Goal: Task Accomplishment & Management: Complete application form

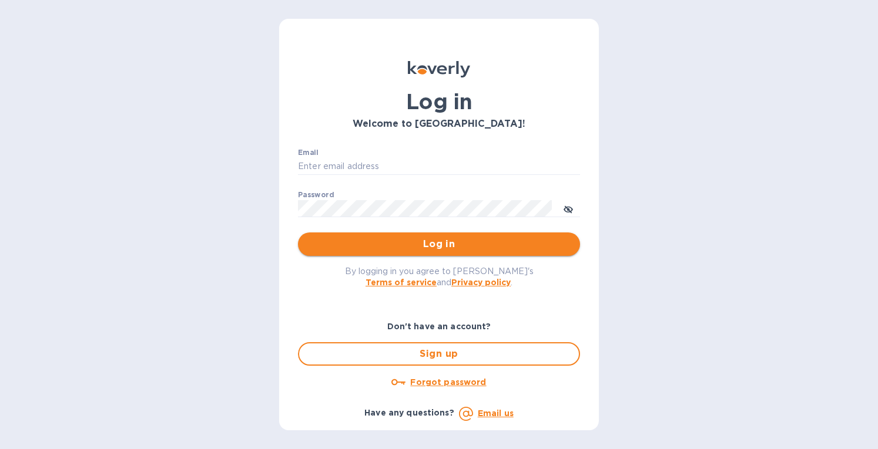
type input "[EMAIL_ADDRESS][DOMAIN_NAME]"
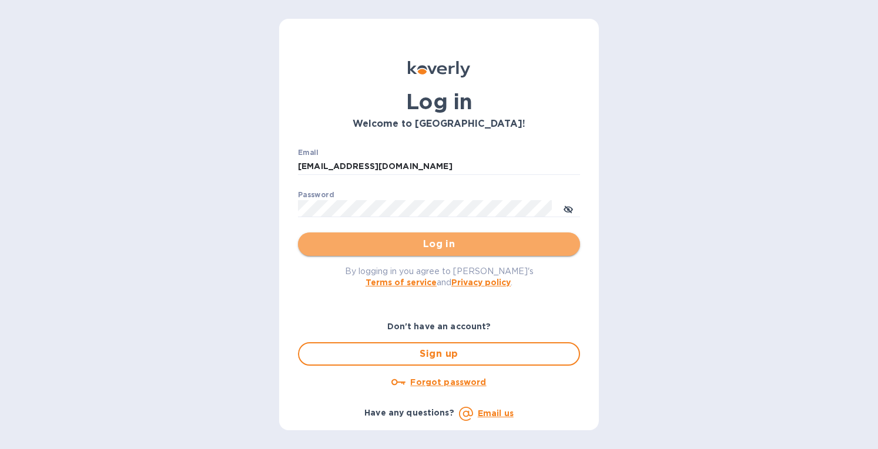
click at [377, 243] on span "Log in" at bounding box center [438, 244] width 263 height 14
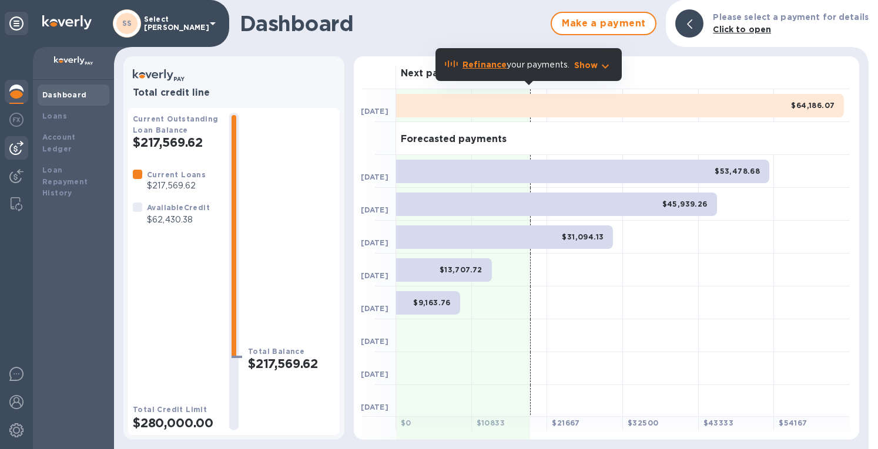
click at [16, 143] on img at bounding box center [16, 148] width 14 height 14
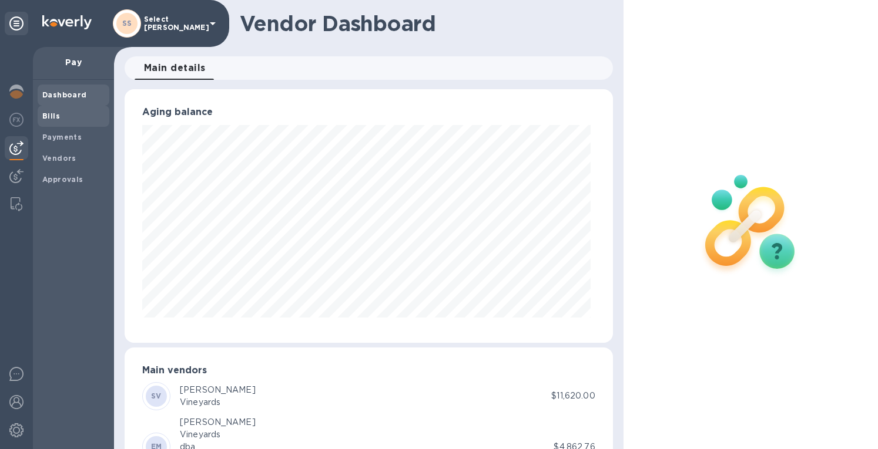
click at [53, 116] on b "Bills" at bounding box center [51, 116] width 18 height 9
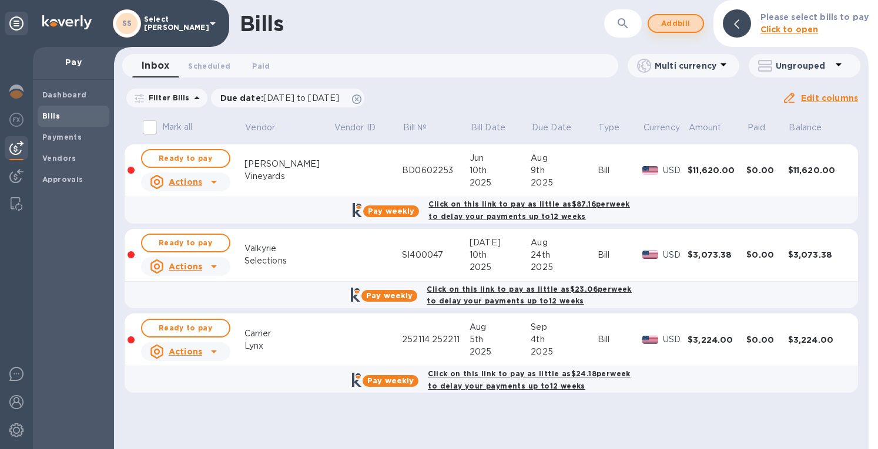
click at [686, 23] on span "Add bill" at bounding box center [675, 23] width 35 height 14
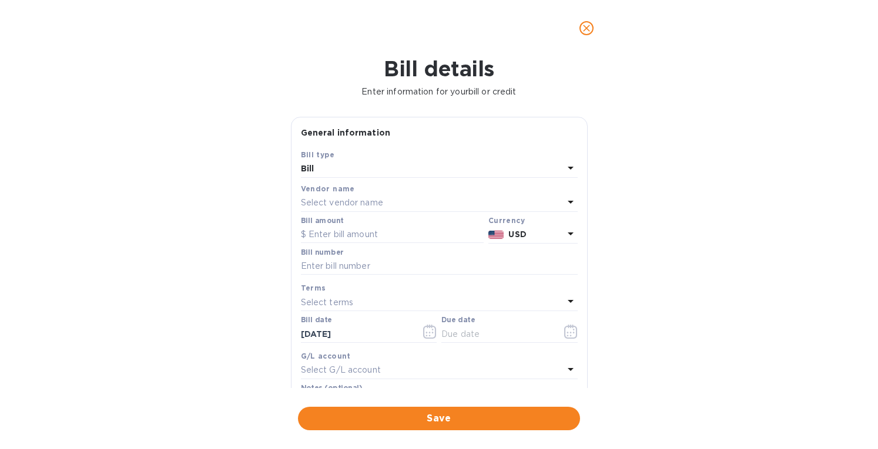
click at [354, 197] on p "Select vendor name" at bounding box center [342, 203] width 82 height 12
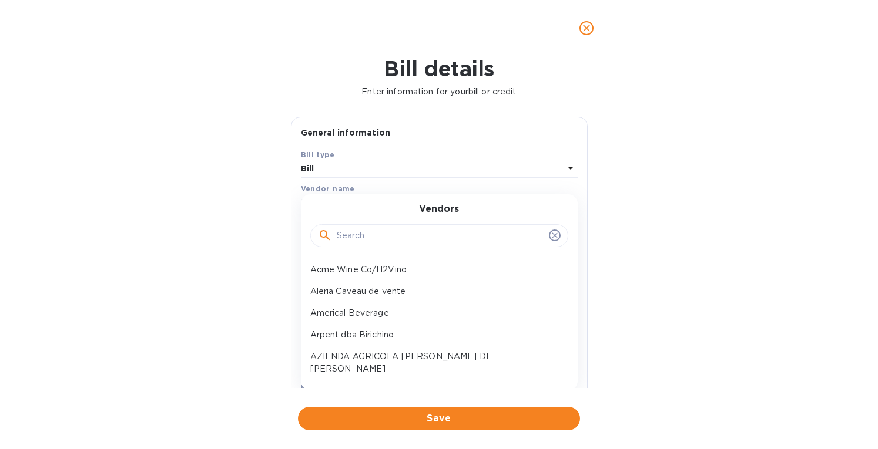
click at [349, 233] on input "text" at bounding box center [440, 236] width 207 height 18
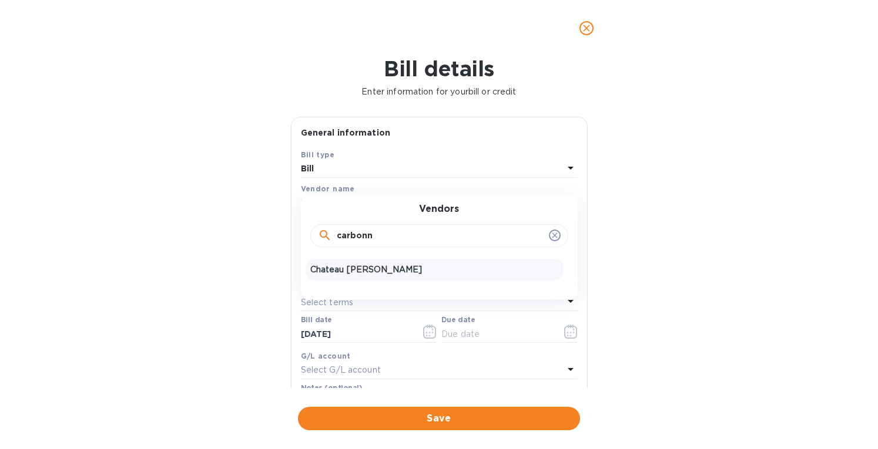
type input "carbonn"
click at [357, 268] on p "Chateau Carbonneau" at bounding box center [434, 270] width 248 height 12
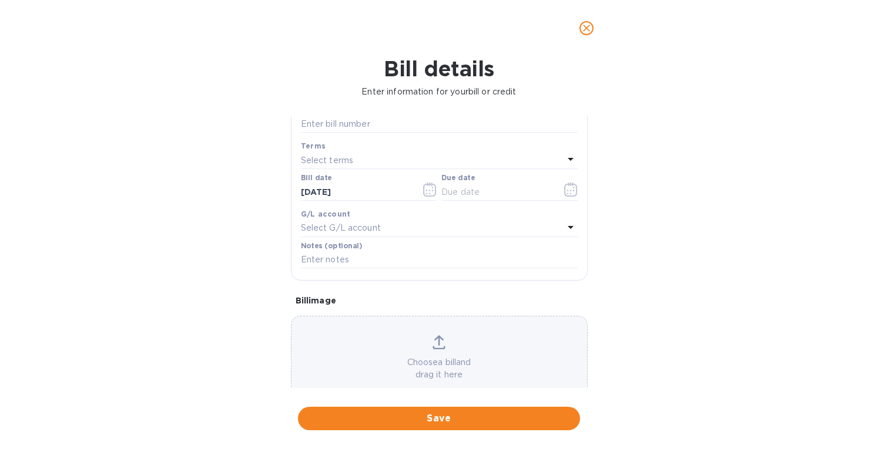
scroll to position [168, 0]
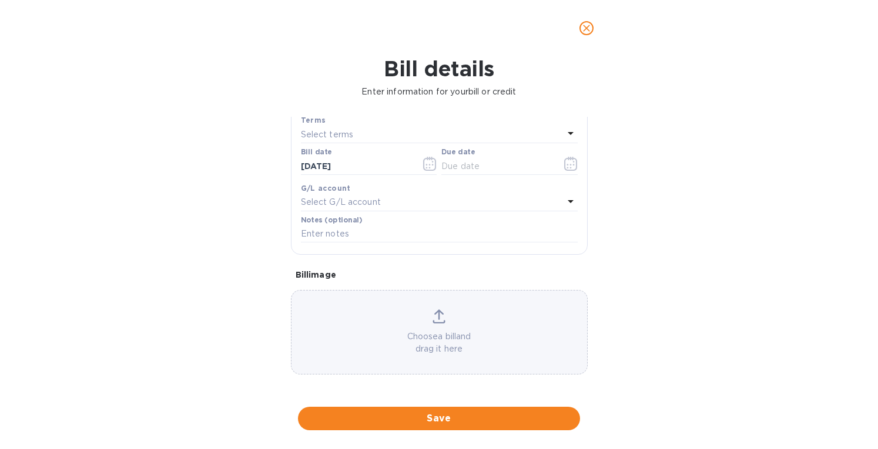
click at [424, 313] on div "Choose a bill and drag it here" at bounding box center [438, 333] width 295 height 46
click at [437, 306] on div "Choose a bill and drag it here" at bounding box center [439, 332] width 297 height 85
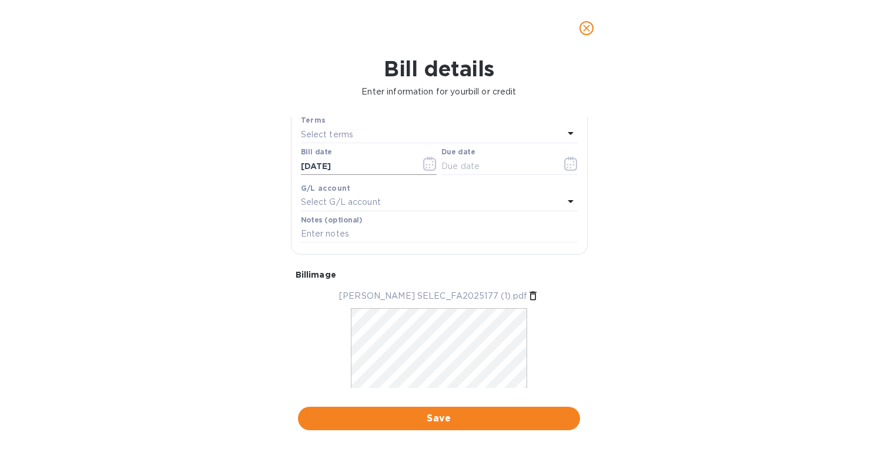
scroll to position [51, 0]
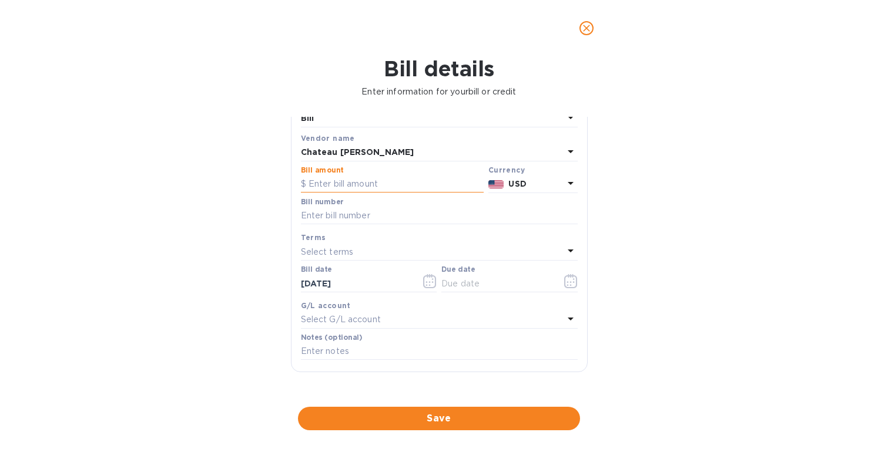
click at [327, 181] on input "text" at bounding box center [392, 185] width 183 height 18
paste input "641,520"
click at [499, 184] on img at bounding box center [496, 184] width 16 height 8
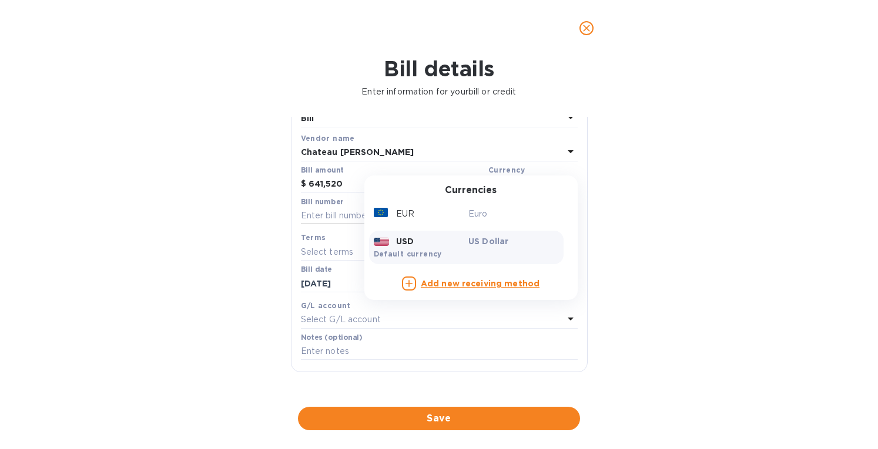
drag, startPoint x: 415, startPoint y: 221, endPoint x: 407, endPoint y: 216, distance: 9.8
click at [415, 221] on div "EUR" at bounding box center [418, 214] width 95 height 17
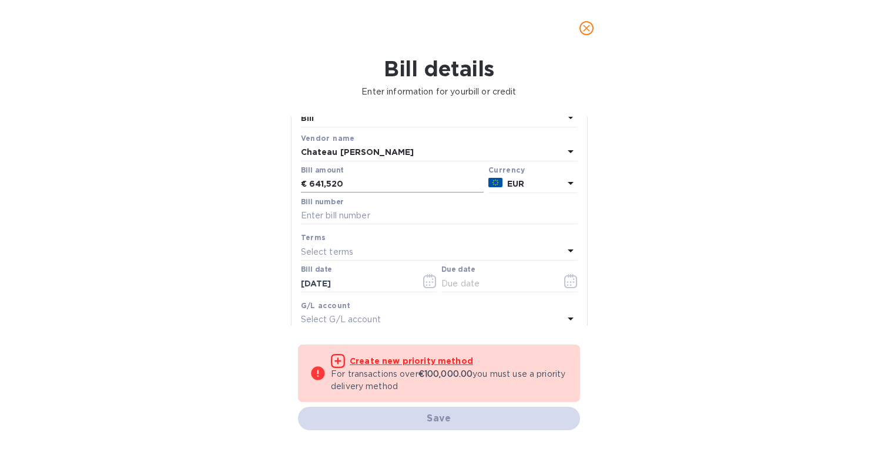
click at [331, 182] on input "641,520" at bounding box center [396, 185] width 174 height 18
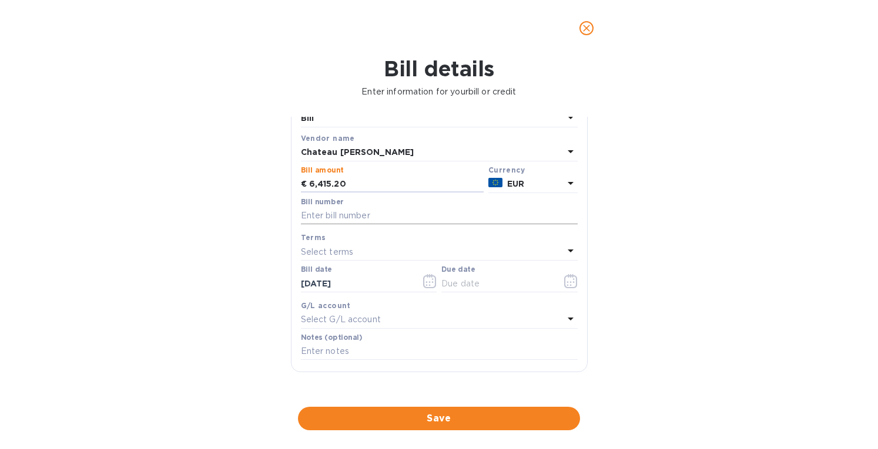
drag, startPoint x: 368, startPoint y: 184, endPoint x: 382, endPoint y: 223, distance: 41.3
click at [367, 184] on input "6,415.20" at bounding box center [396, 185] width 174 height 18
type input "6,415.20"
click at [324, 216] on input "text" at bounding box center [439, 216] width 277 height 18
click at [659, 226] on div "Bill details Enter information for your bill or credit General information Save…" at bounding box center [439, 252] width 878 height 393
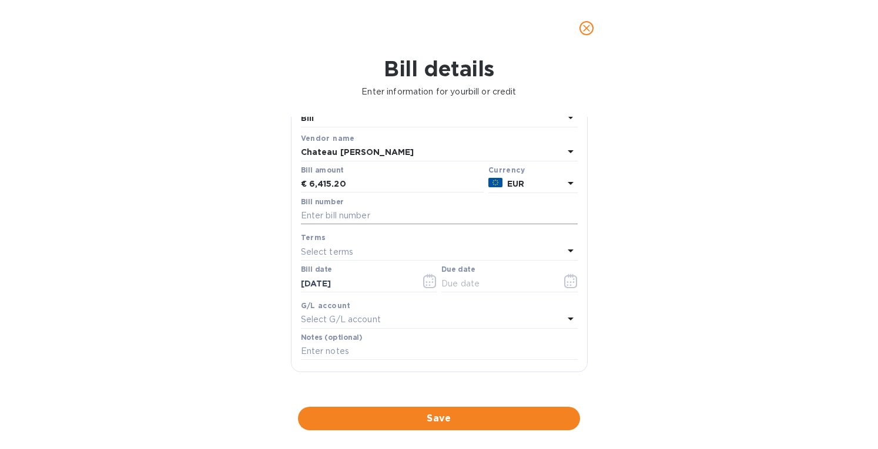
click at [311, 211] on input "text" at bounding box center [439, 216] width 277 height 18
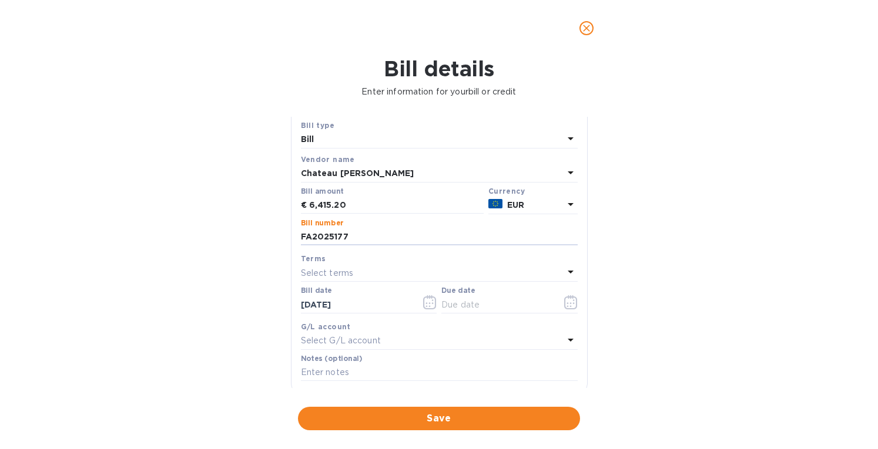
scroll to position [0, 0]
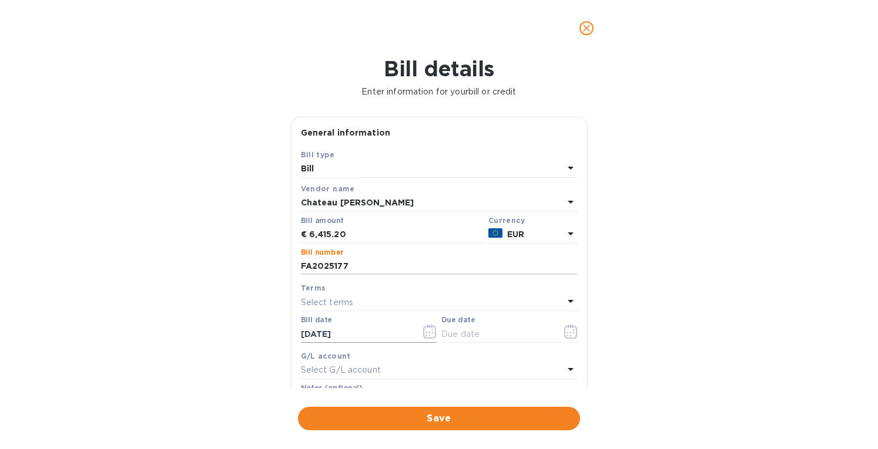
type input "FA2025177"
drag, startPoint x: 354, startPoint y: 332, endPoint x: 260, endPoint y: 335, distance: 94.0
click at [260, 335] on div "Bill details Enter information for your bill or credit General information Save…" at bounding box center [439, 252] width 878 height 393
type input "06/15/2025"
click at [334, 304] on p "Select terms" at bounding box center [327, 303] width 53 height 12
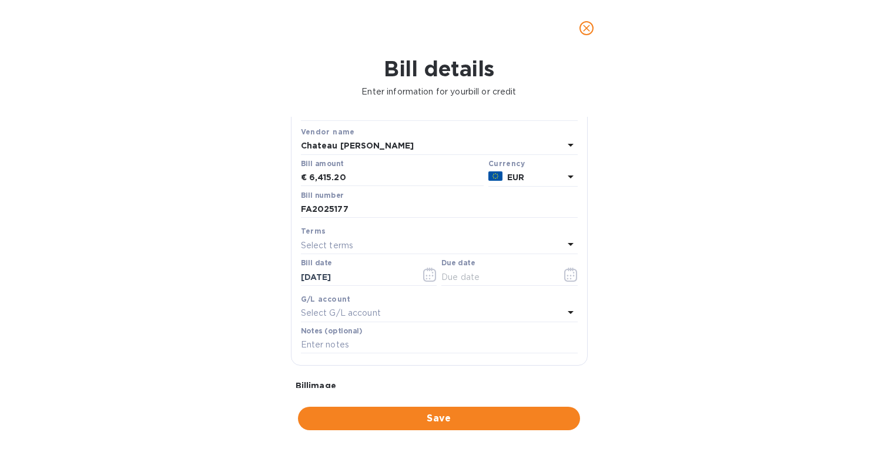
scroll to position [91, 0]
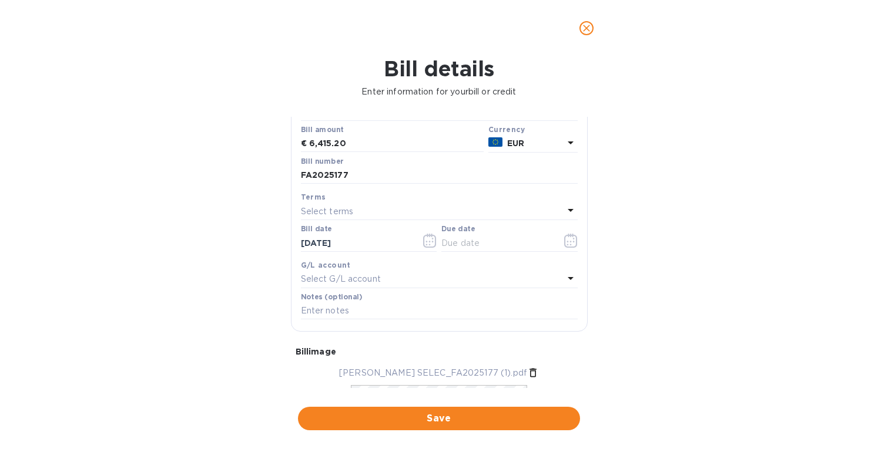
click at [327, 210] on p "Select terms" at bounding box center [327, 212] width 53 height 12
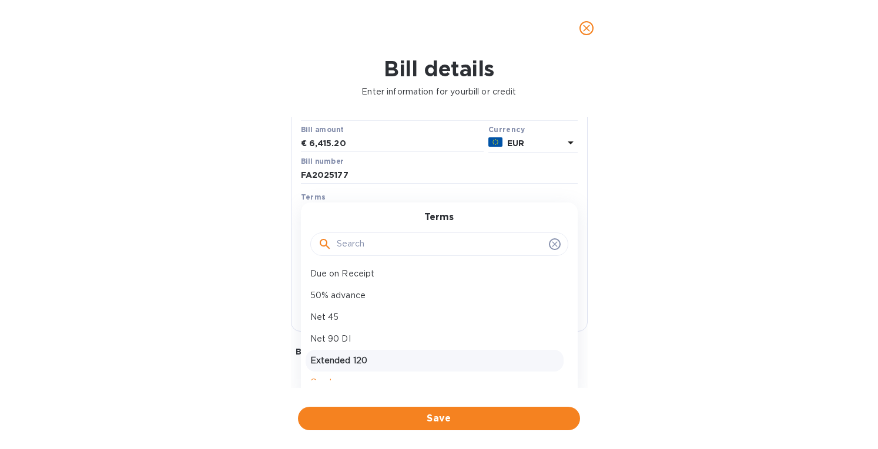
scroll to position [105, 0]
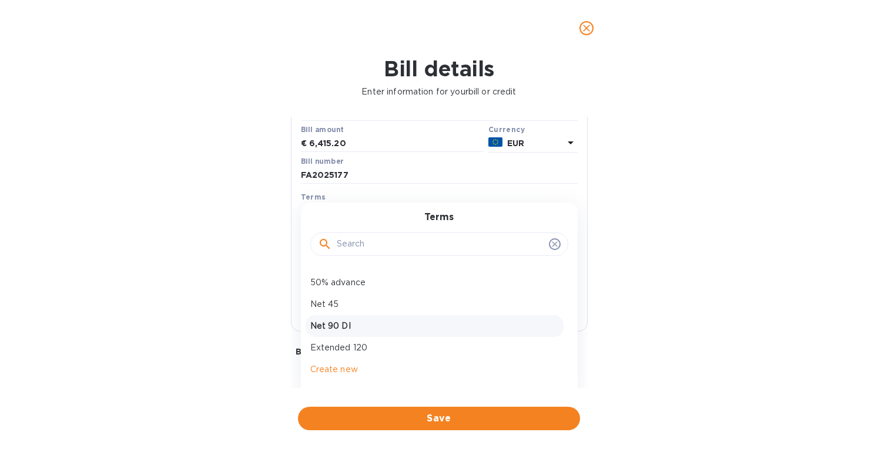
click at [331, 326] on p "Net 90 DI" at bounding box center [434, 326] width 248 height 12
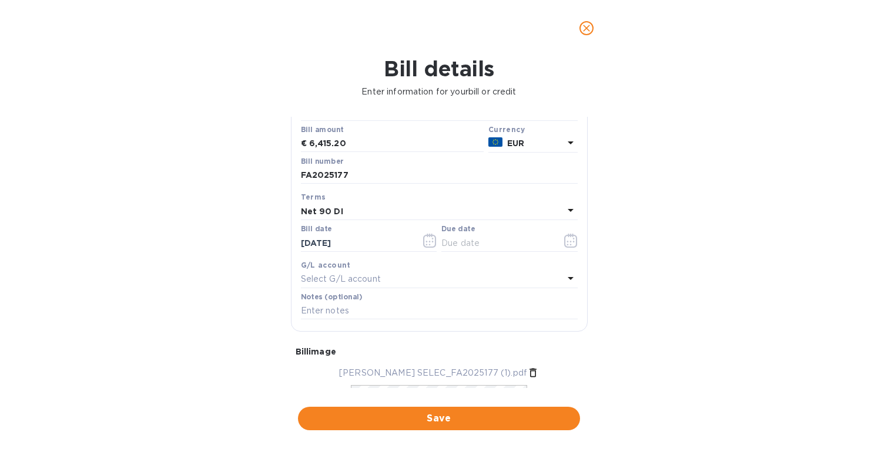
type input "09/13/2025"
click at [429, 421] on span "Save" at bounding box center [438, 419] width 263 height 14
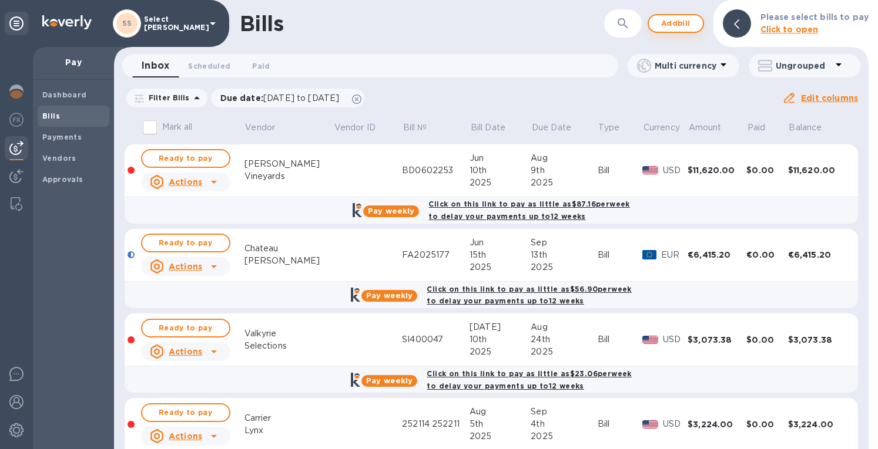
click at [654, 25] on button "Add bill" at bounding box center [675, 23] width 56 height 19
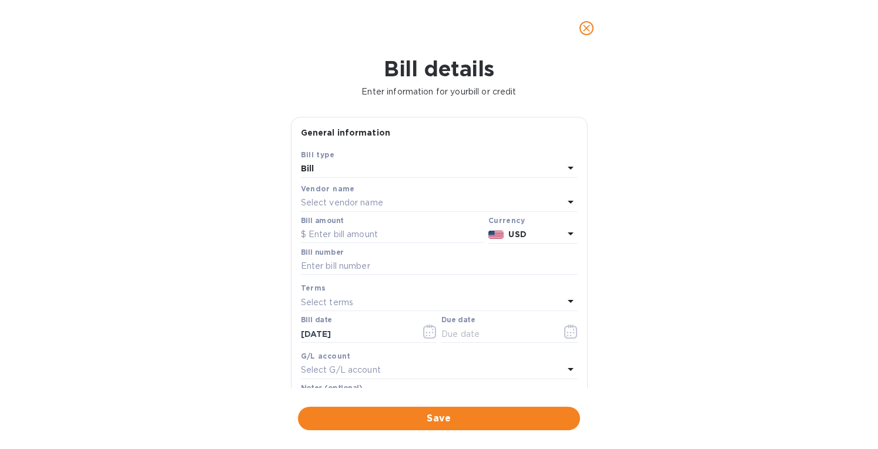
click at [325, 199] on p "Select vendor name" at bounding box center [342, 203] width 82 height 12
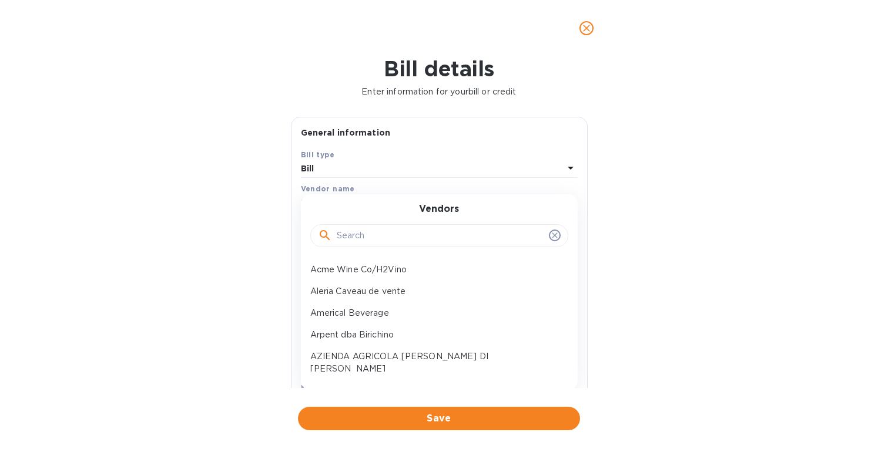
click at [352, 234] on input "text" at bounding box center [440, 236] width 207 height 18
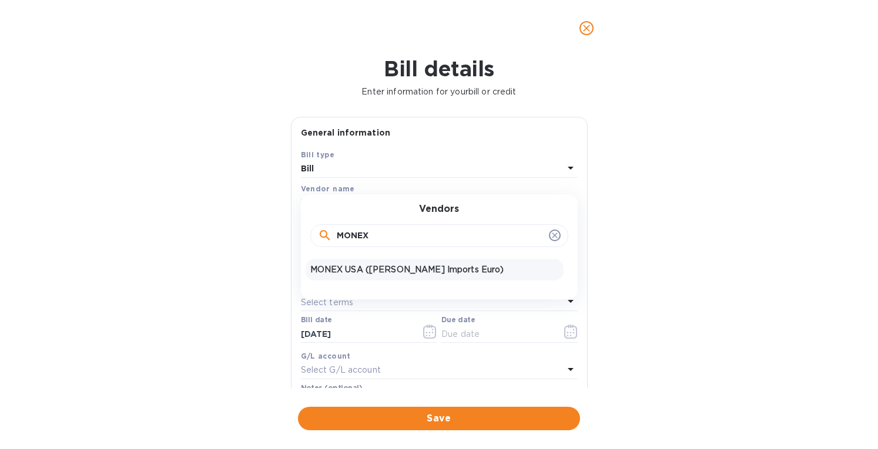
type input "MONEX"
click at [351, 264] on p "MONEX USA (deGrazia Imports Euro)" at bounding box center [434, 270] width 248 height 12
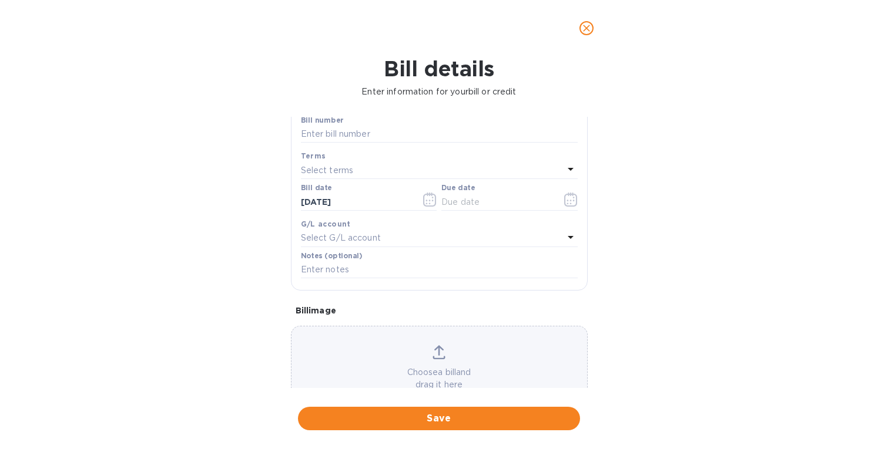
scroll to position [168, 0]
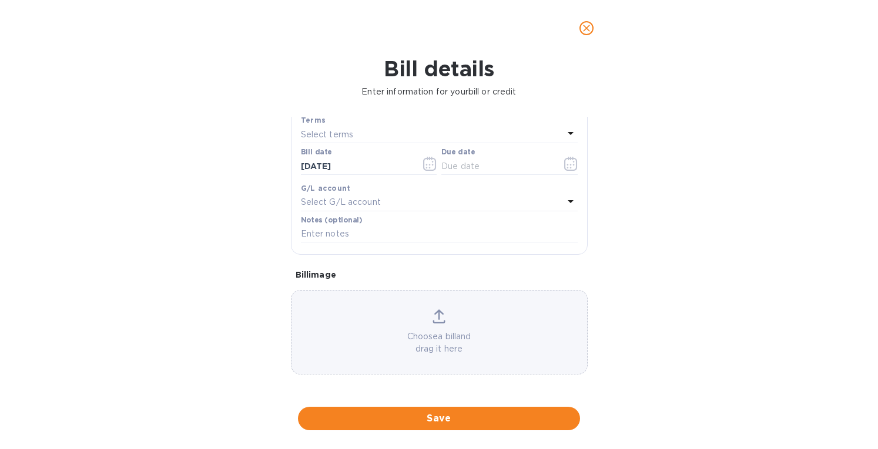
click at [439, 320] on icon at bounding box center [438, 317] width 13 height 14
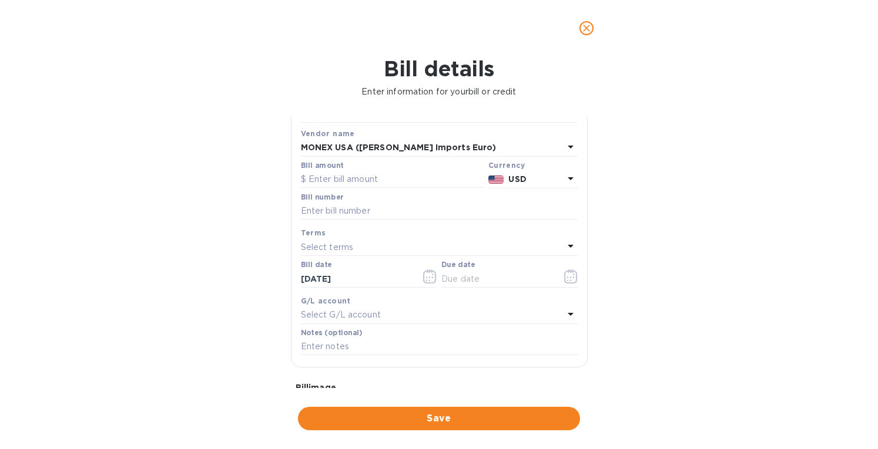
scroll to position [0, 0]
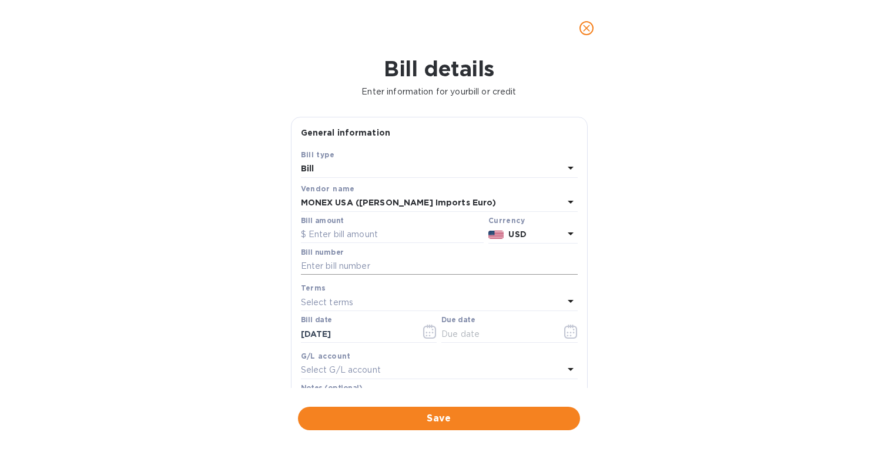
click at [328, 267] on input "text" at bounding box center [439, 267] width 277 height 18
type input "5754 5755"
click at [387, 235] on input "text" at bounding box center [392, 235] width 183 height 18
type input "8,129.18"
click at [519, 240] on p "USD" at bounding box center [535, 235] width 55 height 12
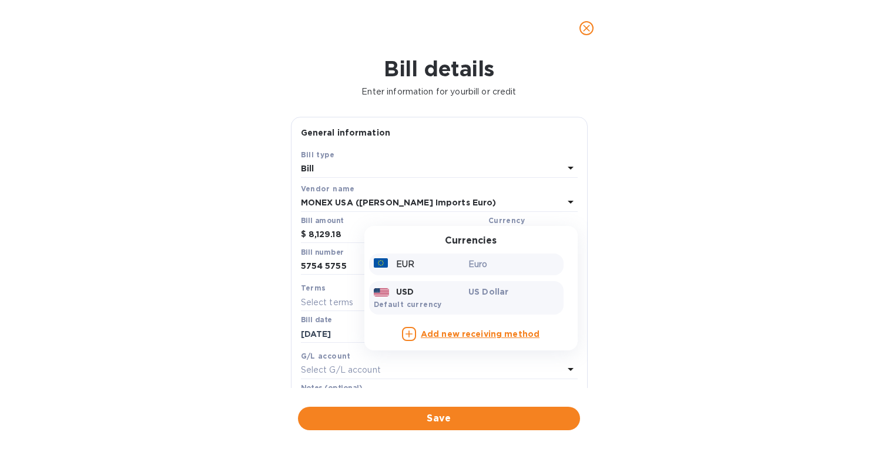
click at [444, 274] on div "EUR Euro" at bounding box center [466, 265] width 194 height 22
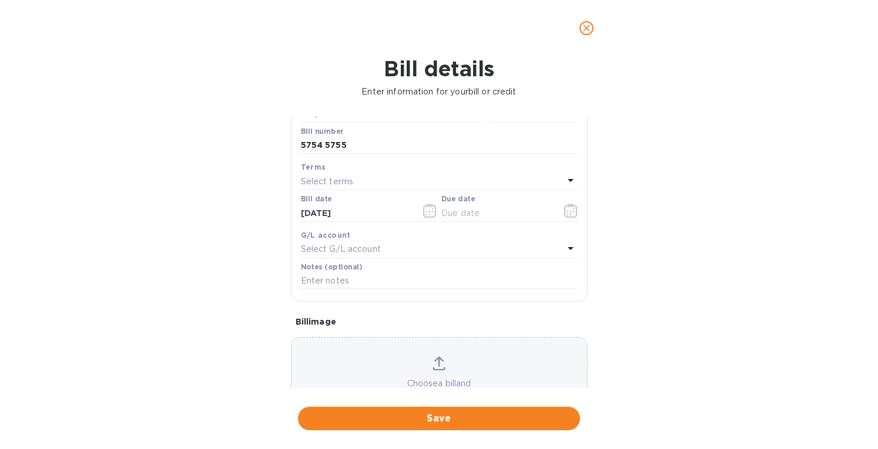
scroll to position [168, 0]
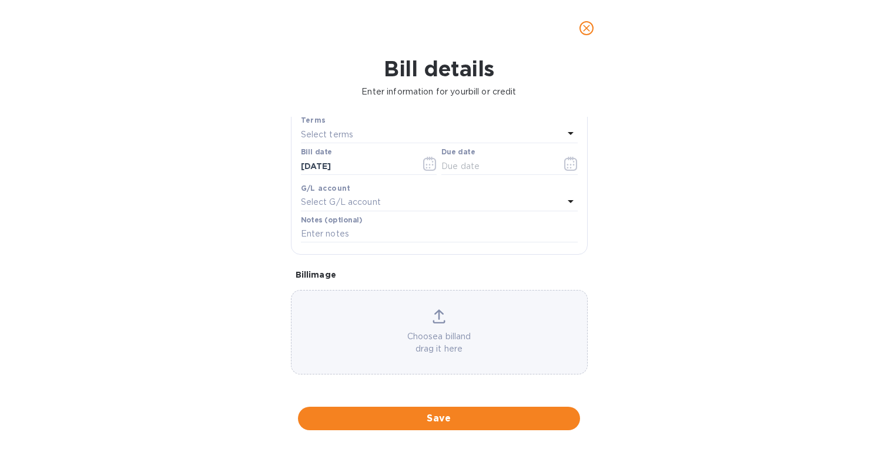
click at [438, 317] on icon at bounding box center [438, 317] width 13 height 14
click at [432, 321] on icon at bounding box center [438, 317] width 13 height 14
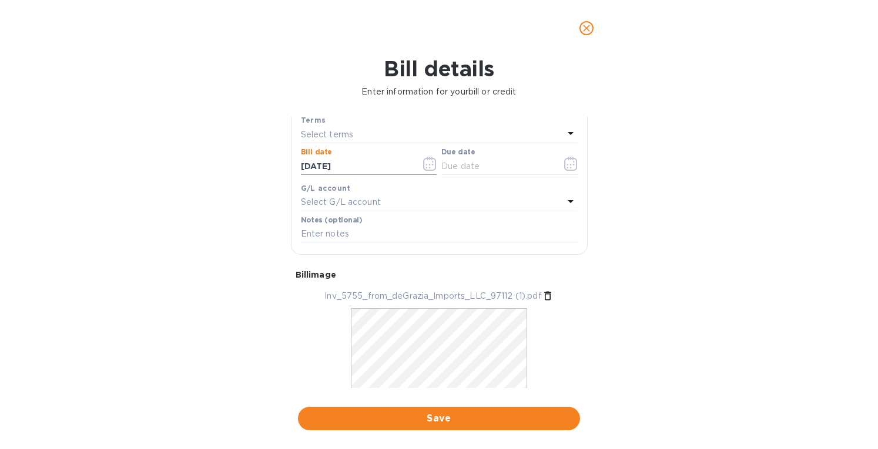
drag, startPoint x: 363, startPoint y: 164, endPoint x: 238, endPoint y: 164, distance: 125.1
click at [238, 164] on div "Bill details Enter information for your bill or credit General information Save…" at bounding box center [439, 252] width 878 height 393
type input "05/08/2002"
click at [356, 164] on input "05/08/2002" at bounding box center [356, 166] width 111 height 18
type input "05/08/2025"
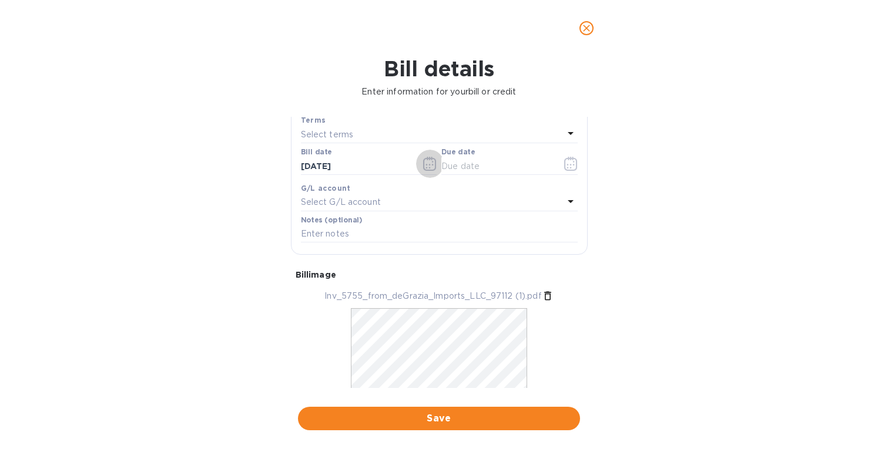
click at [335, 133] on p "Select terms" at bounding box center [327, 135] width 53 height 12
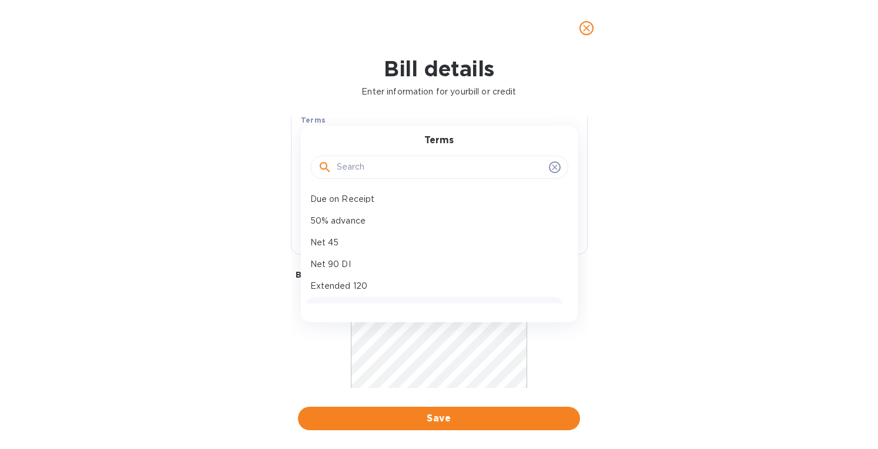
scroll to position [105, 0]
click at [334, 246] on p "Net 90 DI" at bounding box center [434, 249] width 248 height 12
type input "08/06/2025"
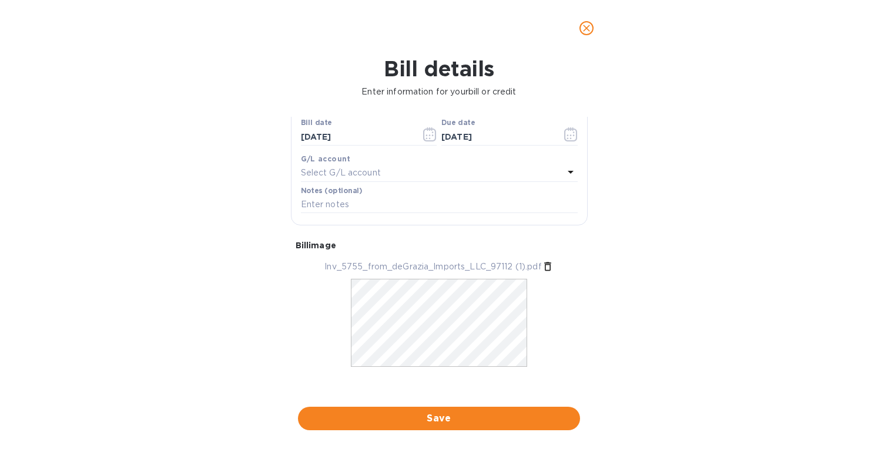
scroll to position [204, 0]
click at [425, 418] on span "Save" at bounding box center [438, 419] width 263 height 14
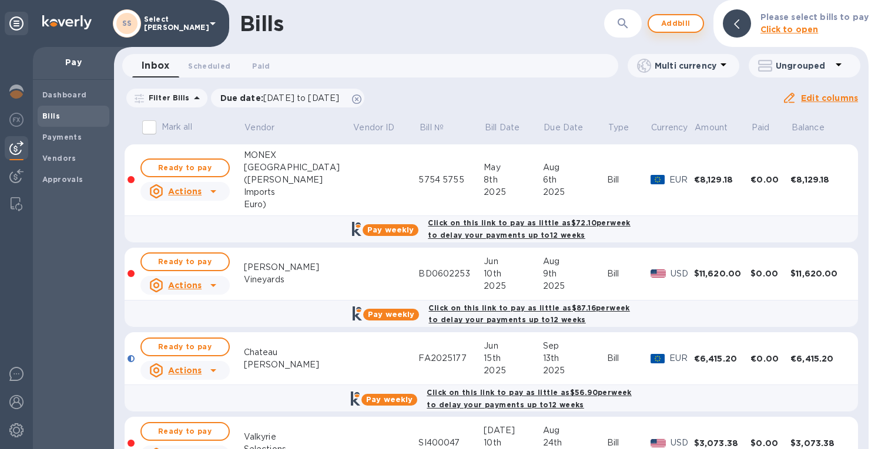
click at [678, 22] on span "Add bill" at bounding box center [675, 23] width 35 height 14
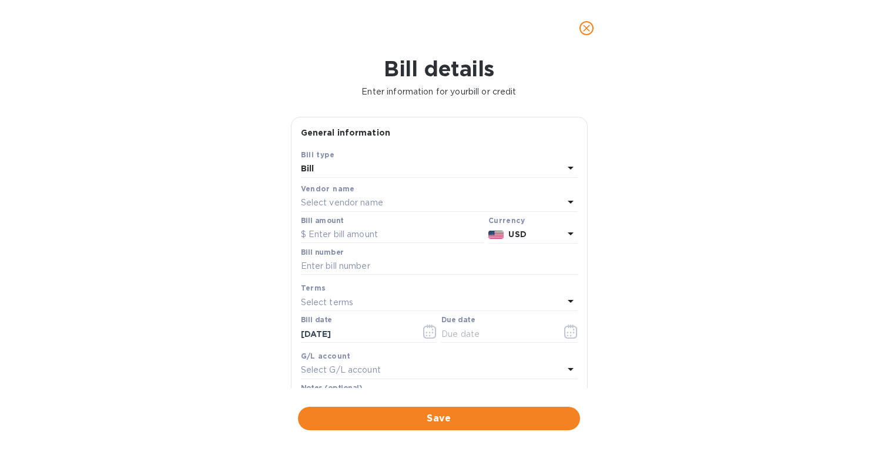
click at [330, 206] on p "Select vendor name" at bounding box center [342, 203] width 82 height 12
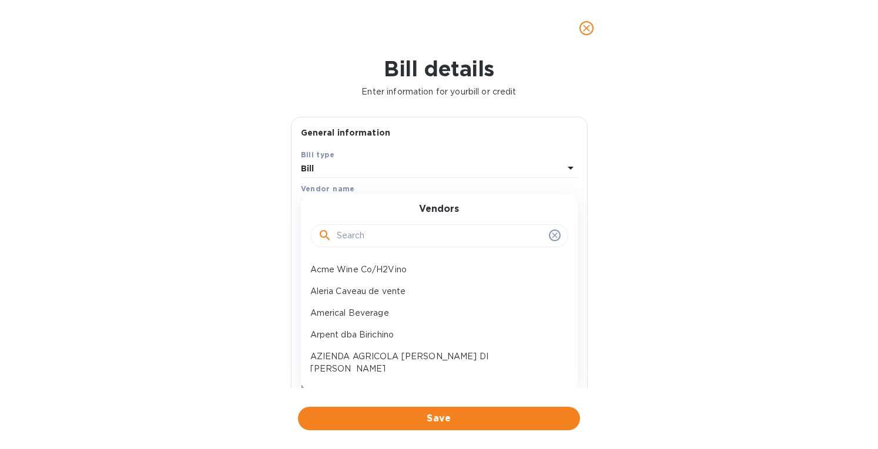
click at [338, 233] on input "text" at bounding box center [440, 236] width 207 height 18
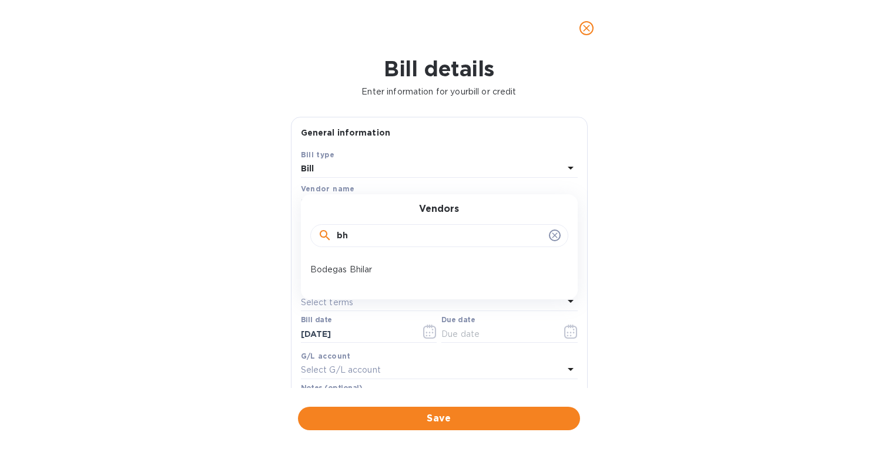
type input "b"
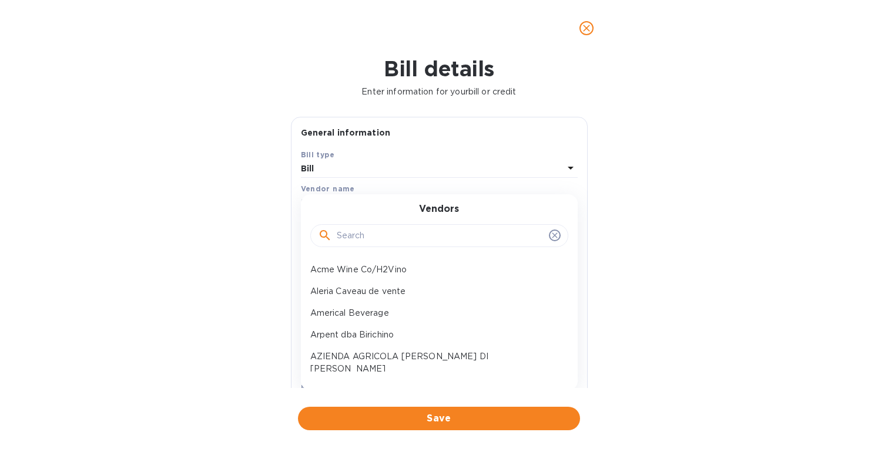
click at [402, 237] on input "text" at bounding box center [440, 236] width 207 height 18
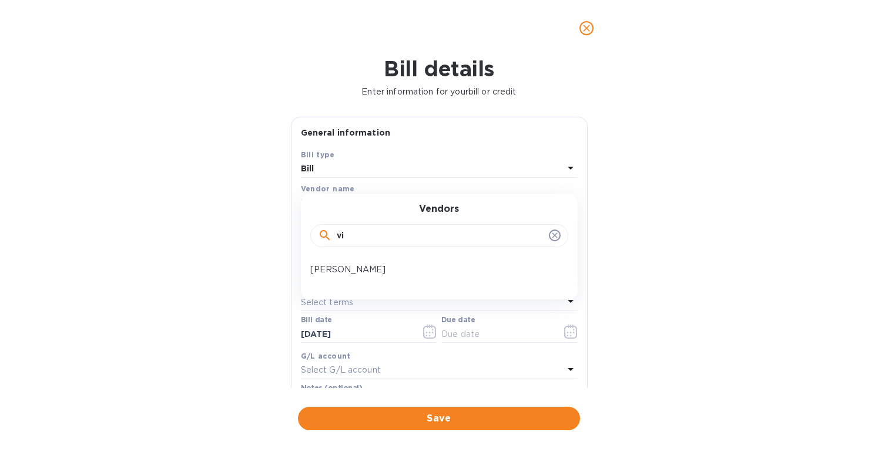
type input "v"
type input "benois"
click at [378, 273] on p "EARL BENOIST" at bounding box center [434, 270] width 248 height 12
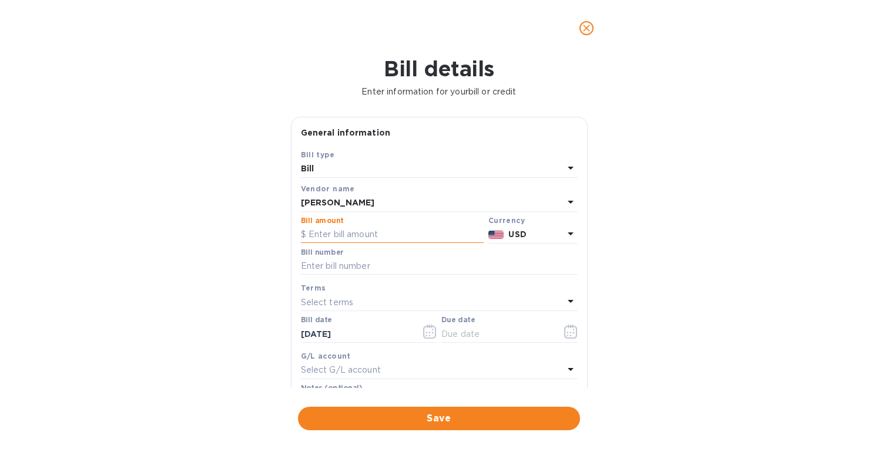
click at [325, 233] on input "text" at bounding box center [392, 235] width 183 height 18
paste input "358,380"
click at [332, 234] on input "358,380" at bounding box center [395, 235] width 175 height 18
type input "3,583.80"
click at [501, 234] on div at bounding box center [496, 234] width 21 height 17
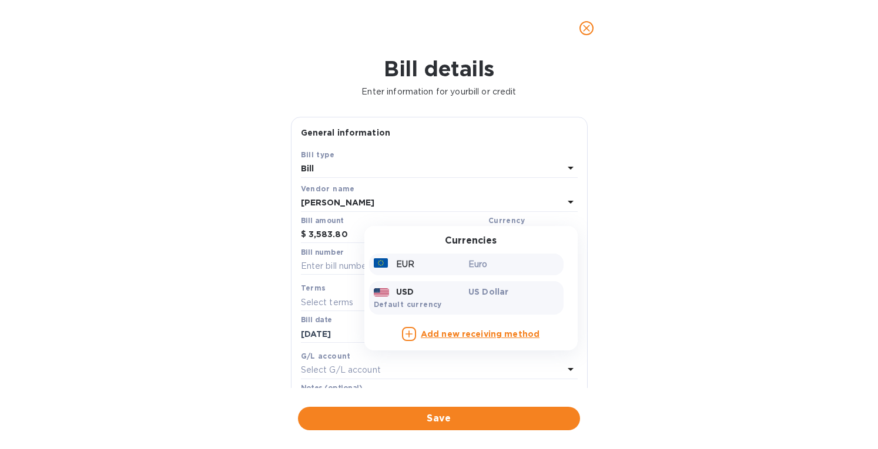
click at [417, 265] on div "EUR" at bounding box center [418, 264] width 95 height 17
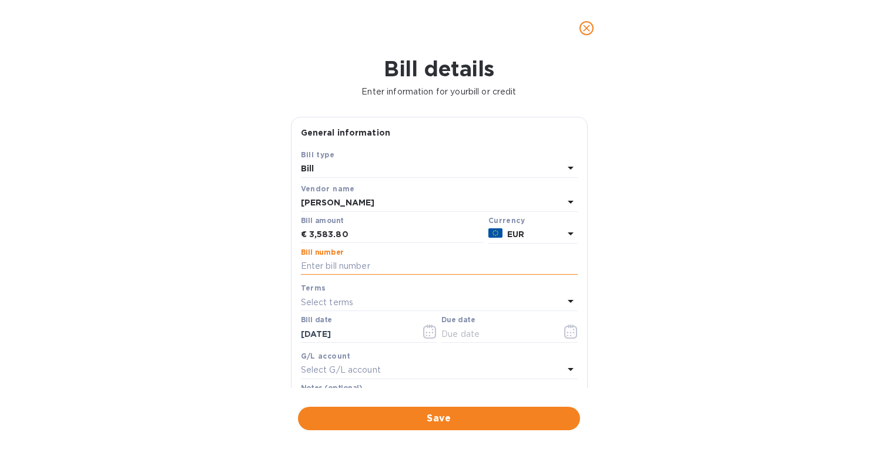
click at [323, 266] on input "text" at bounding box center [439, 267] width 277 height 18
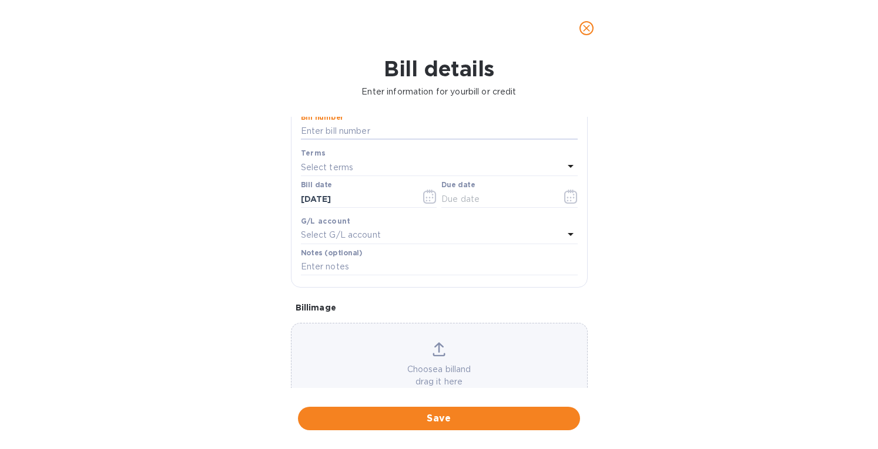
scroll to position [168, 0]
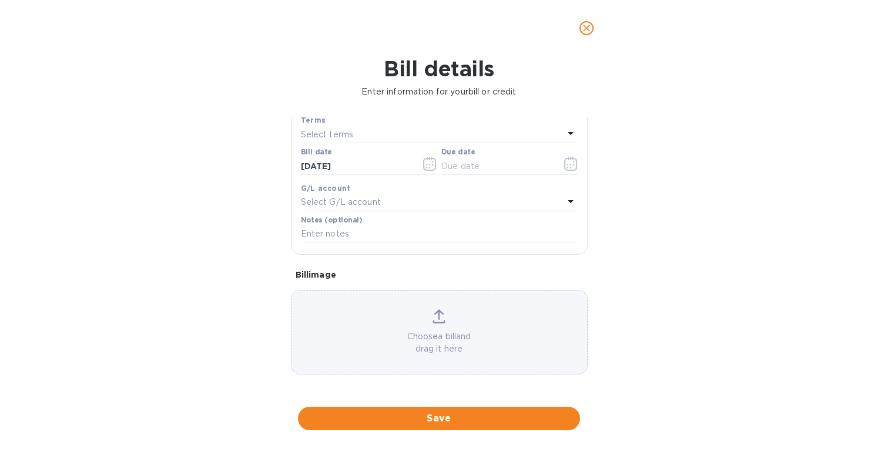
click at [485, 338] on p "Choose a bill and drag it here" at bounding box center [438, 343] width 295 height 25
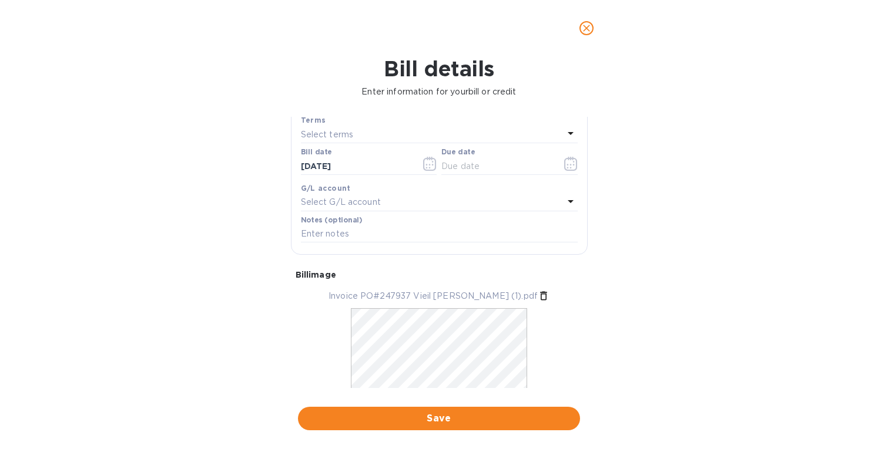
click at [323, 136] on p "Select terms" at bounding box center [327, 135] width 53 height 12
drag, startPoint x: 283, startPoint y: 112, endPoint x: 258, endPoint y: 113, distance: 25.3
click at [264, 112] on div "Bill details Enter information for your bill or credit General information Save…" at bounding box center [439, 252] width 878 height 393
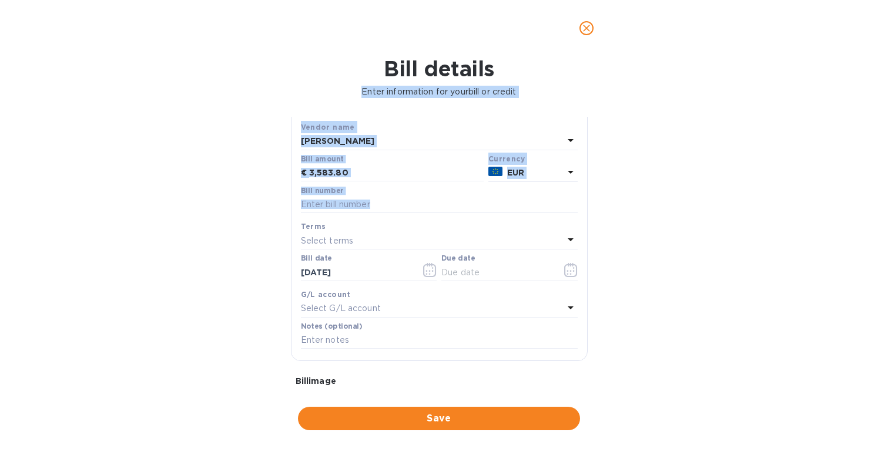
scroll to position [51, 0]
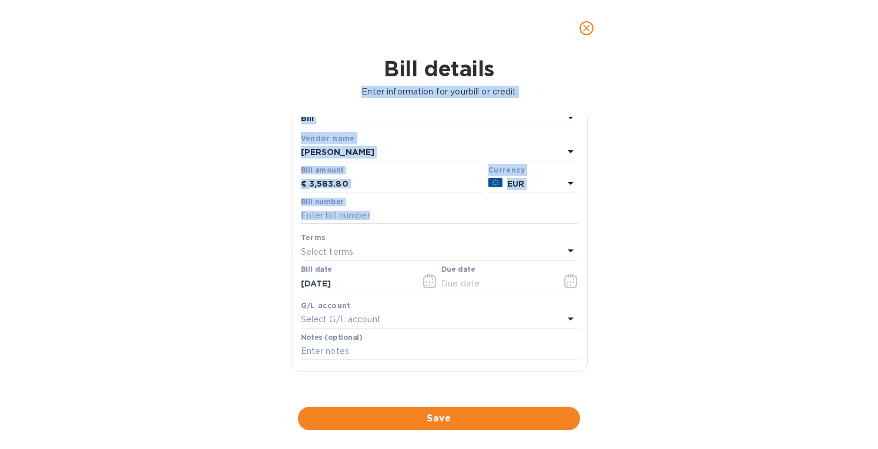
click at [335, 210] on input "text" at bounding box center [439, 216] width 277 height 18
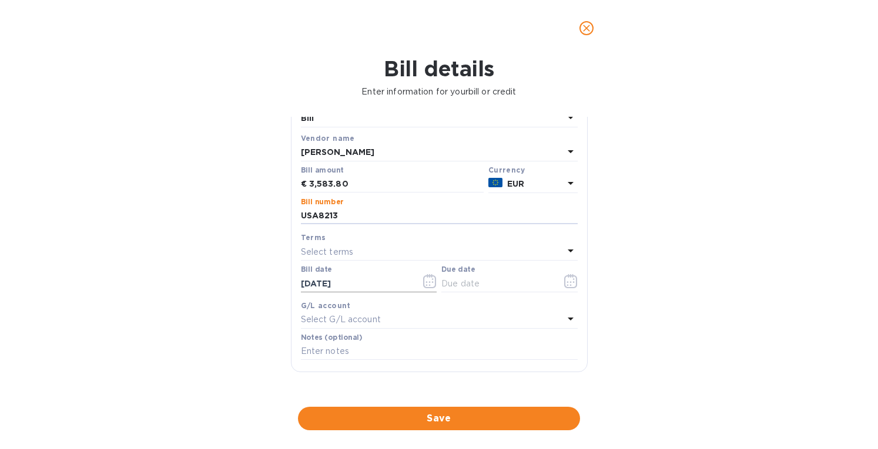
type input "USA8213"
drag, startPoint x: 360, startPoint y: 285, endPoint x: 563, endPoint y: 110, distance: 268.2
click at [264, 282] on div "Bill details Enter information for your bill or credit General information Save…" at bounding box center [439, 252] width 878 height 393
type input "04/23/2025"
click at [355, 258] on div "Select terms" at bounding box center [432, 252] width 263 height 16
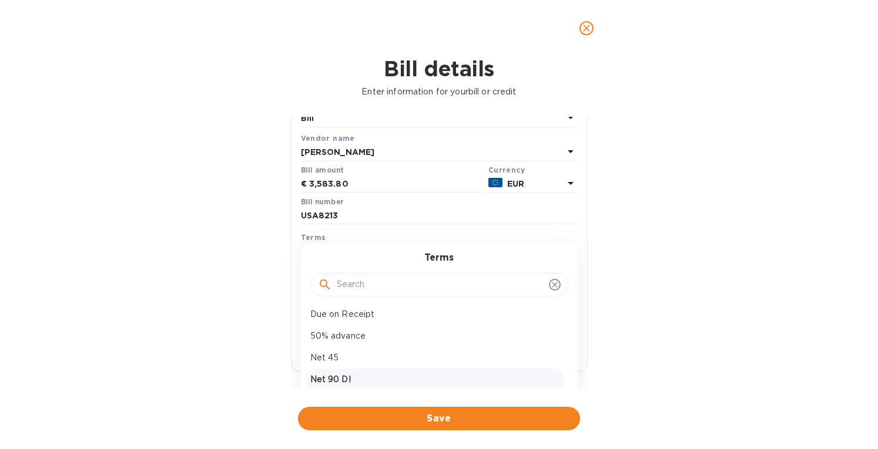
scroll to position [105, 0]
click at [336, 366] on p "Net 90 DI" at bounding box center [434, 367] width 248 height 12
type input "07/22/2025"
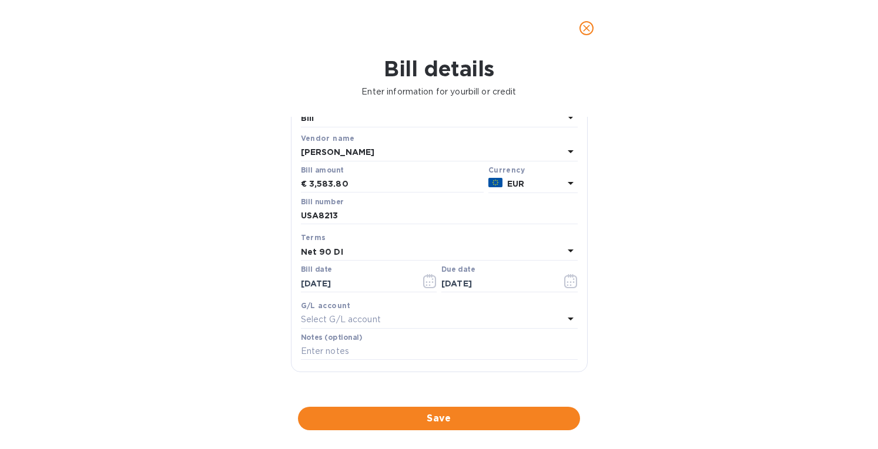
scroll to position [204, 0]
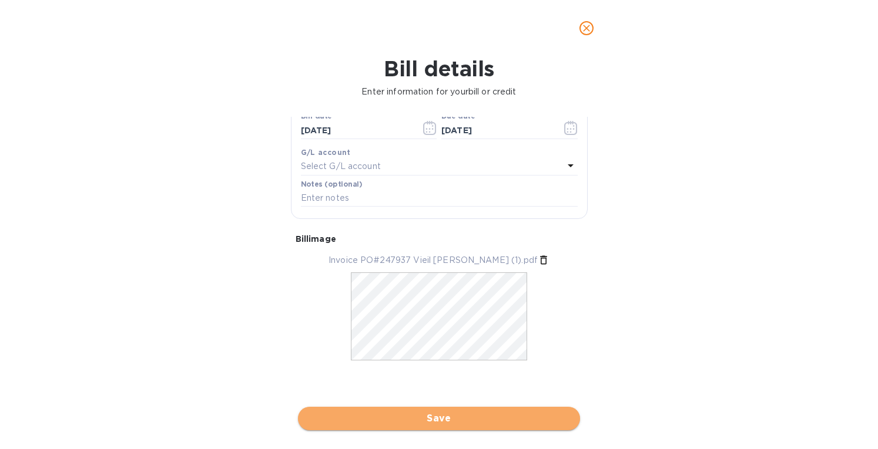
click at [418, 421] on span "Save" at bounding box center [438, 419] width 263 height 14
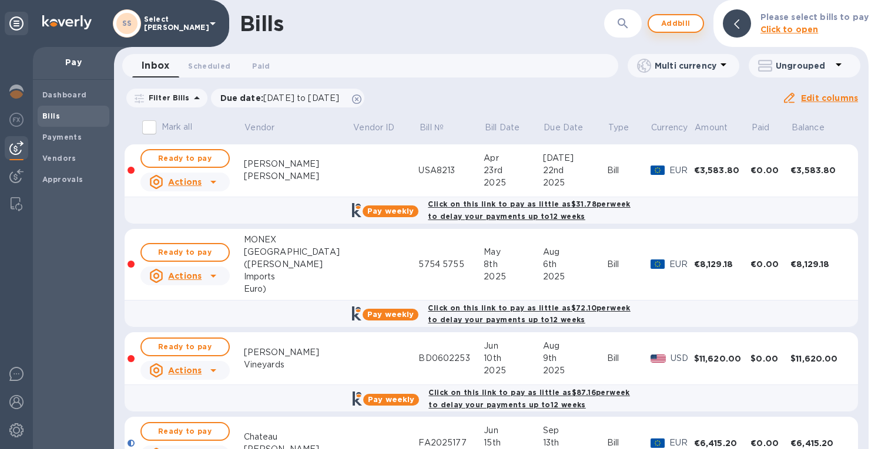
click at [674, 16] on span "Add bill" at bounding box center [675, 23] width 35 height 14
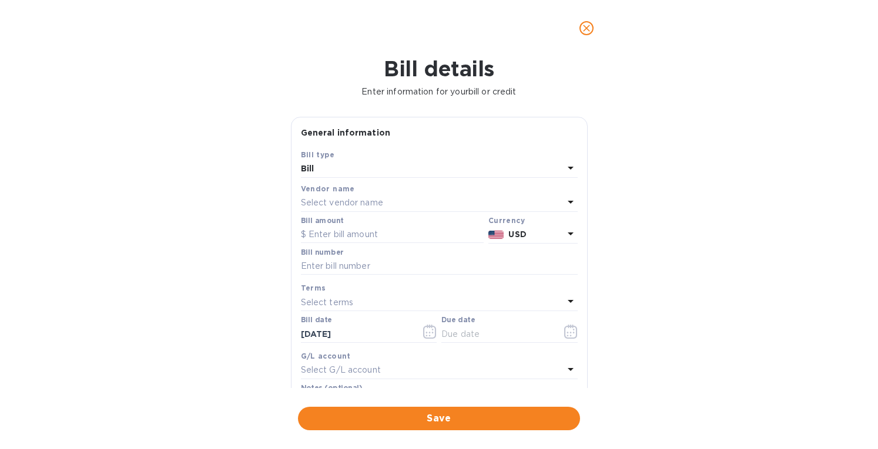
click at [328, 198] on p "Select vendor name" at bounding box center [342, 203] width 82 height 12
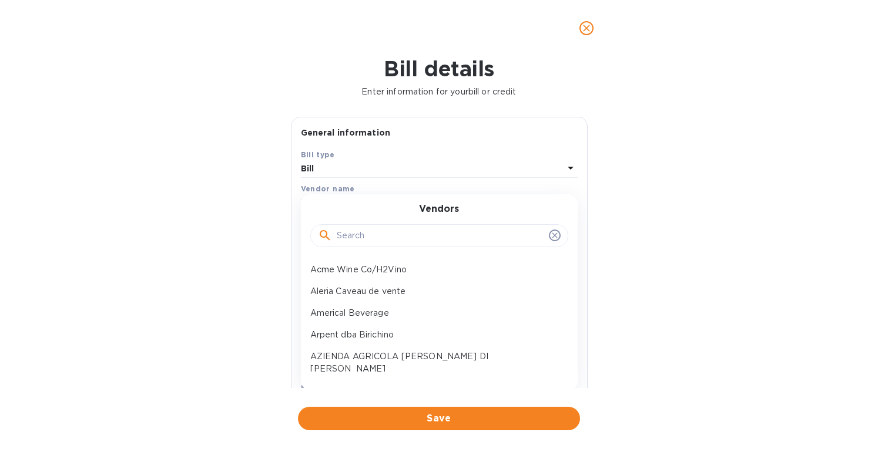
click at [357, 230] on input "text" at bounding box center [440, 236] width 207 height 18
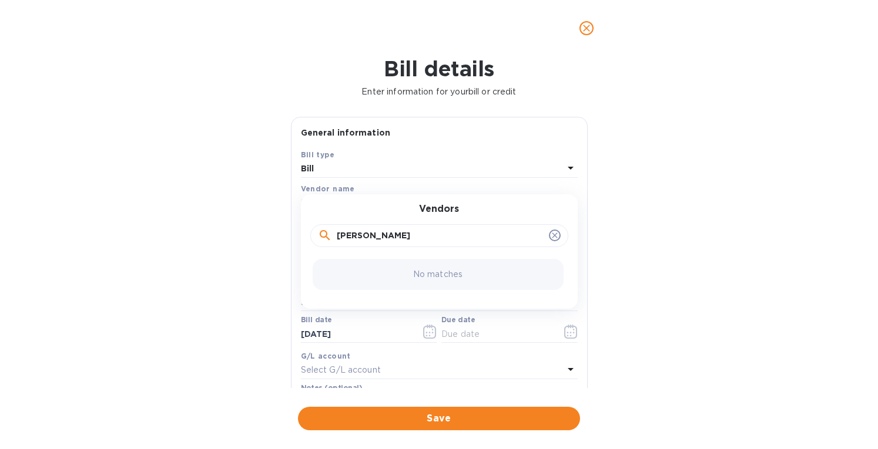
drag, startPoint x: 393, startPoint y: 239, endPoint x: 275, endPoint y: 241, distance: 118.1
click at [275, 241] on div "Bill details Enter information for your bill or credit General information Save…" at bounding box center [439, 252] width 878 height 393
type input "mata"
click at [379, 268] on p "MATA I COLOMA S.L." at bounding box center [434, 270] width 248 height 12
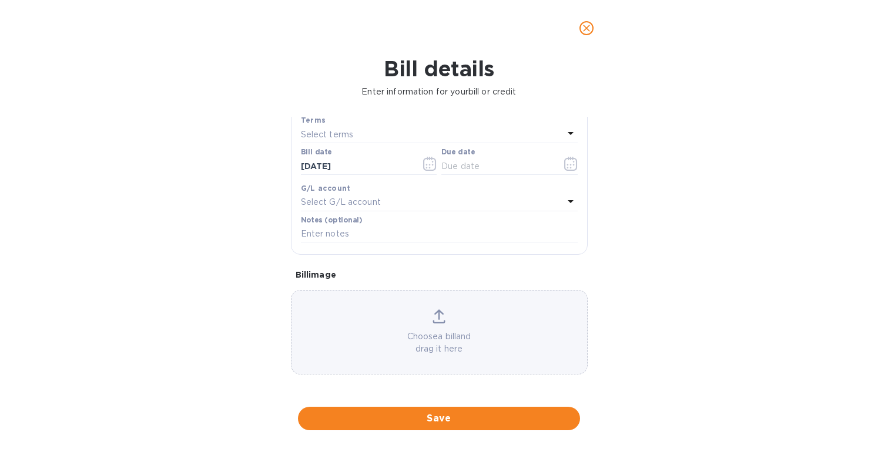
scroll to position [168, 0]
click at [436, 318] on icon at bounding box center [438, 315] width 9 height 11
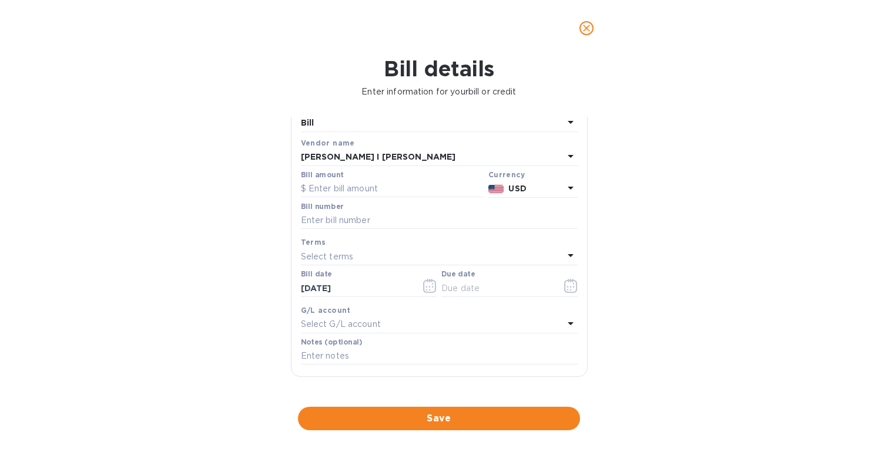
scroll to position [0, 0]
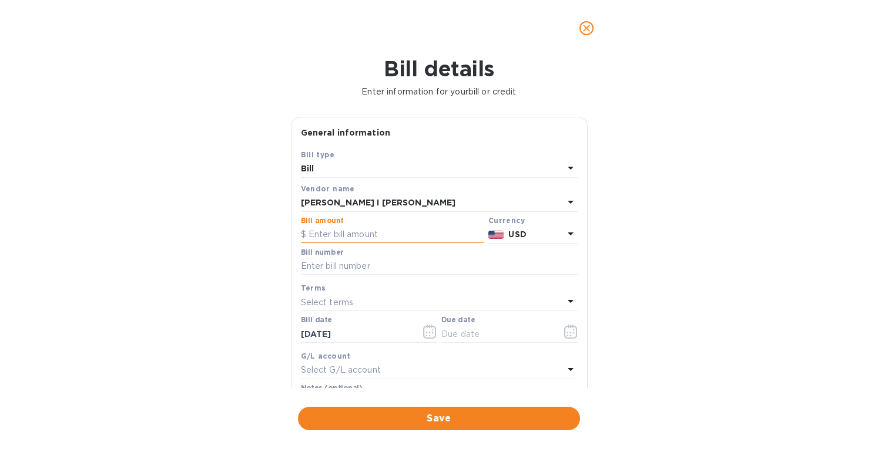
click at [322, 233] on input "text" at bounding box center [392, 235] width 183 height 18
type input "2,673"
click at [540, 229] on p "USD" at bounding box center [535, 235] width 55 height 12
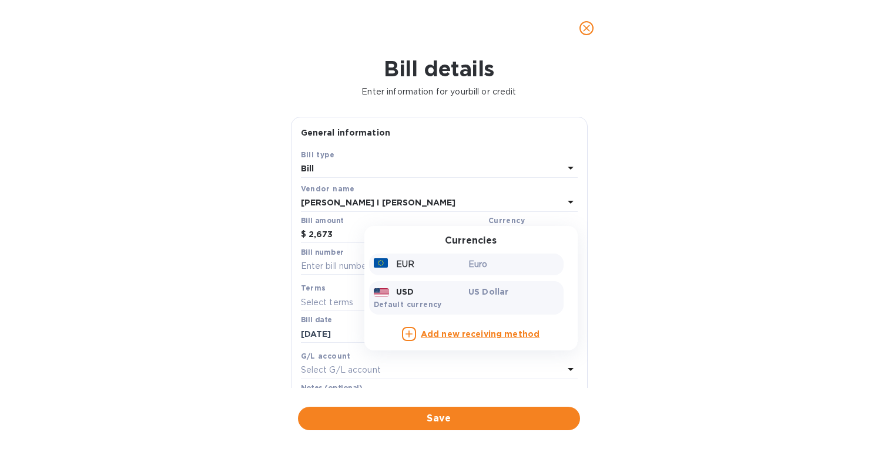
click at [425, 267] on div "EUR" at bounding box center [418, 264] width 95 height 17
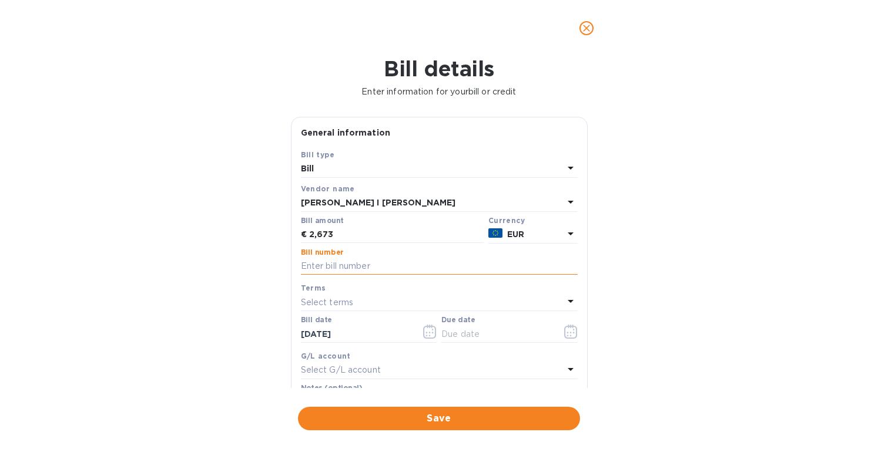
drag, startPoint x: 338, startPoint y: 270, endPoint x: 350, endPoint y: 270, distance: 11.2
click at [338, 270] on input "text" at bounding box center [439, 267] width 277 height 18
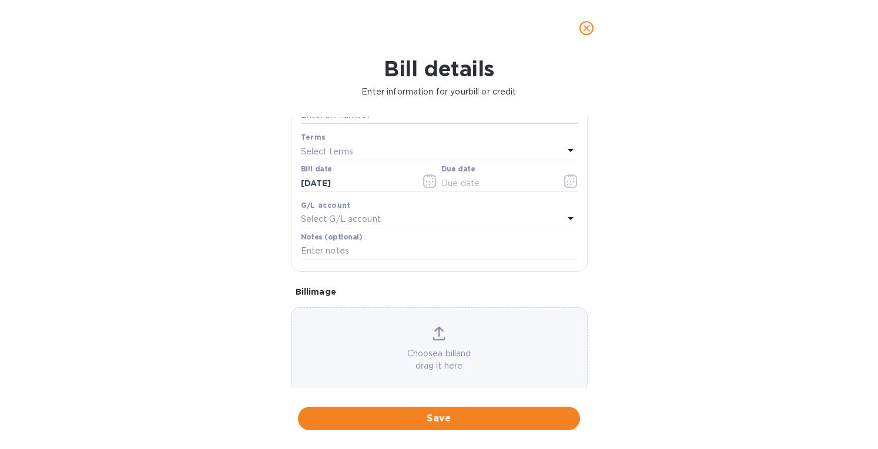
scroll to position [168, 0]
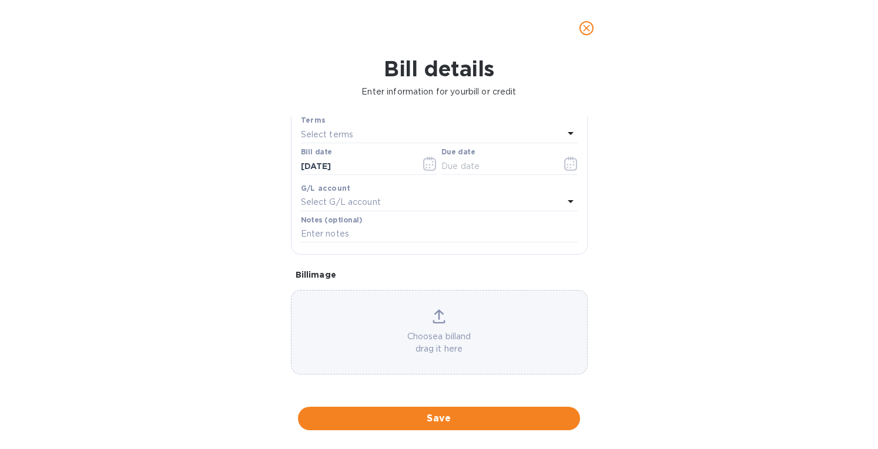
click at [467, 317] on div "Choose a bill and drag it here" at bounding box center [438, 333] width 295 height 46
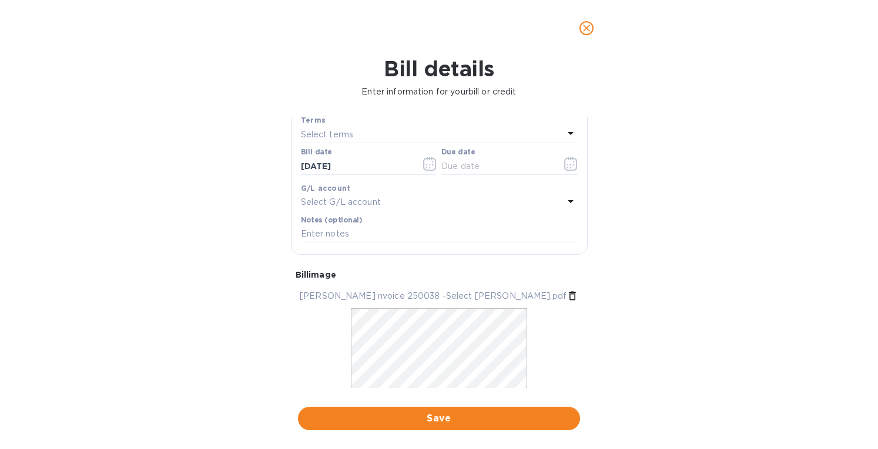
scroll to position [0, 0]
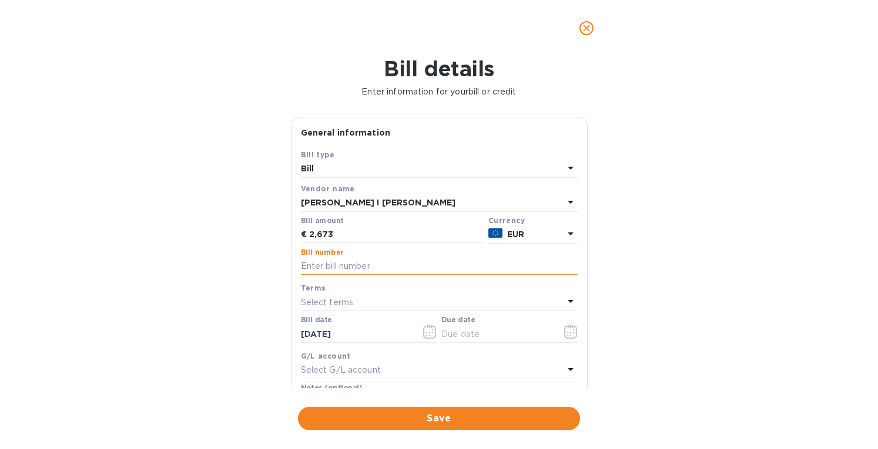
click at [314, 266] on input "text" at bounding box center [439, 267] width 277 height 18
type input "250038"
click at [307, 334] on input "09/12/2025" at bounding box center [356, 334] width 111 height 18
type input "05/12/2025"
click at [335, 303] on p "Select terms" at bounding box center [327, 303] width 53 height 12
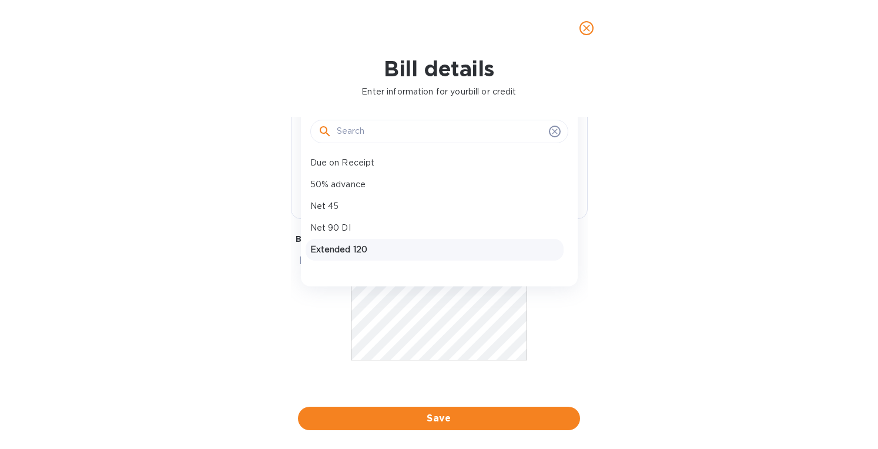
scroll to position [105, 0]
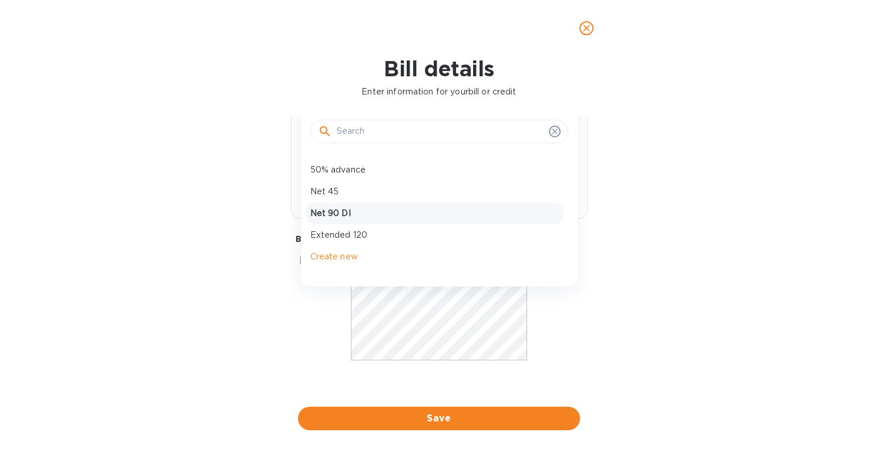
drag, startPoint x: 334, startPoint y: 211, endPoint x: 426, endPoint y: 260, distance: 104.6
click at [334, 211] on p "Net 90 DI" at bounding box center [434, 213] width 248 height 12
type input "08/10/2025"
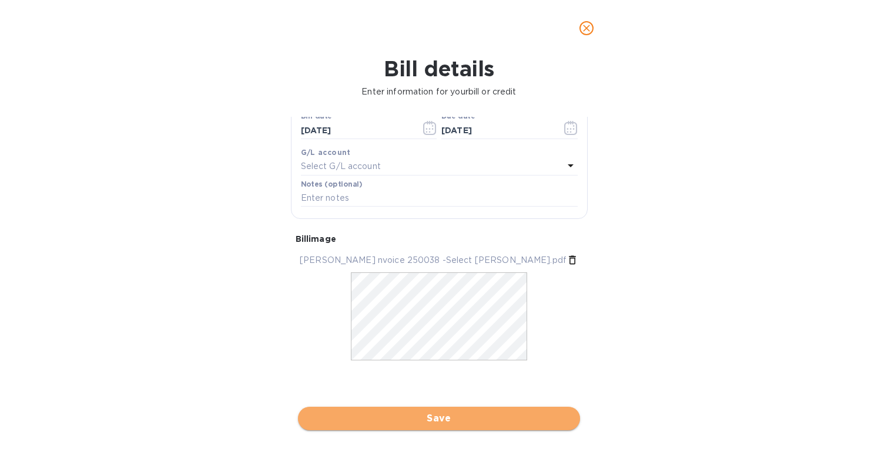
click at [405, 419] on span "Save" at bounding box center [438, 419] width 263 height 14
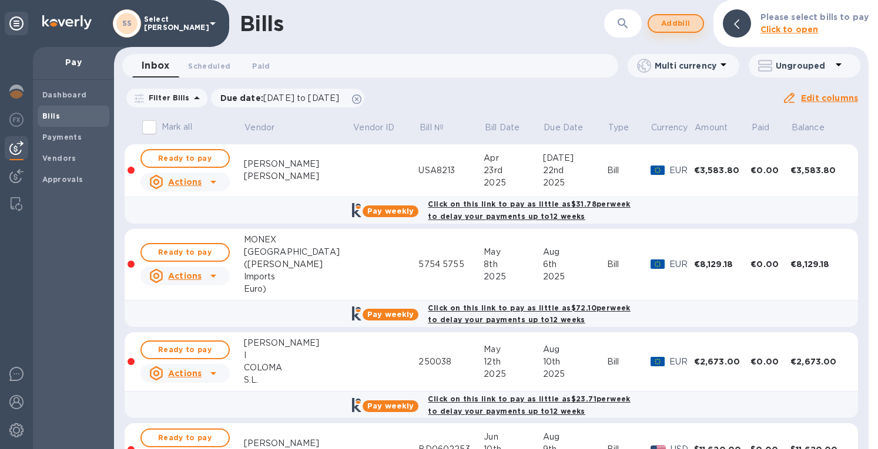
click at [676, 22] on span "Add bill" at bounding box center [675, 23] width 35 height 14
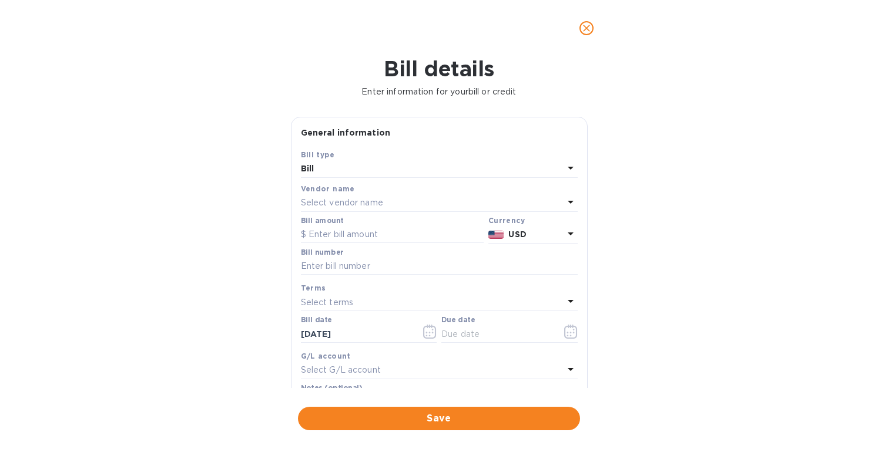
click at [325, 205] on p "Select vendor name" at bounding box center [342, 203] width 82 height 12
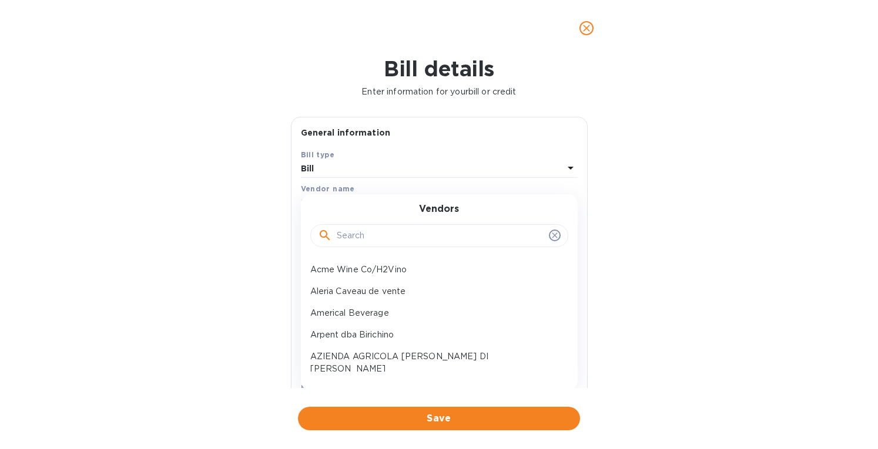
click at [337, 235] on input "text" at bounding box center [440, 236] width 207 height 18
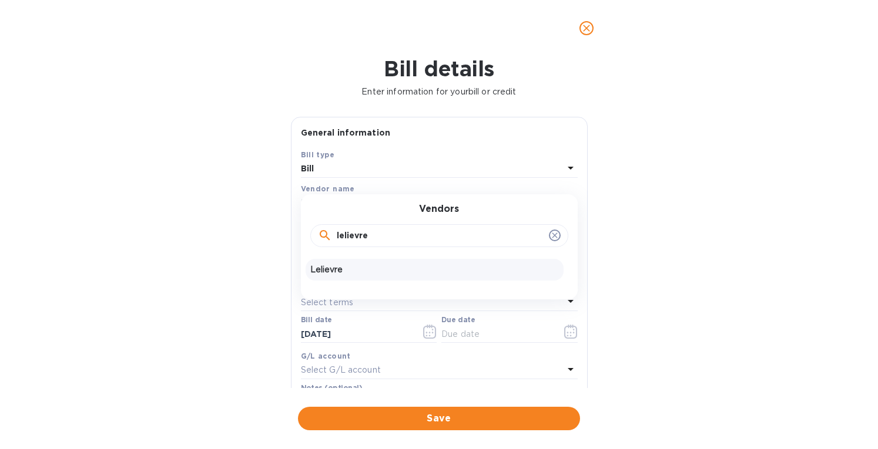
type input "lelievre"
click at [380, 261] on div "Lelievre" at bounding box center [434, 270] width 258 height 22
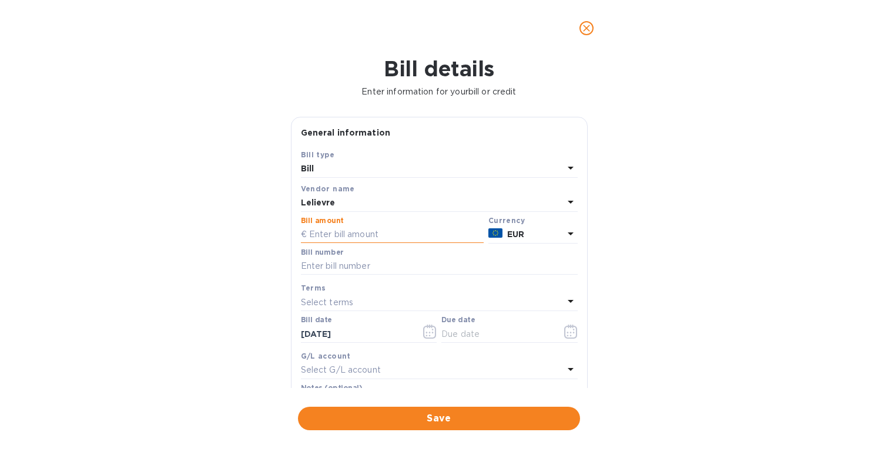
click at [327, 230] on input "text" at bounding box center [392, 235] width 183 height 18
type input "8,134.80"
click at [330, 262] on input "text" at bounding box center [439, 267] width 277 height 18
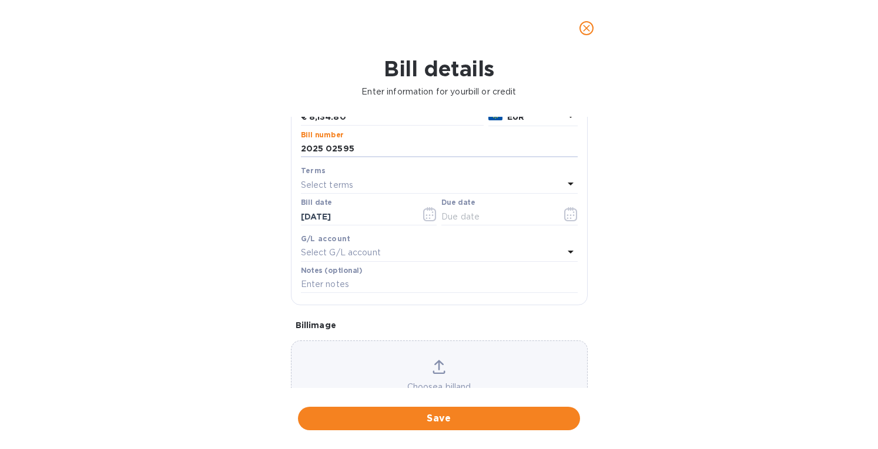
type input "2025 02595"
click at [431, 359] on div "Choose a bill and drag it here" at bounding box center [439, 383] width 297 height 85
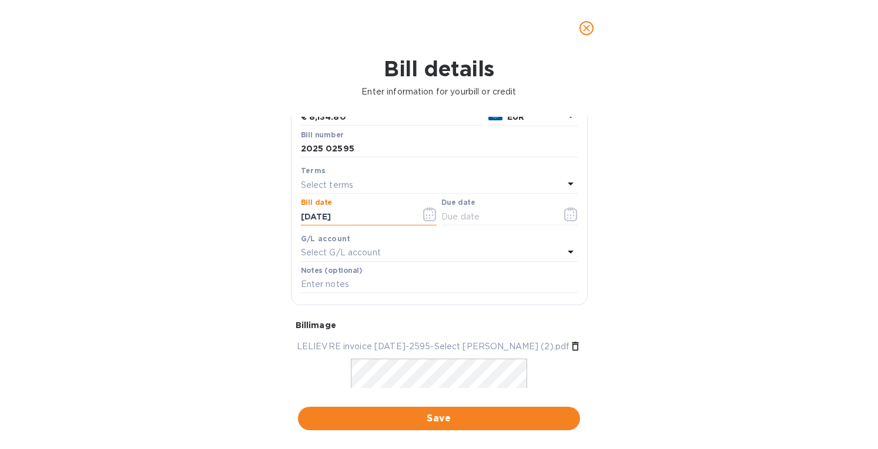
click at [327, 215] on input "09/12/2025" at bounding box center [356, 217] width 111 height 18
click at [314, 210] on input "09/12/2025" at bounding box center [356, 217] width 111 height 18
click at [328, 216] on input "09/12/2025" at bounding box center [356, 217] width 111 height 18
drag, startPoint x: 324, startPoint y: 216, endPoint x: 265, endPoint y: 214, distance: 59.4
click at [265, 214] on div "Bill details Enter information for your bill or credit General information Save…" at bounding box center [439, 252] width 878 height 393
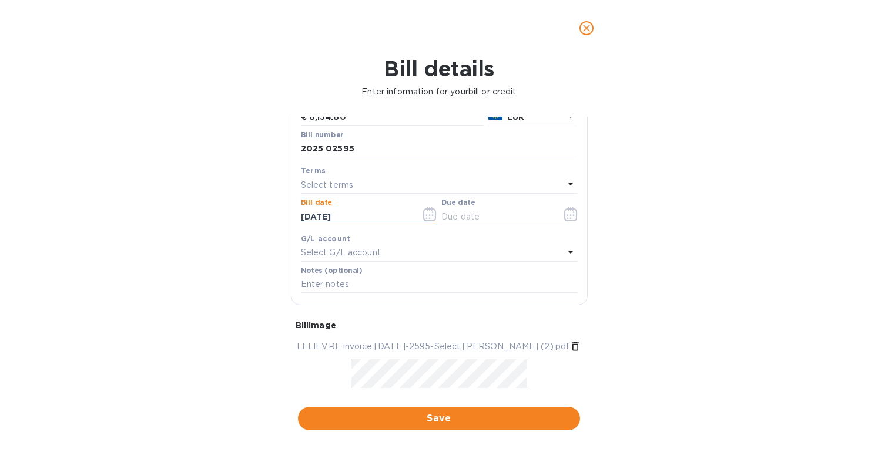
type input "04/22/2025"
click at [324, 176] on div "Terms" at bounding box center [439, 170] width 277 height 12
click at [335, 186] on p "Select terms" at bounding box center [327, 185] width 53 height 12
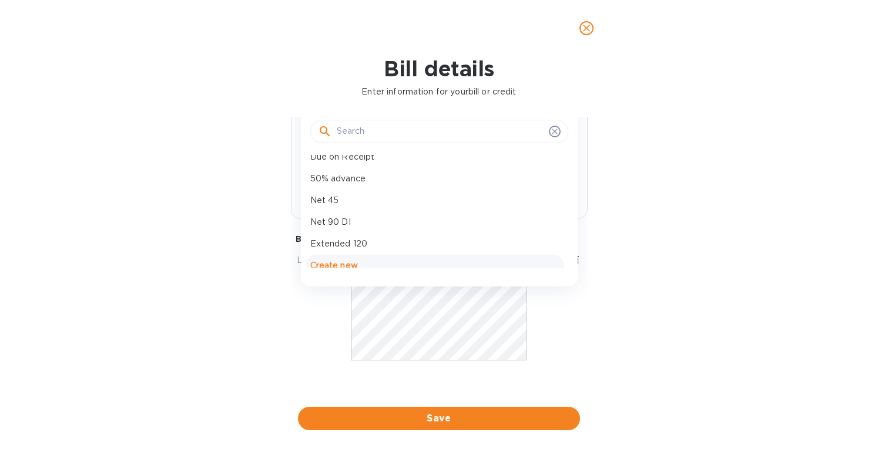
scroll to position [105, 0]
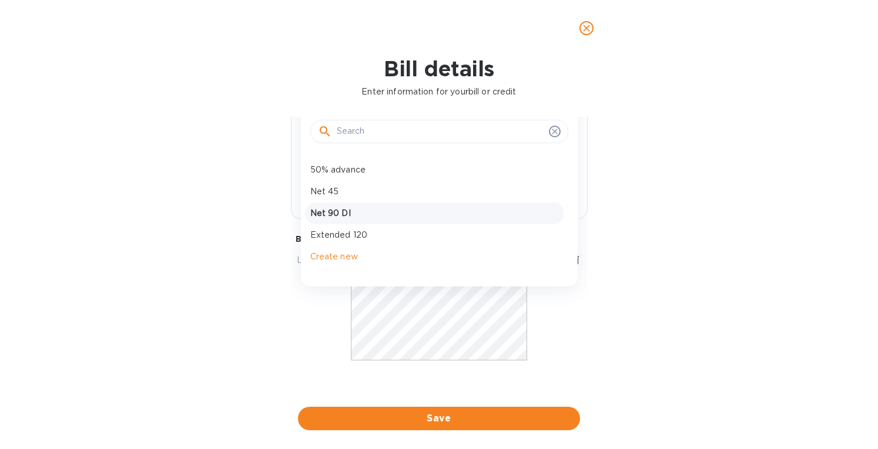
click at [332, 209] on p "Net 90 DI" at bounding box center [434, 213] width 248 height 12
type input "07/21/2025"
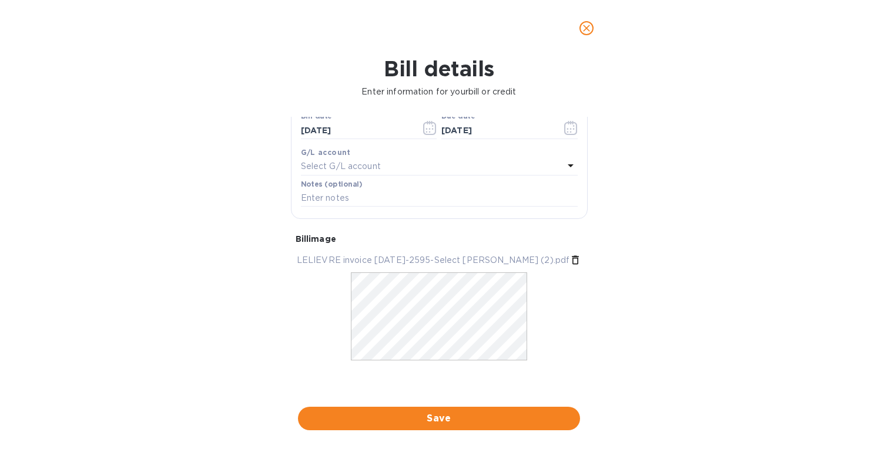
scroll to position [0, 0]
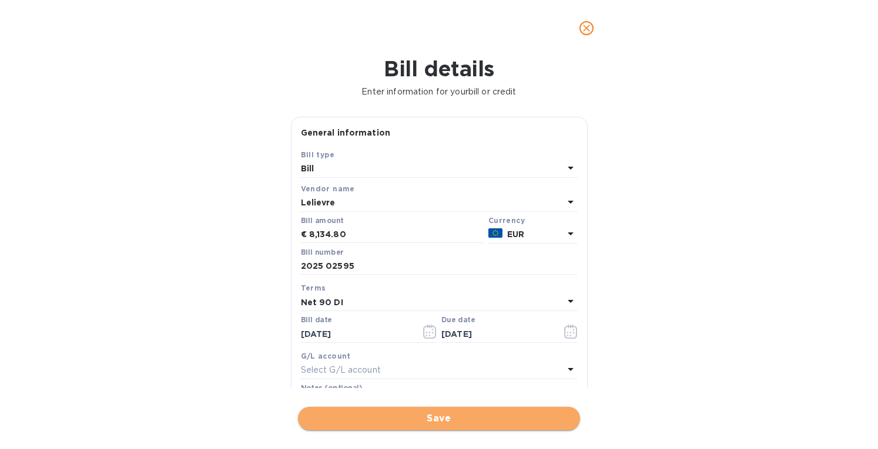
click at [431, 416] on span "Save" at bounding box center [438, 419] width 263 height 14
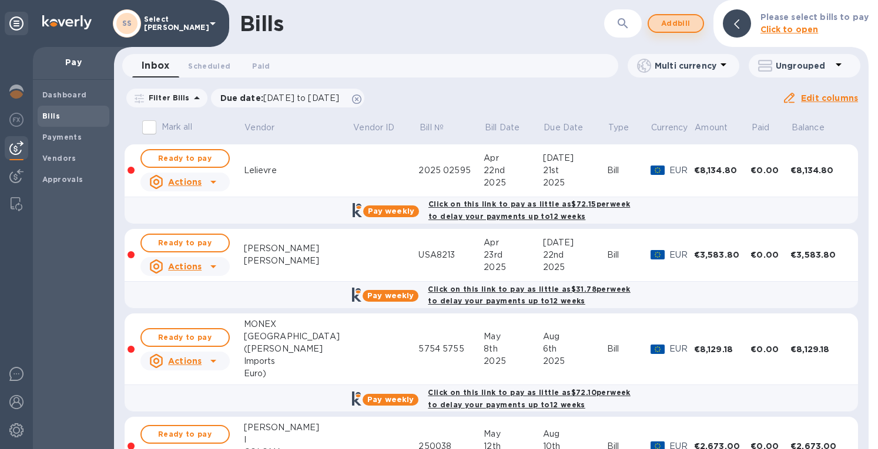
click at [669, 17] on span "Add bill" at bounding box center [675, 23] width 35 height 14
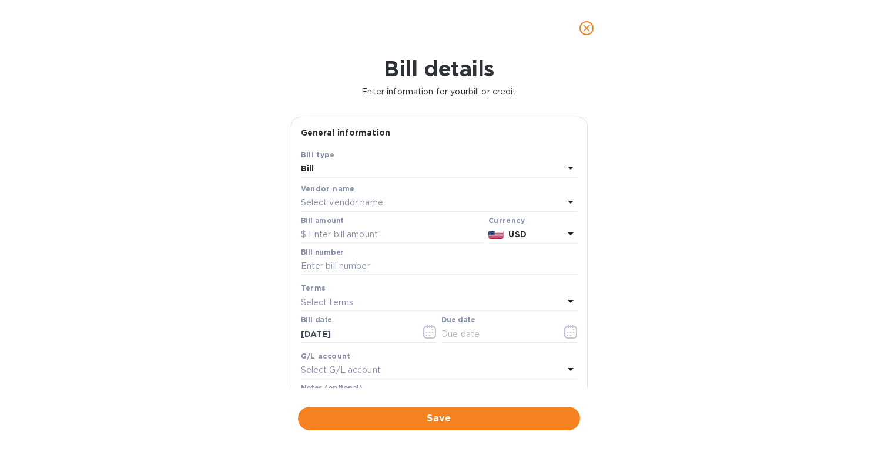
click at [317, 204] on p "Select vendor name" at bounding box center [342, 203] width 82 height 12
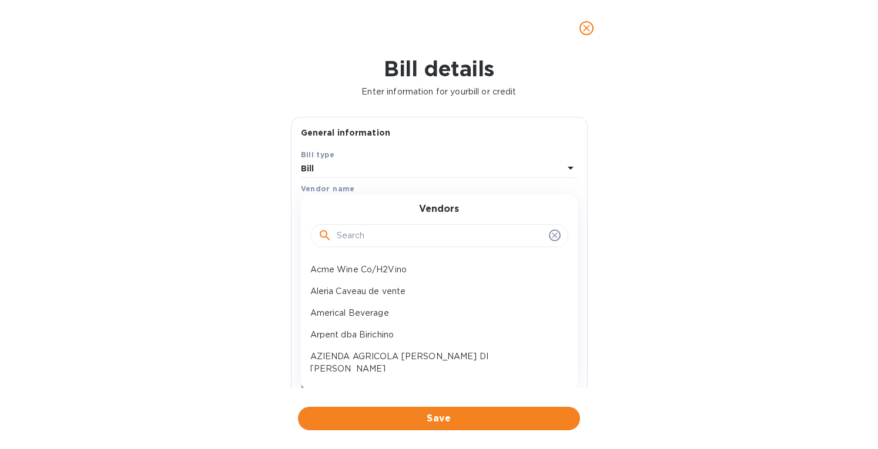
click at [340, 238] on input "text" at bounding box center [440, 236] width 207 height 18
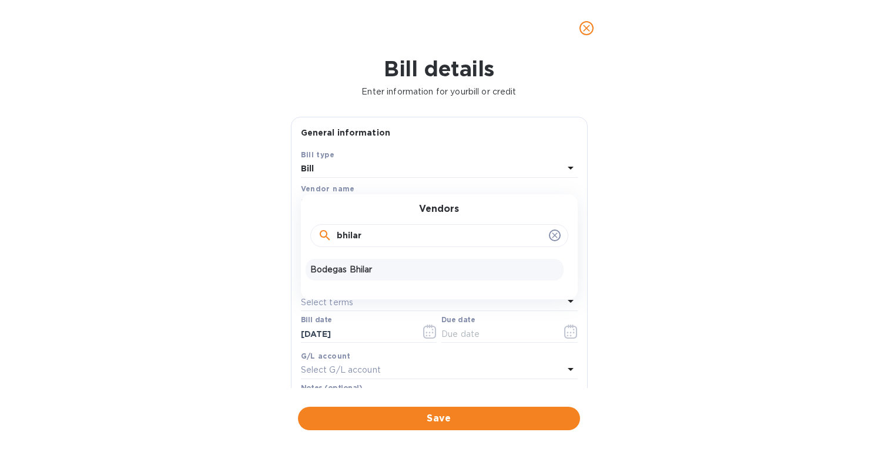
type input "bhilar"
click at [344, 267] on p "Bodegas Bhilar" at bounding box center [434, 270] width 248 height 12
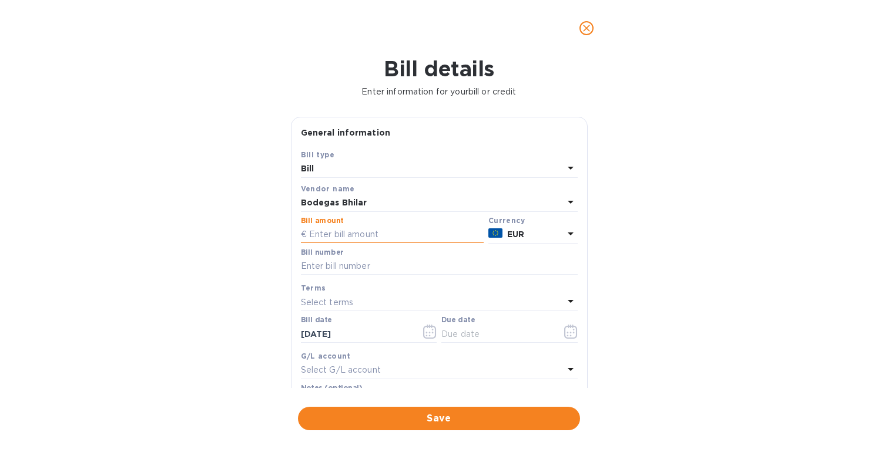
click at [332, 233] on input "text" at bounding box center [392, 235] width 183 height 18
paste input "4.06560"
click at [332, 236] on input "4.06560" at bounding box center [396, 235] width 174 height 18
drag, startPoint x: 315, startPoint y: 237, endPoint x: 321, endPoint y: 240, distance: 6.9
click at [315, 237] on input "4.06560" at bounding box center [396, 235] width 174 height 18
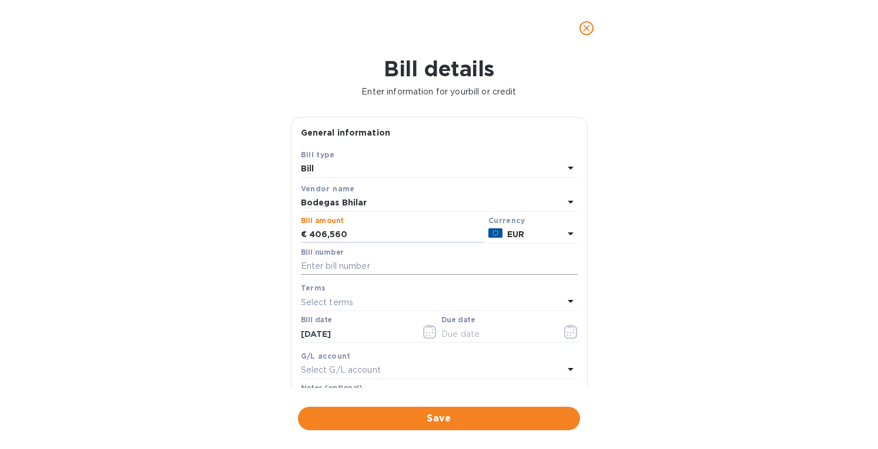
drag, startPoint x: 334, startPoint y: 232, endPoint x: 375, endPoint y: 268, distance: 54.5
click at [337, 233] on input "406,560" at bounding box center [396, 235] width 174 height 18
type input "4,065.0"
drag, startPoint x: 364, startPoint y: 264, endPoint x: 384, endPoint y: 264, distance: 19.4
click at [364, 264] on input "text" at bounding box center [439, 267] width 277 height 18
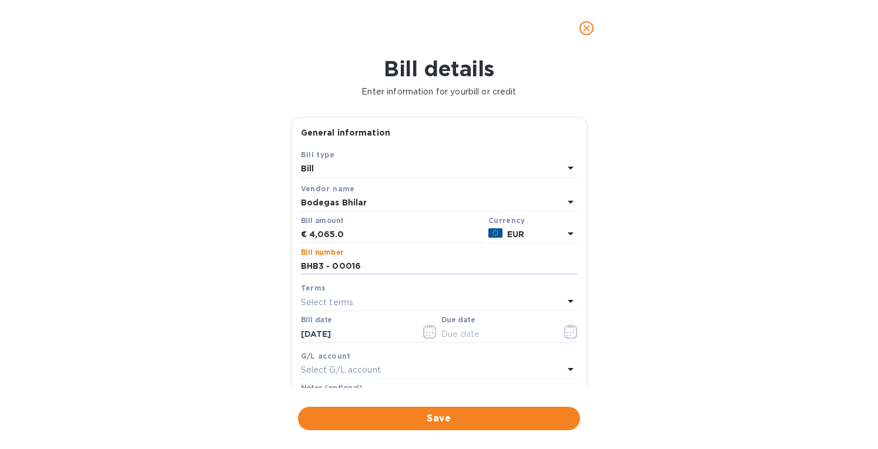
type input "BHB3 - 00016"
click at [323, 332] on input "09/12/2025" at bounding box center [356, 334] width 111 height 18
click at [307, 335] on input "09/13/2025" at bounding box center [356, 334] width 111 height 18
type input "05/13/2025"
click at [342, 300] on p "Select terms" at bounding box center [327, 303] width 53 height 12
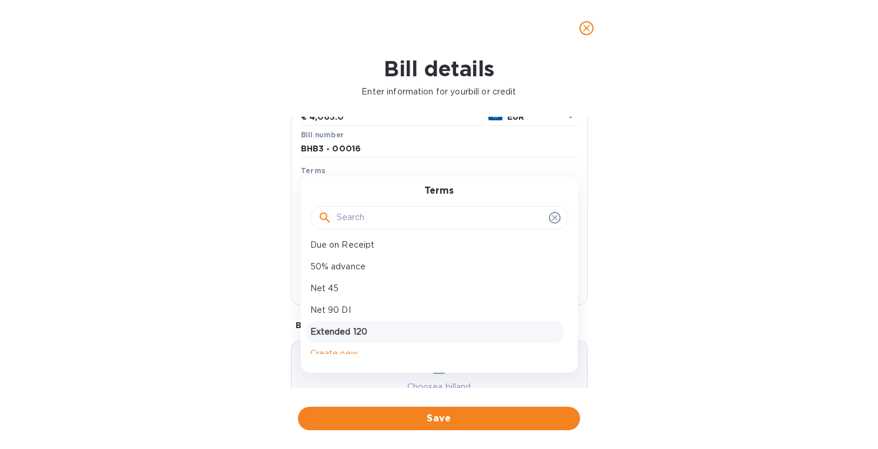
scroll to position [105, 0]
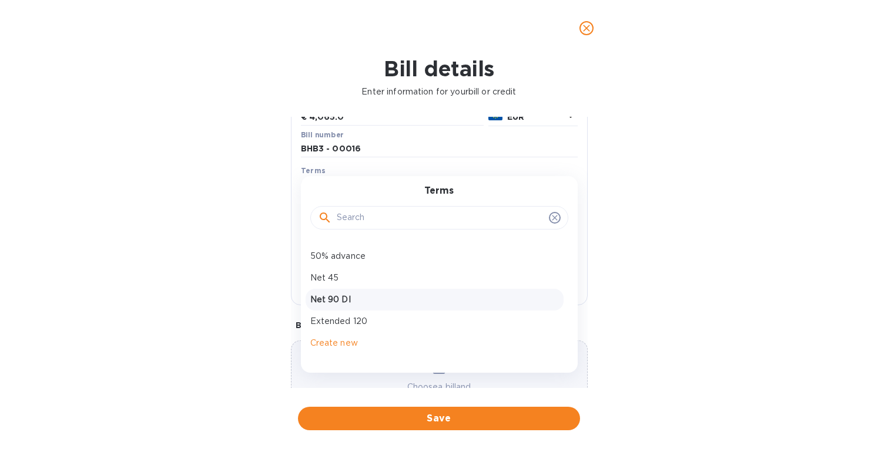
click at [340, 299] on p "Net 90 DI" at bounding box center [434, 300] width 248 height 12
type input "08/11/2025"
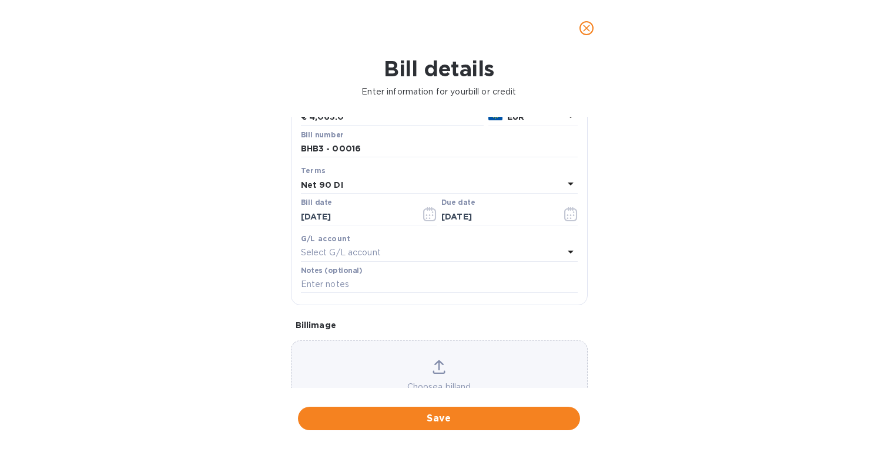
click at [436, 370] on icon at bounding box center [438, 365] width 9 height 11
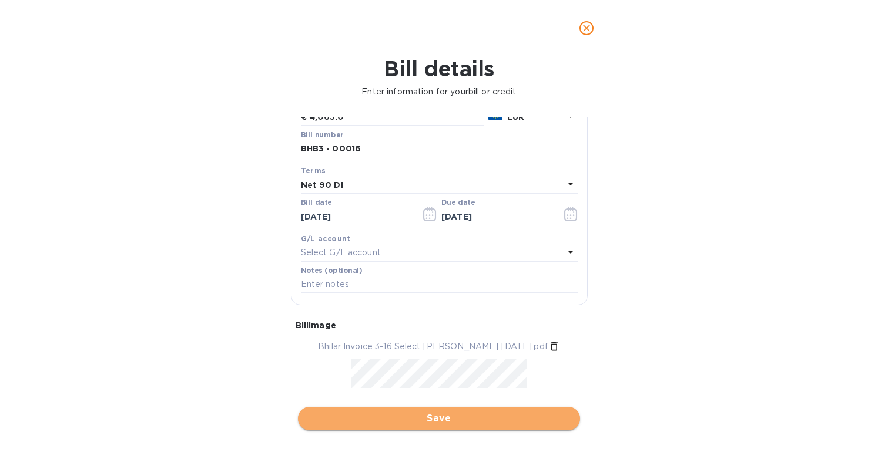
click at [408, 420] on span "Save" at bounding box center [438, 419] width 263 height 14
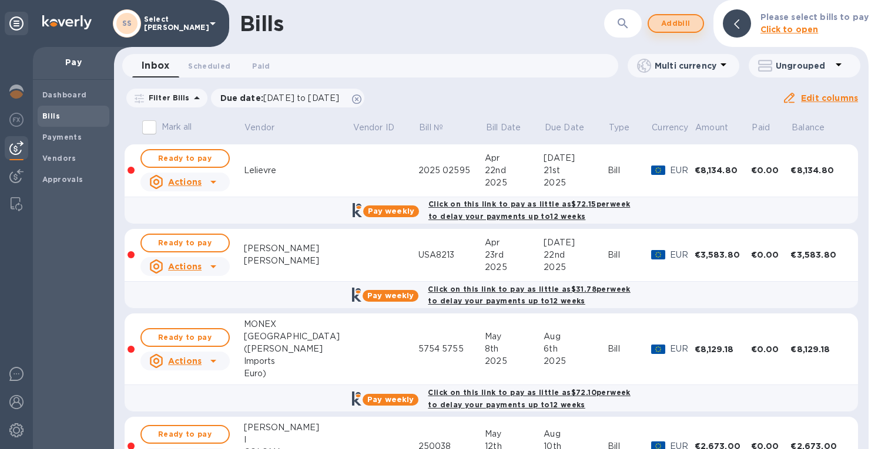
click at [676, 21] on span "Add bill" at bounding box center [675, 23] width 35 height 14
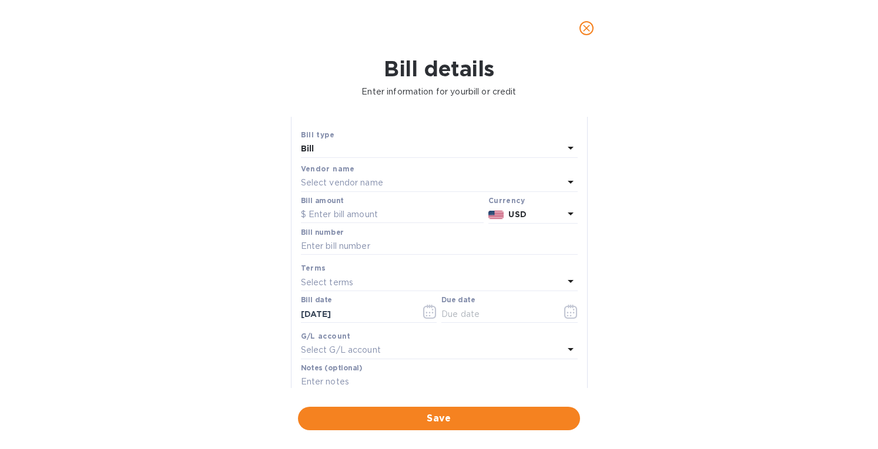
scroll to position [0, 0]
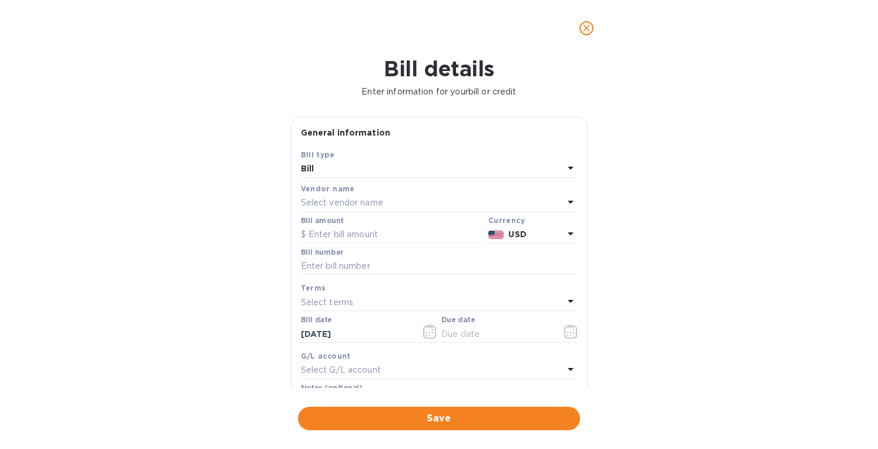
click at [347, 197] on p "Select vendor name" at bounding box center [342, 203] width 82 height 12
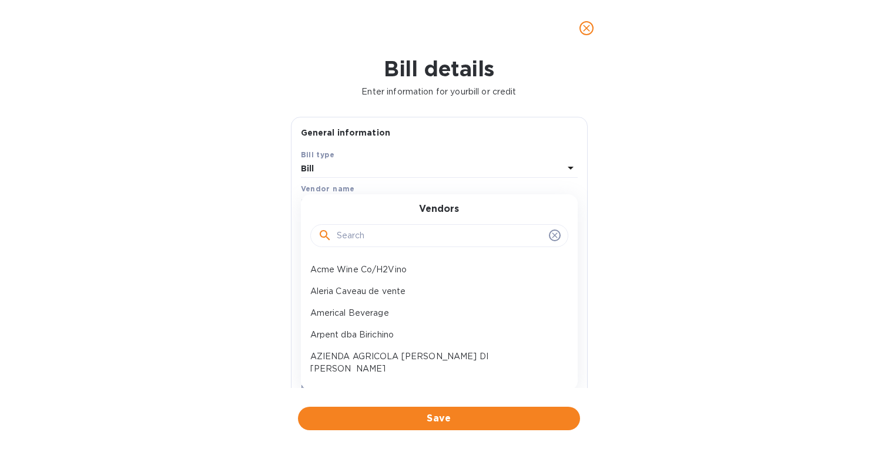
click at [343, 237] on input "text" at bounding box center [440, 236] width 207 height 18
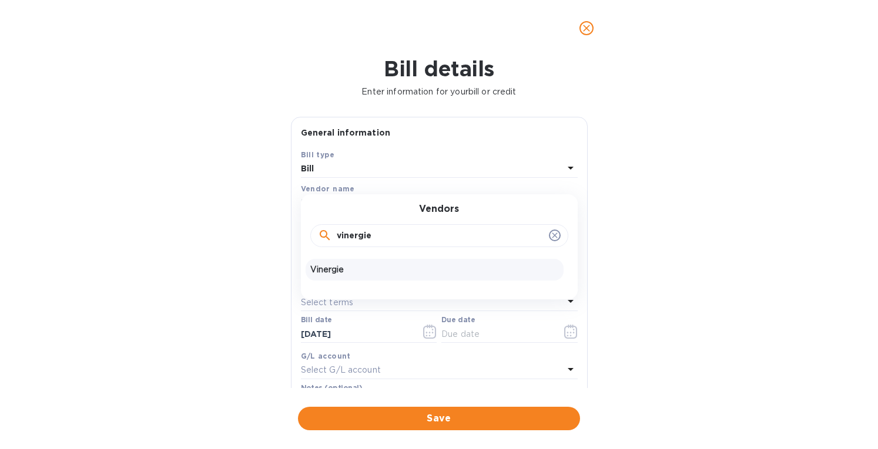
type input "vinergie"
click at [336, 268] on p "Vinergie" at bounding box center [434, 270] width 248 height 12
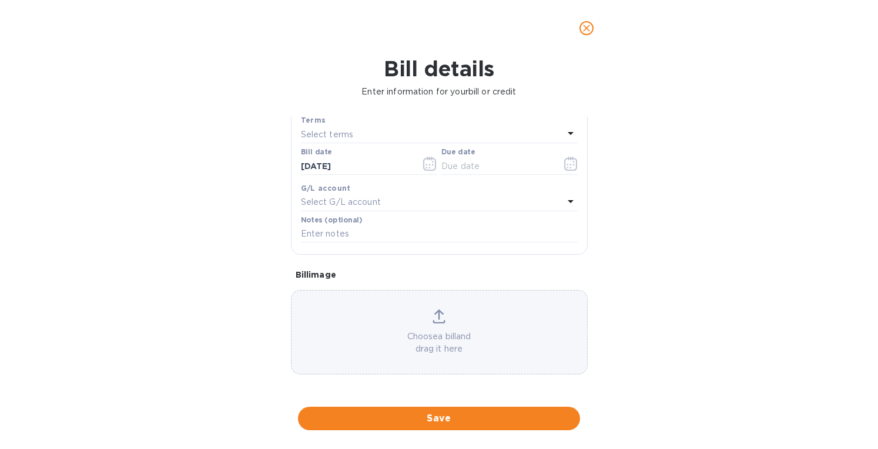
scroll to position [168, 0]
click at [439, 323] on icon at bounding box center [439, 322] width 12 height 3
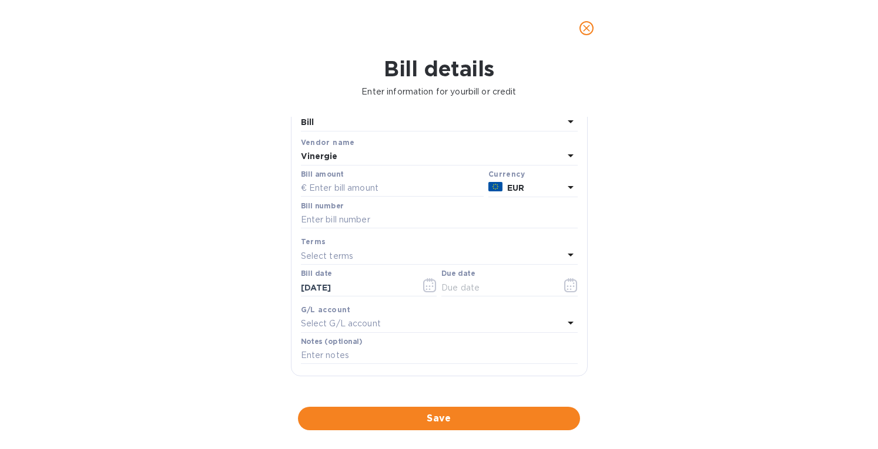
scroll to position [0, 0]
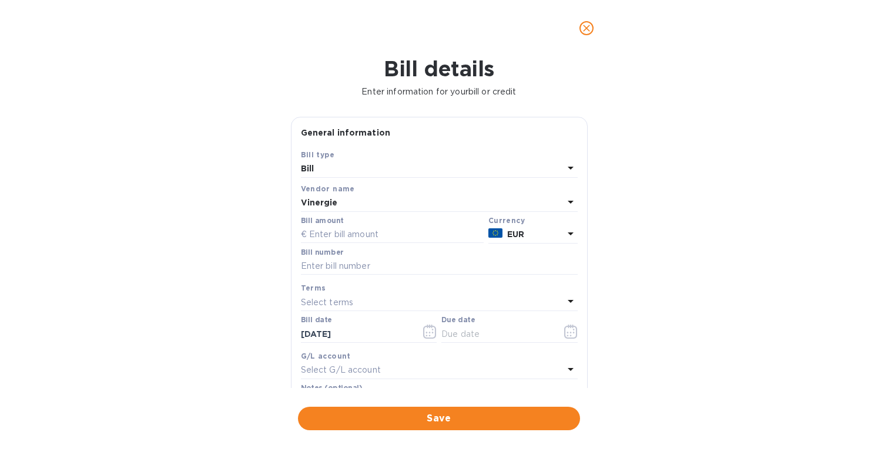
click at [325, 256] on label "Bill number" at bounding box center [322, 252] width 42 height 7
click at [322, 266] on input "text" at bounding box center [439, 267] width 277 height 18
type input "FV"
click at [325, 237] on input "text" at bounding box center [392, 235] width 183 height 18
paste input "4,923.72"
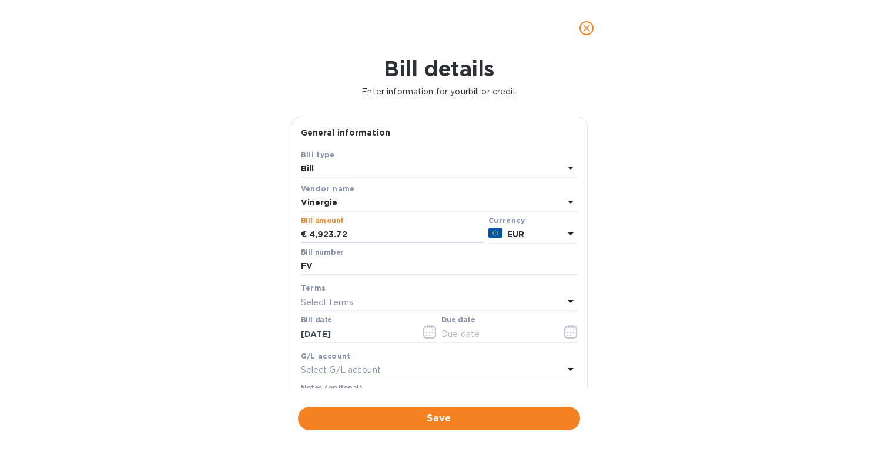
type input "4,923.72"
drag, startPoint x: 317, startPoint y: 267, endPoint x: 271, endPoint y: 263, distance: 46.6
click at [271, 263] on div "Bill details Enter information for your bill or credit General information Save…" at bounding box center [439, 252] width 878 height 393
paste input "25000055"
type input "25000055"
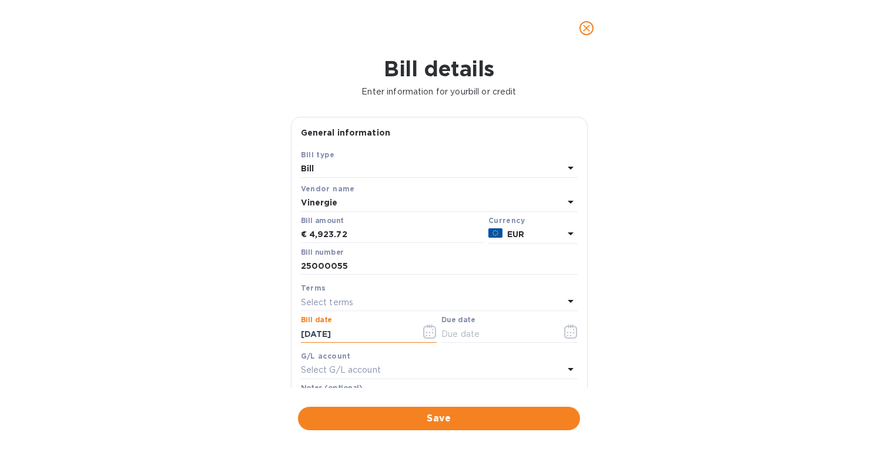
drag, startPoint x: 327, startPoint y: 338, endPoint x: 298, endPoint y: 335, distance: 28.3
click at [298, 335] on div "Bill date 09/12/2025" at bounding box center [368, 331] width 141 height 34
type input "05/02/2025"
click at [321, 295] on div "Select terms" at bounding box center [432, 302] width 263 height 16
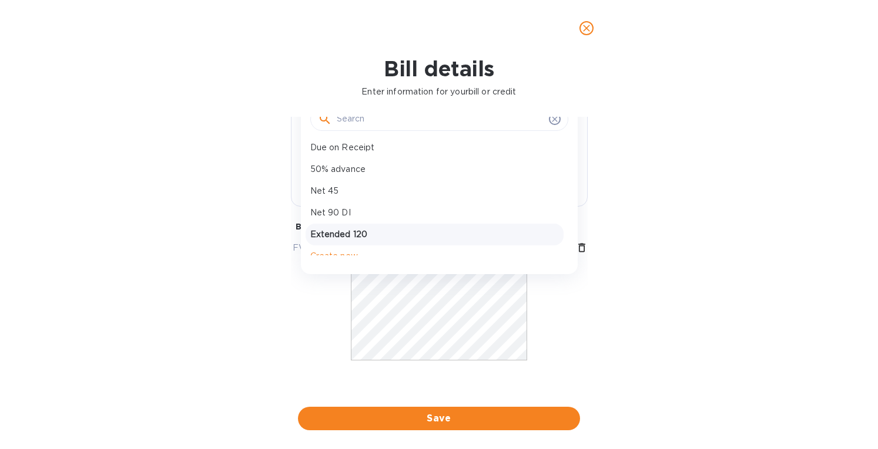
scroll to position [105, 0]
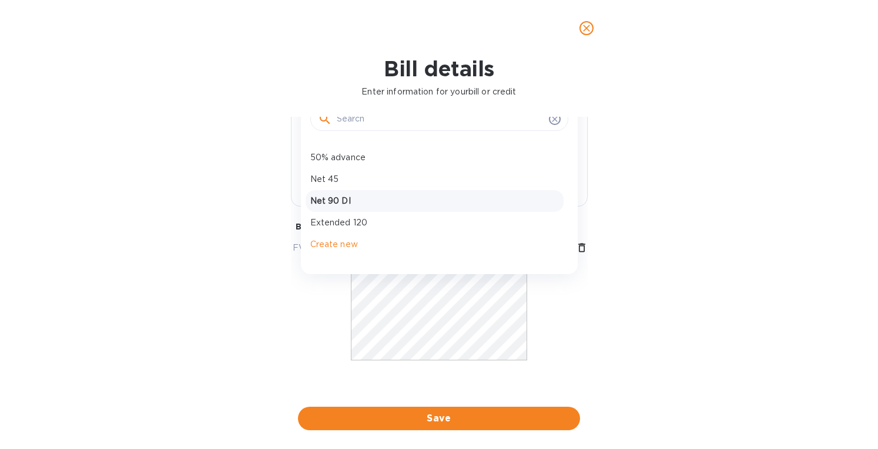
click at [332, 204] on p "Net 90 DI" at bounding box center [434, 201] width 248 height 12
type input "07/31/2025"
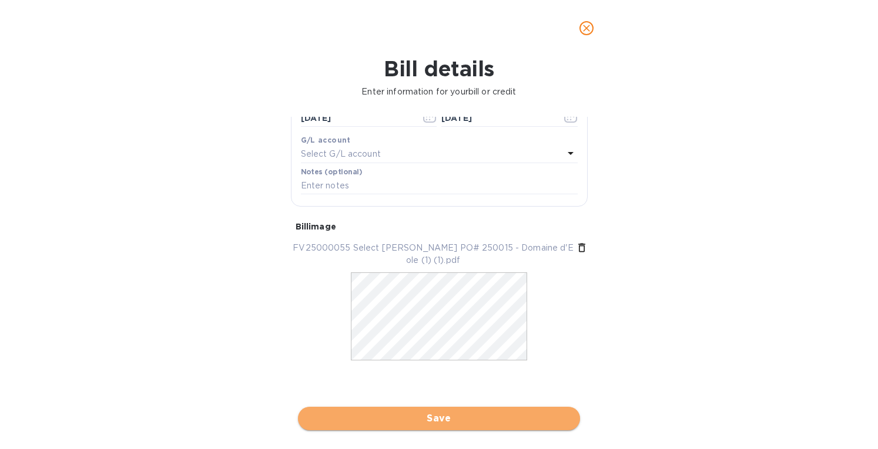
click at [431, 416] on span "Save" at bounding box center [438, 419] width 263 height 14
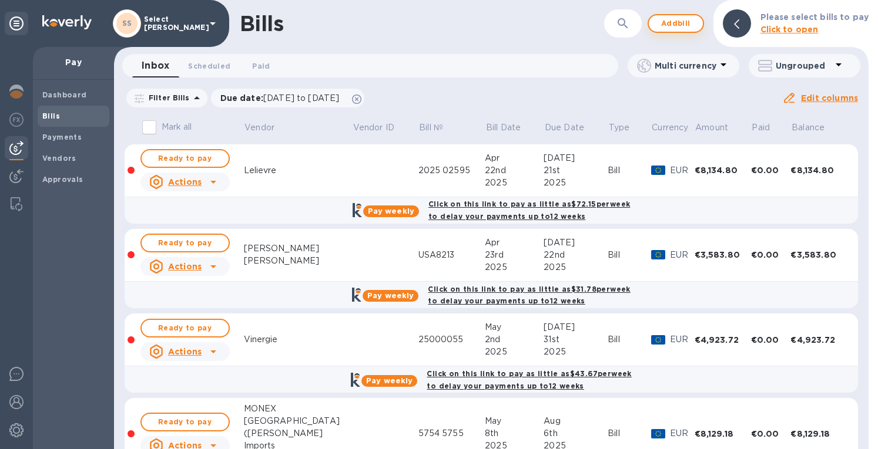
click at [677, 23] on span "Add bill" at bounding box center [675, 23] width 35 height 14
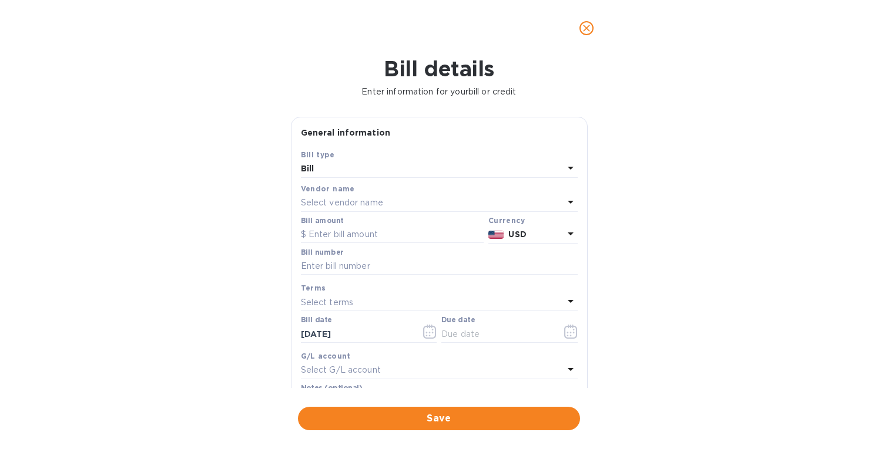
click at [321, 201] on p "Select vendor name" at bounding box center [342, 203] width 82 height 12
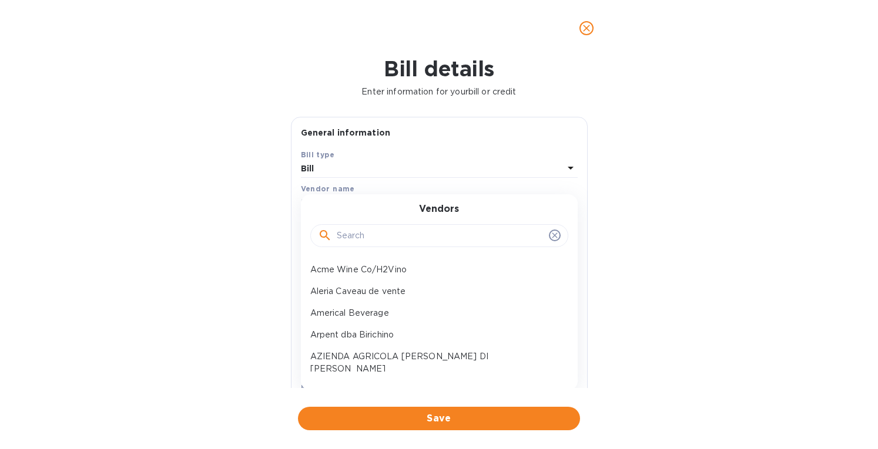
click at [337, 236] on input "text" at bounding box center [440, 236] width 207 height 18
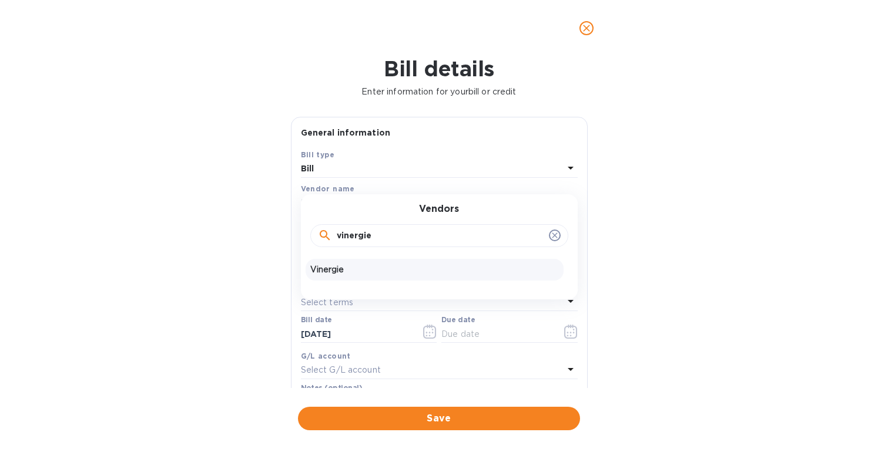
type input "vinergie"
click at [328, 272] on p "Vinergie" at bounding box center [434, 270] width 248 height 12
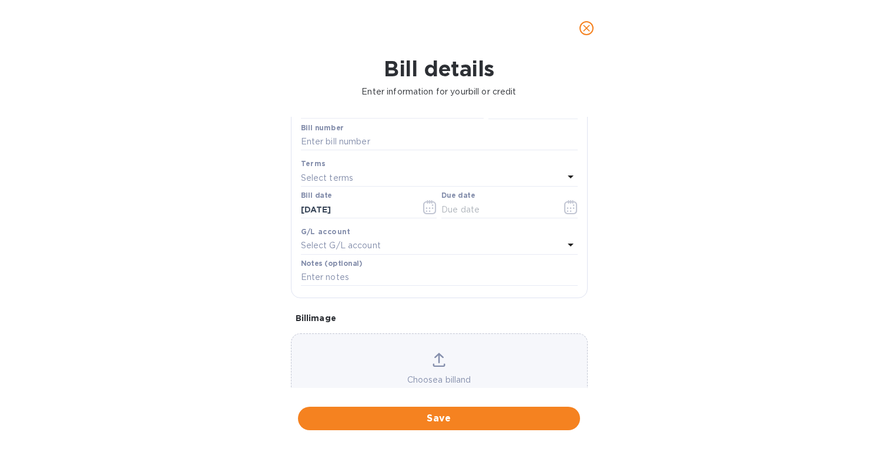
scroll to position [168, 0]
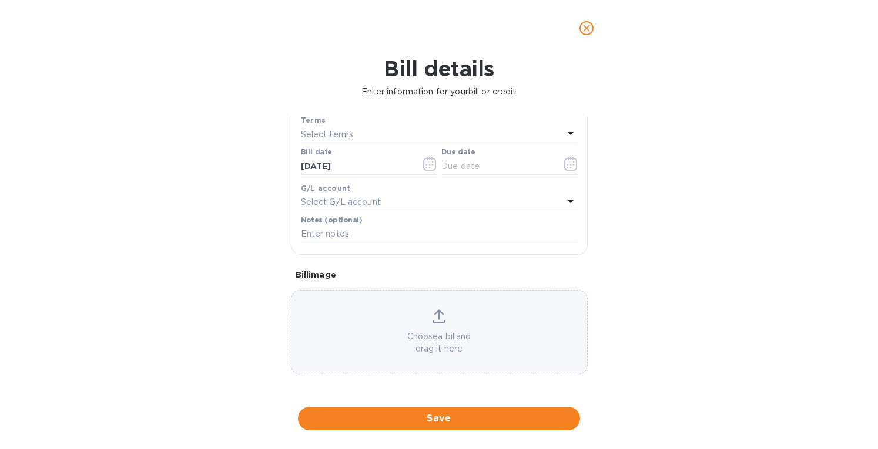
click at [422, 320] on div "Choose a bill and drag it here" at bounding box center [438, 333] width 295 height 46
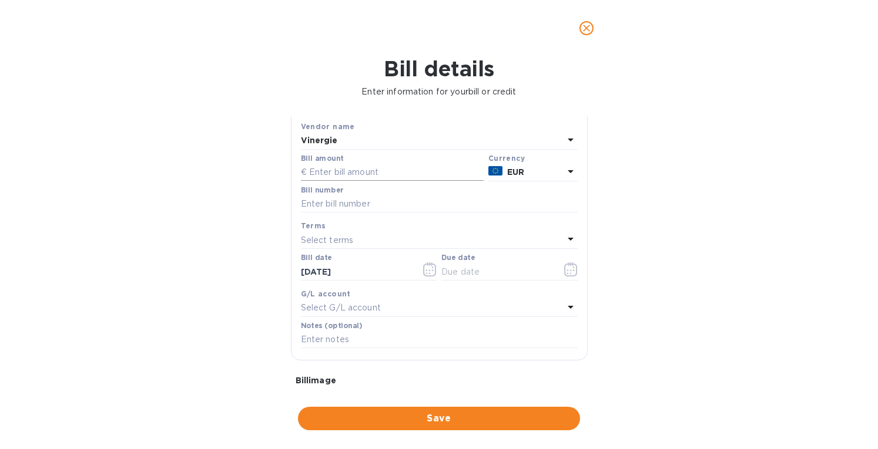
scroll to position [51, 0]
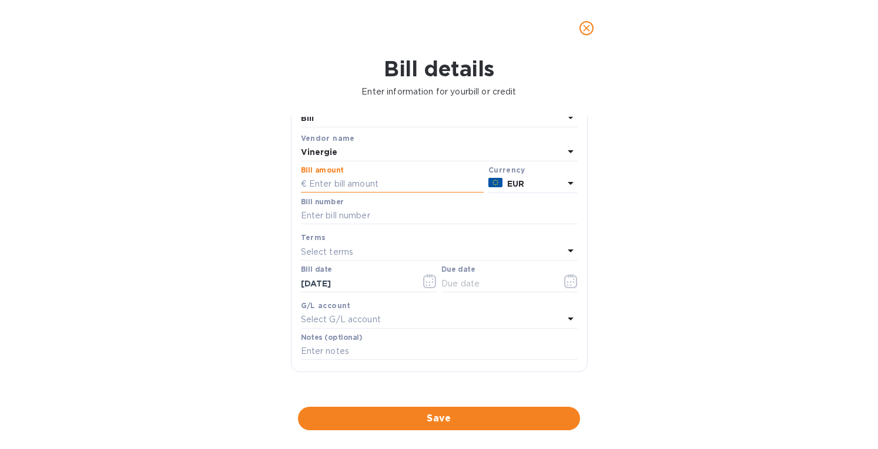
click at [326, 184] on input "text" at bounding box center [392, 185] width 183 height 18
paste input "3,350.28"
type input "3,350.28"
click at [318, 213] on input "text" at bounding box center [439, 216] width 277 height 18
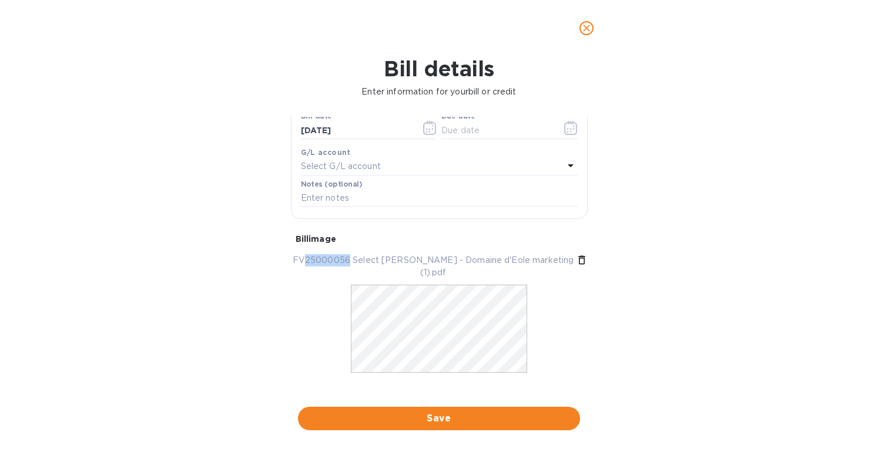
drag, startPoint x: 354, startPoint y: 259, endPoint x: 313, endPoint y: 261, distance: 41.2
click at [313, 261] on p "FV25000056 Select Sellars - Domaine d'Eole marketing (1).pdf" at bounding box center [433, 266] width 285 height 25
copy p "25000056"
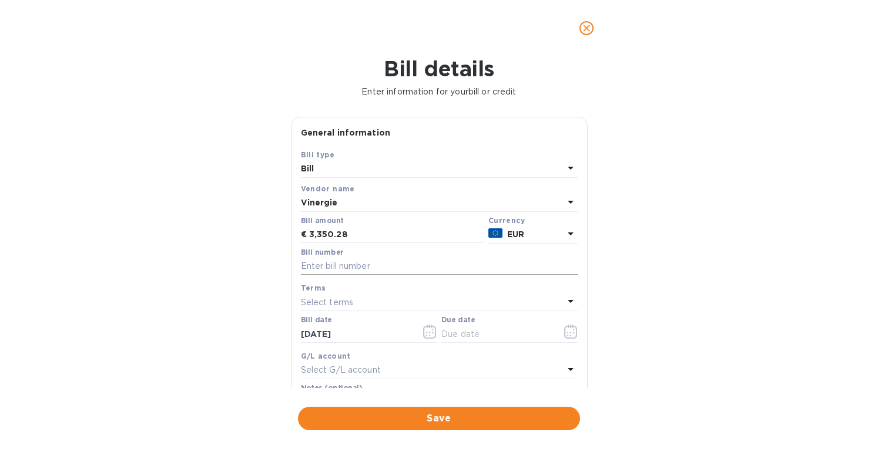
click at [319, 269] on input "text" at bounding box center [439, 267] width 277 height 18
paste input "25000056"
type input "25000056"
drag, startPoint x: 326, startPoint y: 333, endPoint x: 237, endPoint y: 327, distance: 88.9
click at [237, 327] on div "Bill details Enter information for your bill or credit General information Save…" at bounding box center [439, 252] width 878 height 393
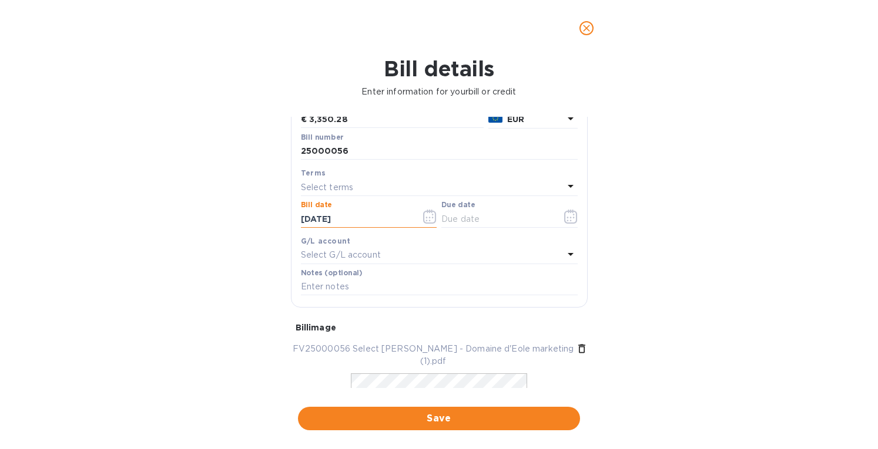
scroll to position [117, 0]
type input "05/02/2025"
click at [368, 185] on div "Select terms" at bounding box center [432, 185] width 263 height 16
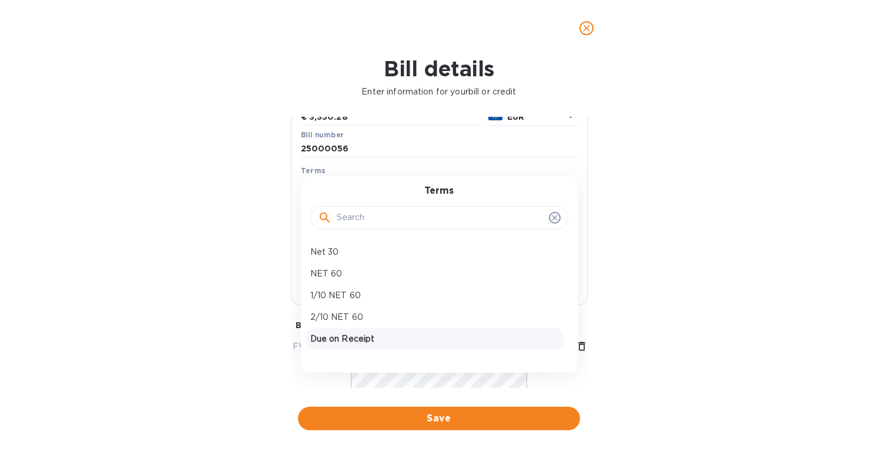
scroll to position [105, 0]
click at [328, 302] on p "Net 90 DI" at bounding box center [434, 300] width 248 height 12
type input "07/31/2025"
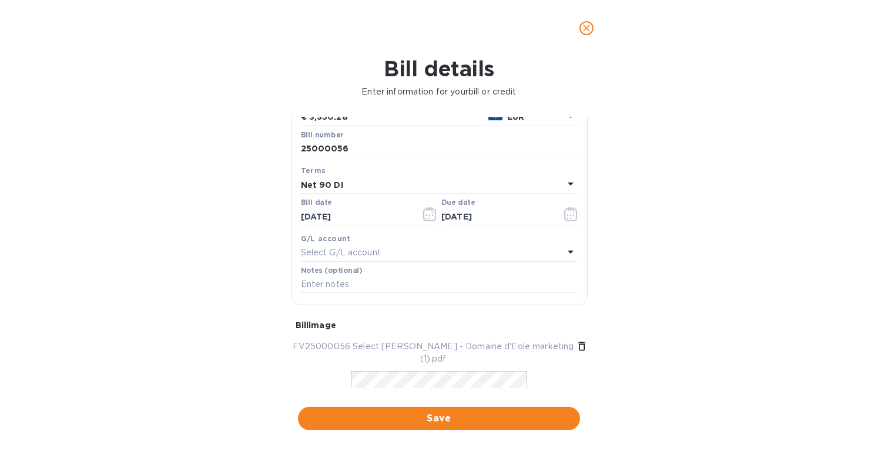
scroll to position [204, 0]
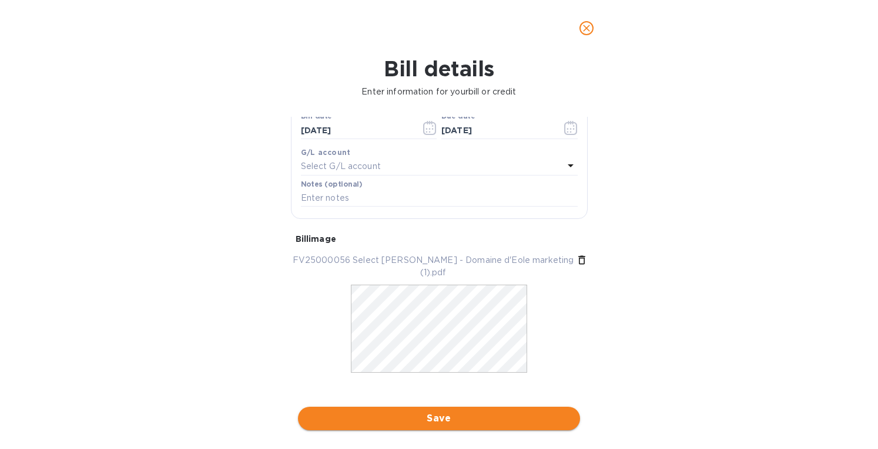
click at [424, 423] on span "Save" at bounding box center [438, 419] width 263 height 14
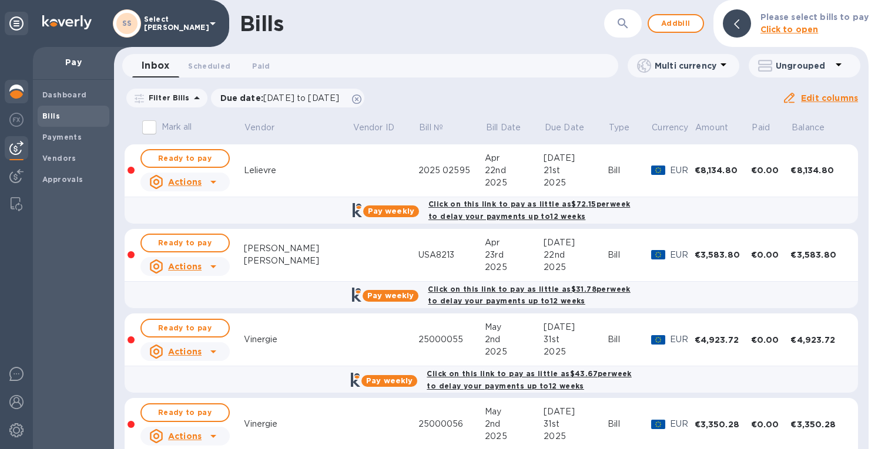
click at [19, 89] on img at bounding box center [16, 92] width 14 height 14
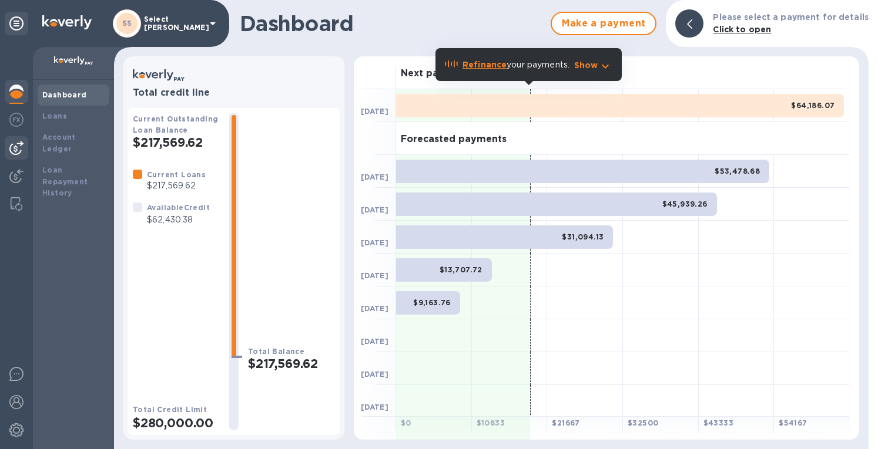
click at [16, 143] on img at bounding box center [16, 148] width 14 height 14
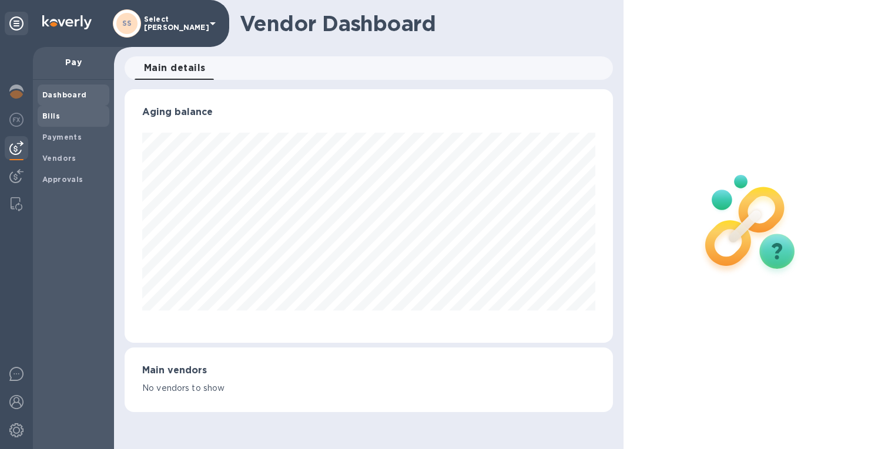
scroll to position [254, 488]
click at [47, 117] on b "Bills" at bounding box center [51, 116] width 18 height 9
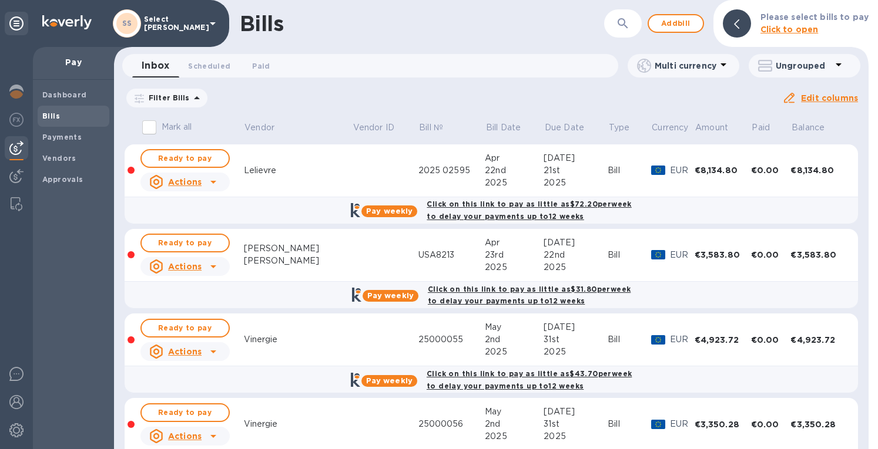
click at [0, 0] on icon at bounding box center [0, 0] width 0 height 0
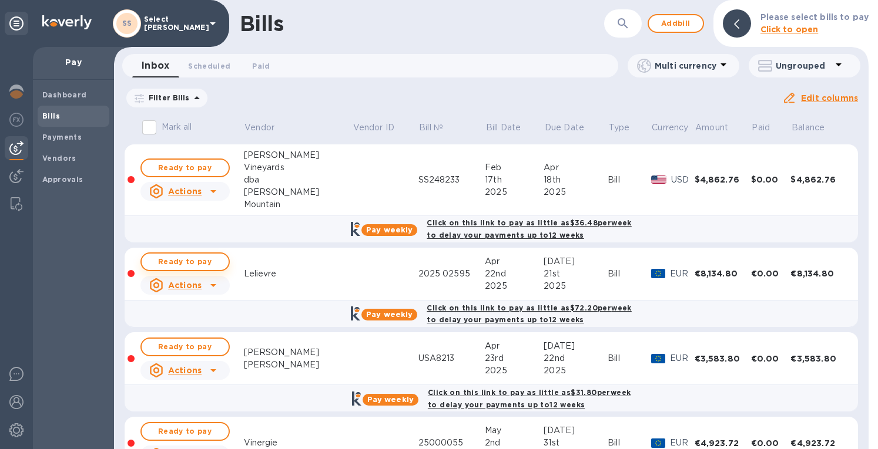
click at [181, 260] on span "Ready to pay" at bounding box center [185, 262] width 68 height 14
click at [183, 259] on span "Ready to pay" at bounding box center [185, 262] width 68 height 14
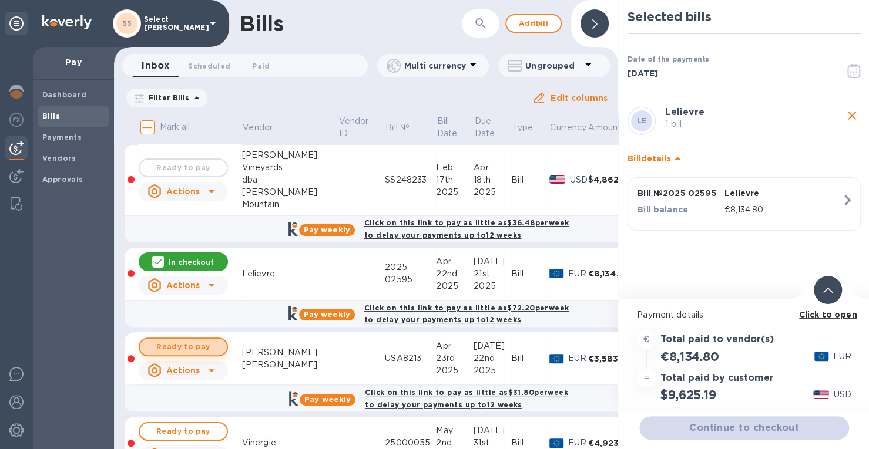
click at [190, 346] on span "Ready to pay" at bounding box center [183, 347] width 68 height 14
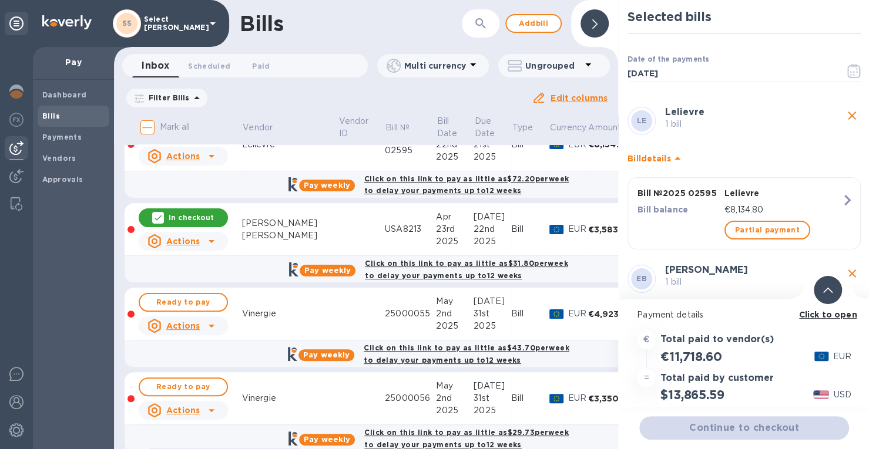
scroll to position [235, 0]
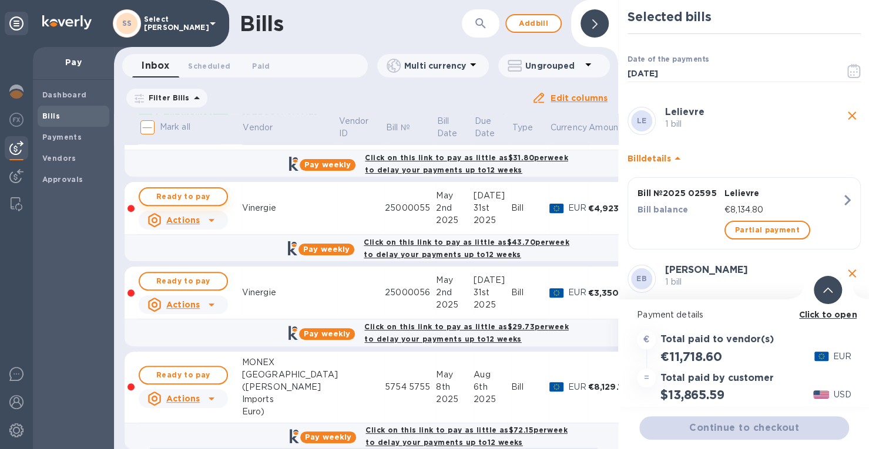
click at [198, 195] on span "Ready to pay" at bounding box center [183, 197] width 68 height 14
click at [189, 277] on span "Ready to pay" at bounding box center [183, 281] width 68 height 14
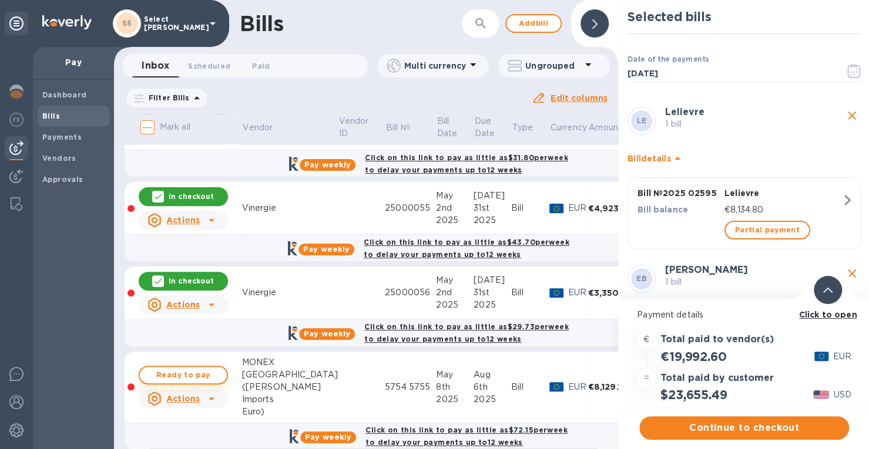
click at [193, 372] on span "Ready to pay" at bounding box center [183, 375] width 68 height 14
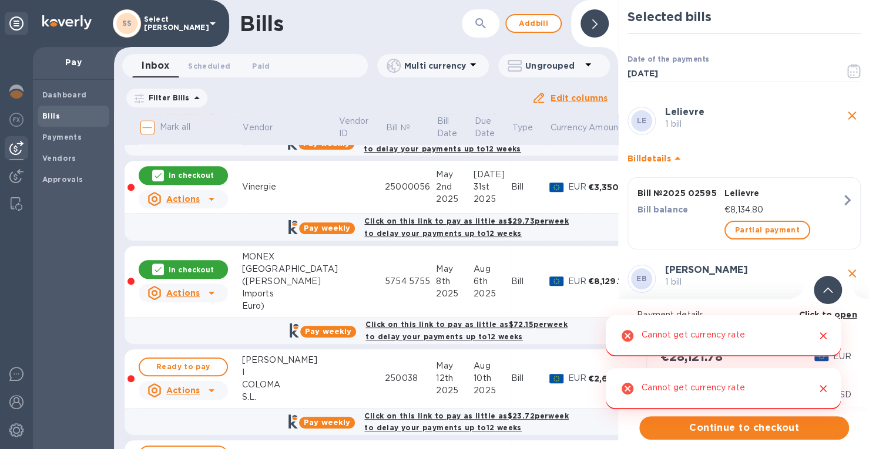
scroll to position [352, 0]
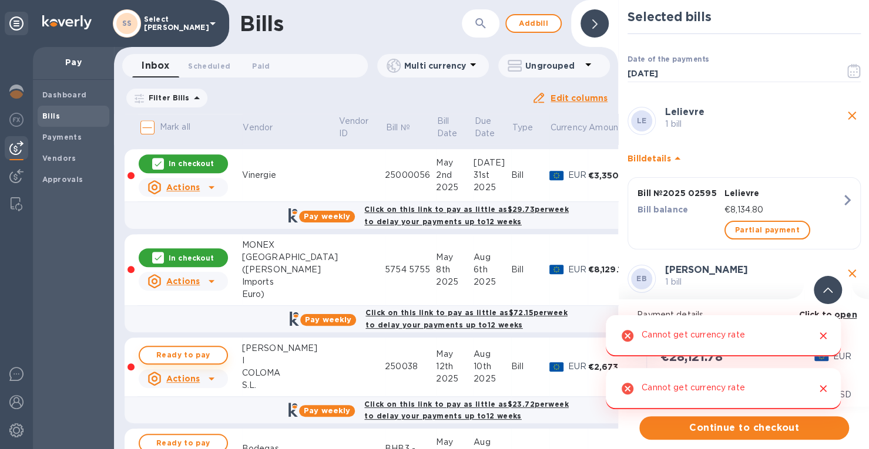
click at [180, 349] on span "Ready to pay" at bounding box center [183, 355] width 68 height 14
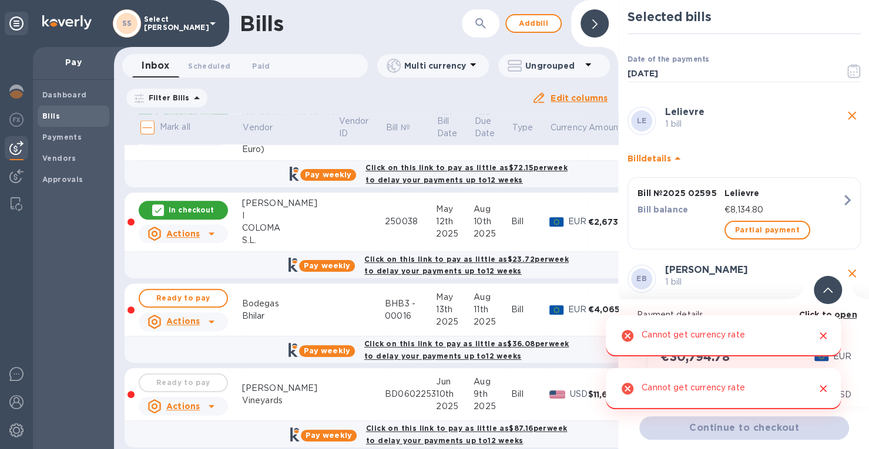
scroll to position [587, 0]
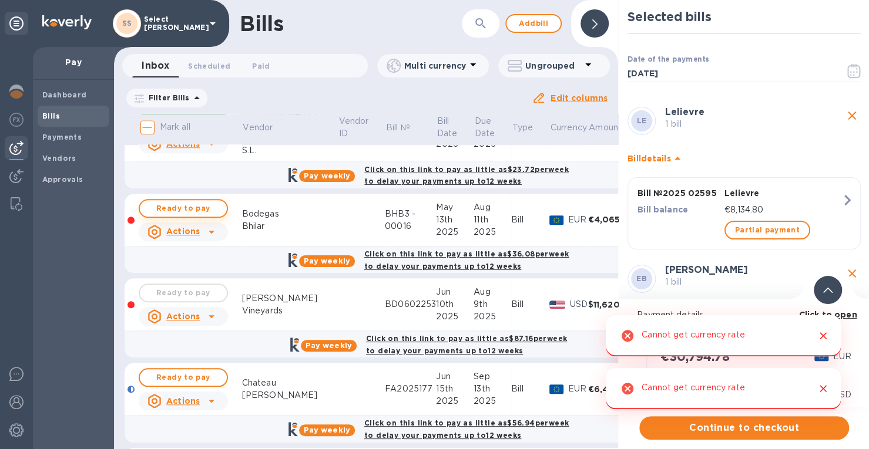
click at [167, 205] on span "Ready to pay" at bounding box center [183, 208] width 68 height 14
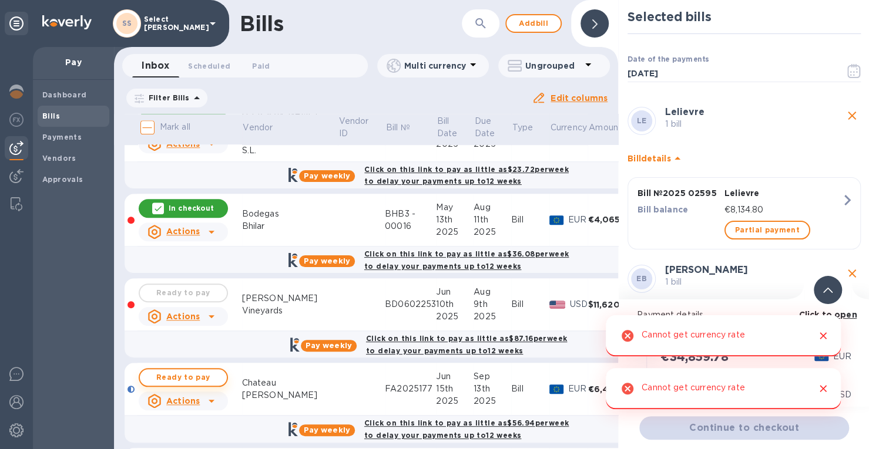
click at [194, 375] on span "Ready to pay" at bounding box center [183, 378] width 68 height 14
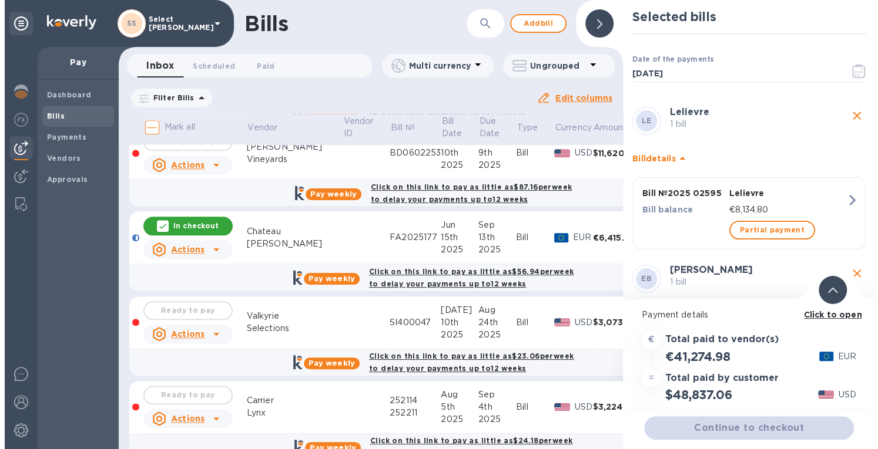
scroll to position [767, 0]
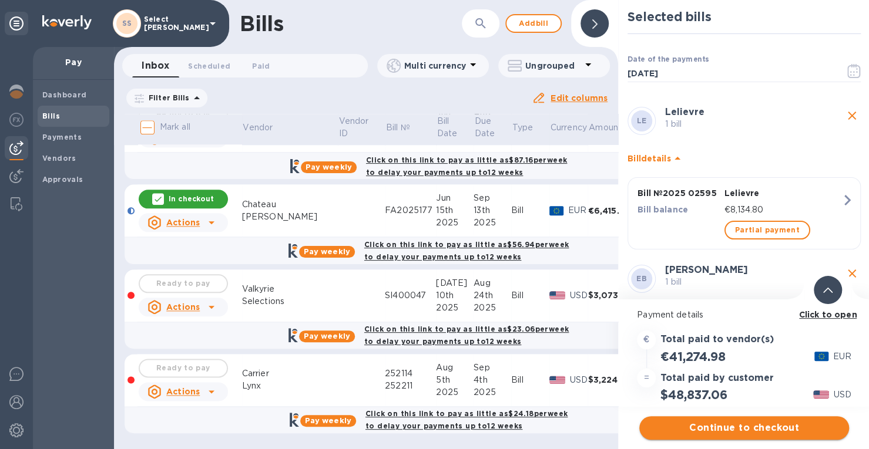
click at [708, 433] on span "Continue to checkout" at bounding box center [744, 428] width 191 height 14
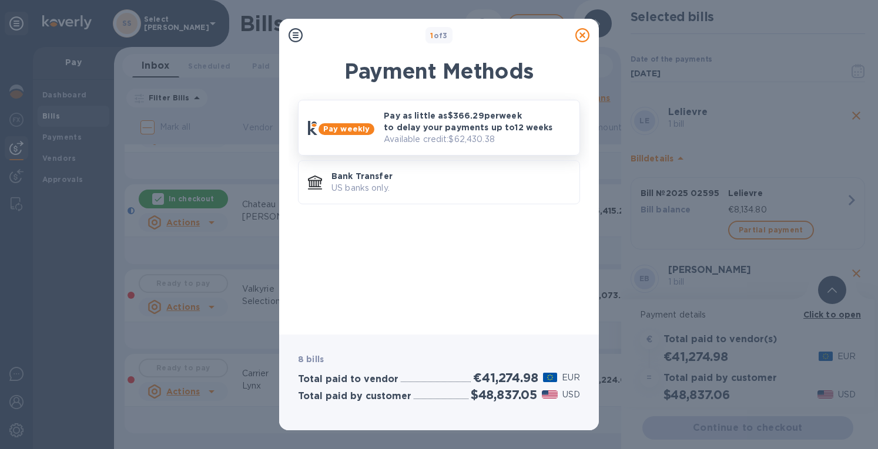
click at [448, 123] on p "Pay as little as $366.29 per week to delay your payments up to 12 weeks" at bounding box center [477, 121] width 186 height 23
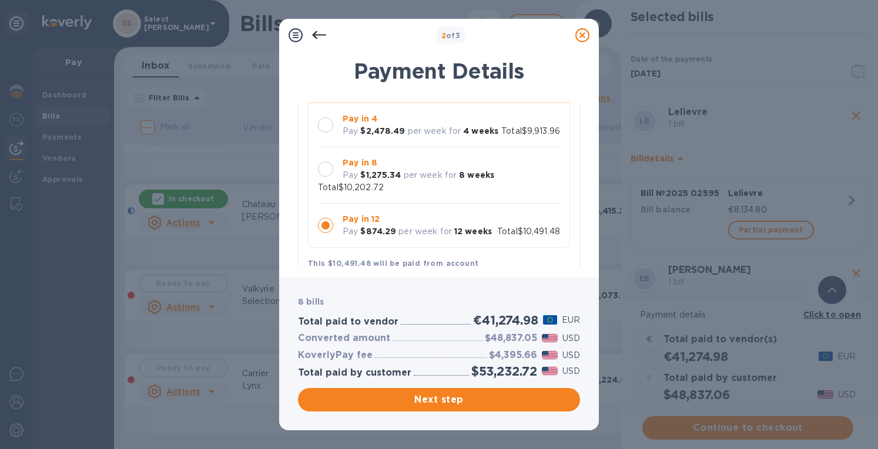
scroll to position [0, 0]
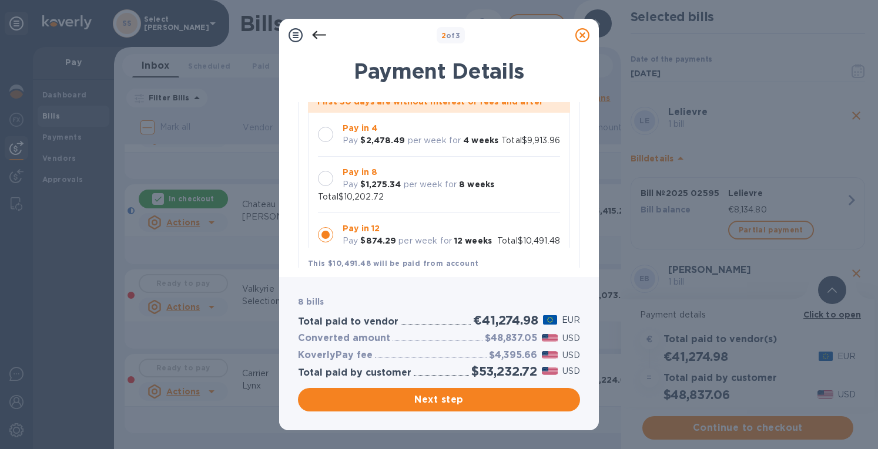
click at [330, 142] on div at bounding box center [325, 134] width 25 height 25
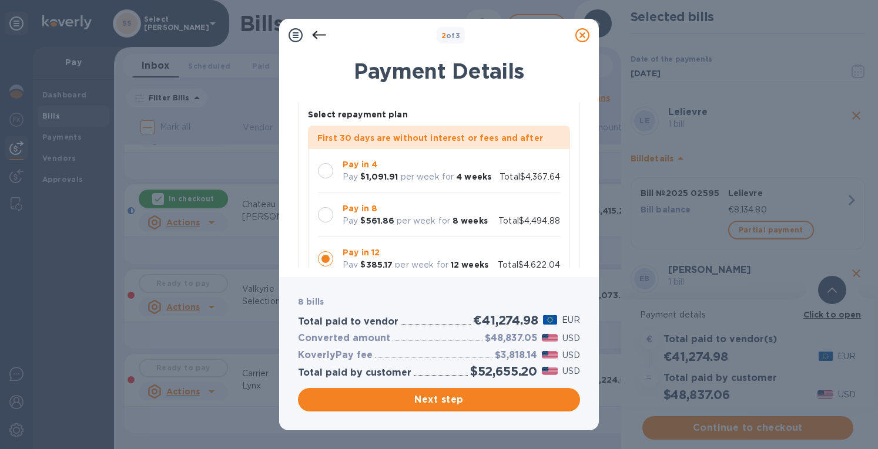
scroll to position [587, 0]
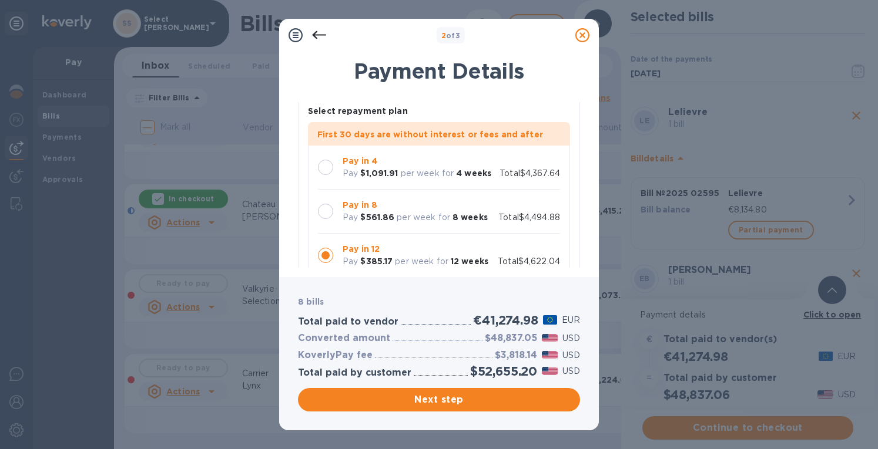
click at [330, 164] on div at bounding box center [325, 167] width 15 height 15
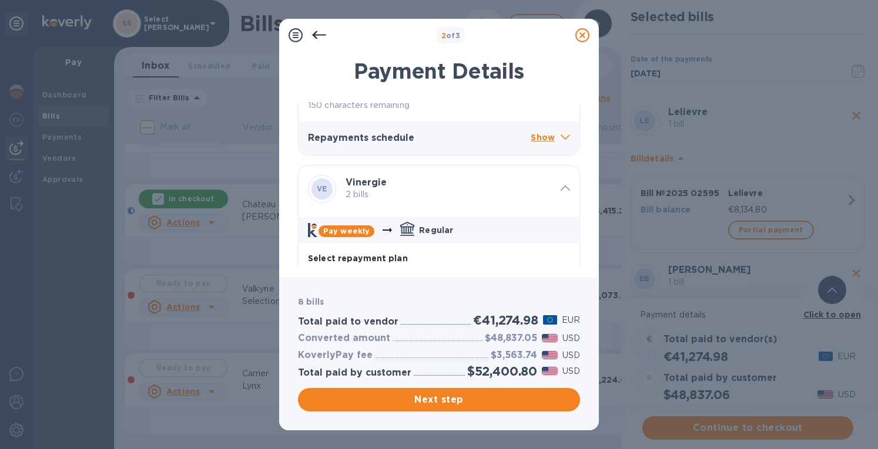
scroll to position [1057, 0]
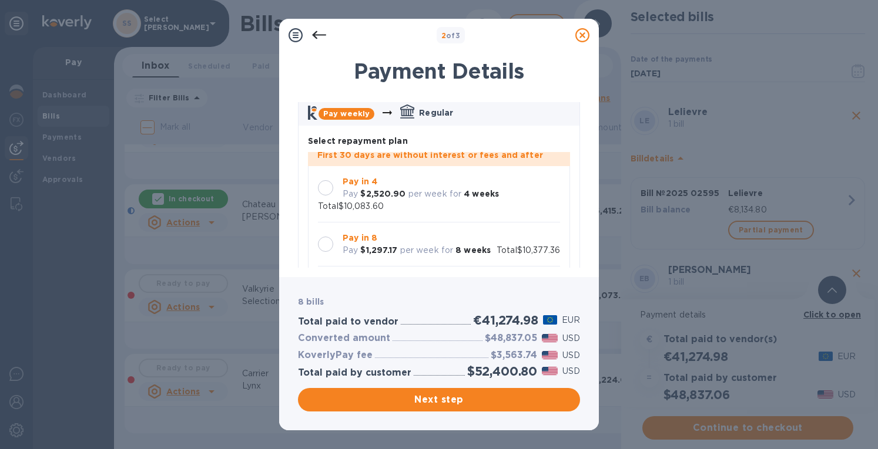
click at [326, 180] on div at bounding box center [325, 187] width 15 height 15
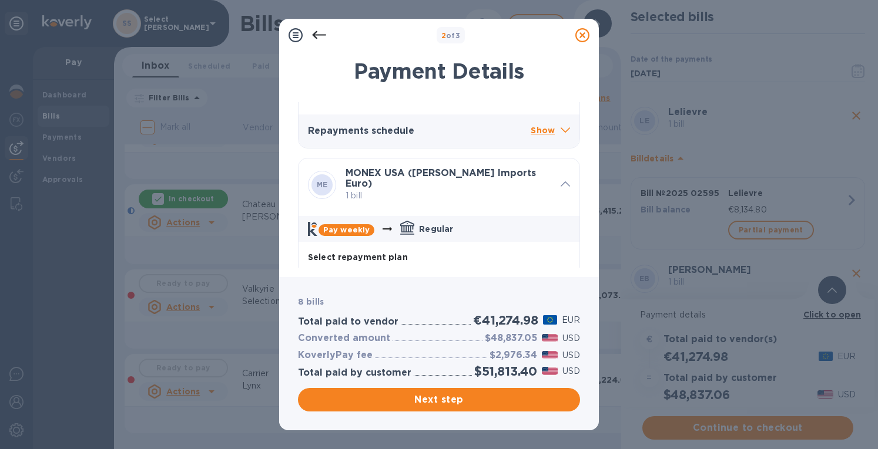
scroll to position [1527, 0]
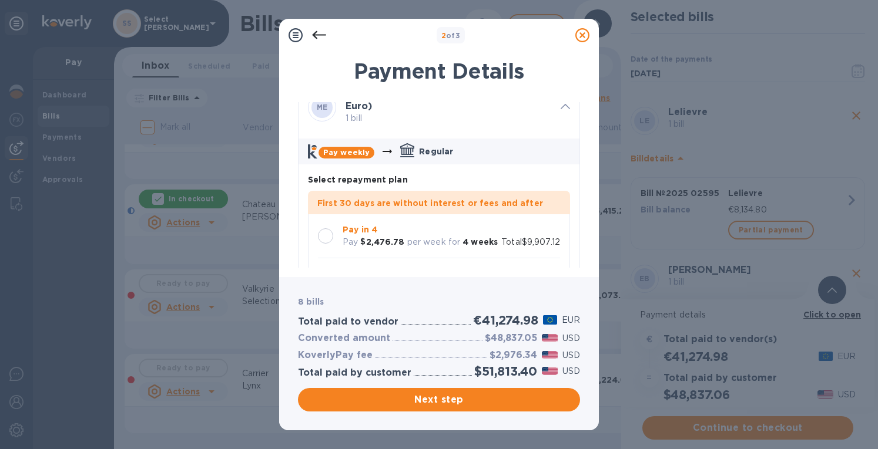
click at [319, 224] on div at bounding box center [325, 236] width 25 height 25
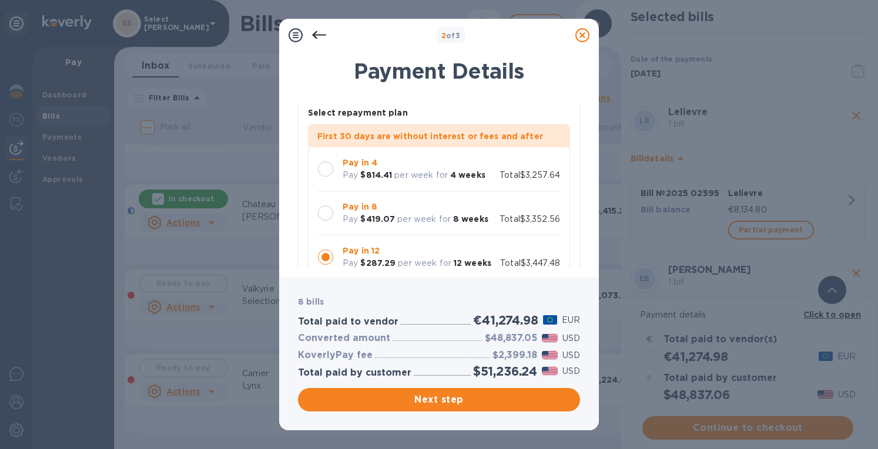
scroll to position [2115, 0]
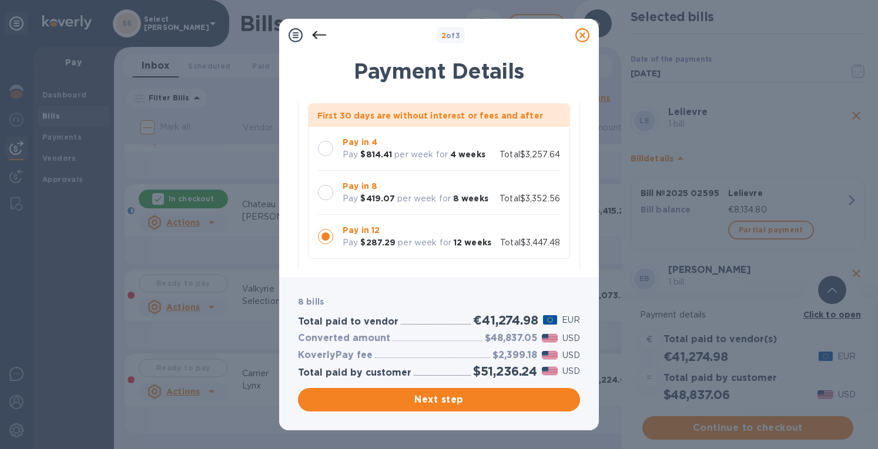
click at [327, 144] on div at bounding box center [325, 148] width 15 height 15
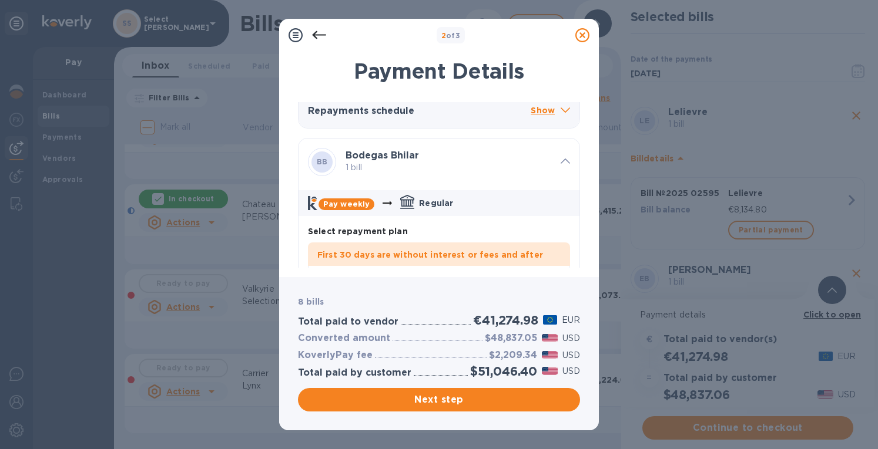
scroll to position [2585, 0]
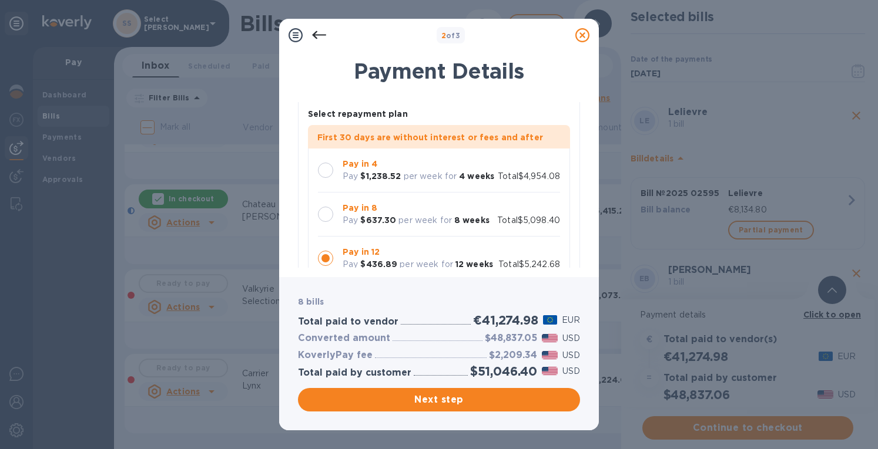
click at [325, 164] on div at bounding box center [325, 170] width 15 height 15
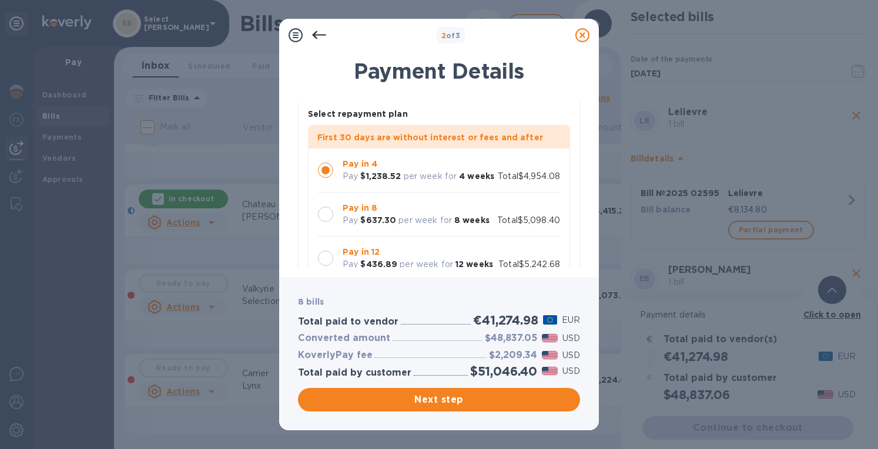
scroll to position [21, 0]
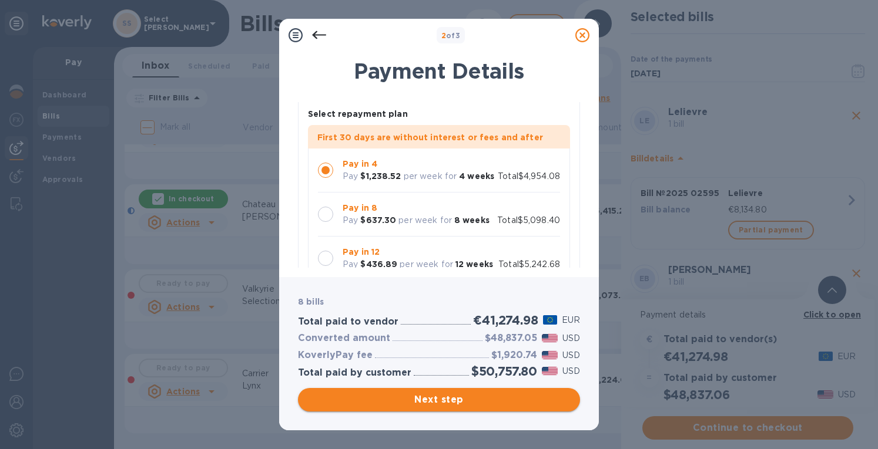
click at [442, 397] on span "Next step" at bounding box center [438, 400] width 263 height 14
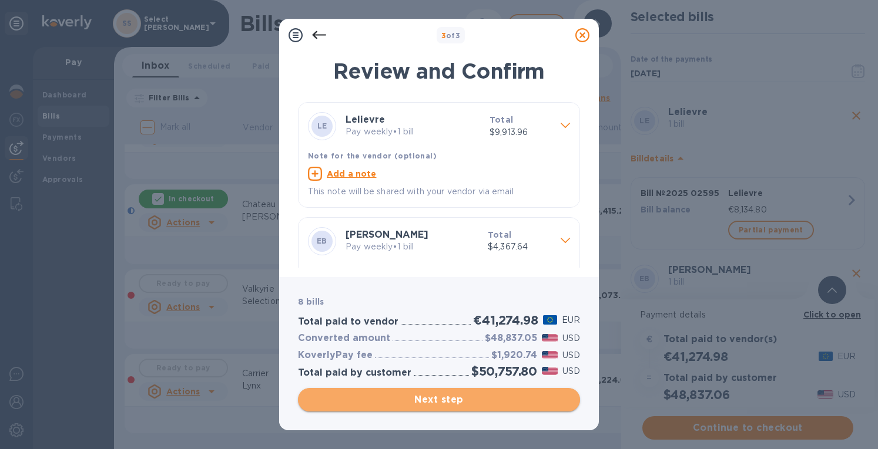
click at [440, 399] on span "Next step" at bounding box center [438, 400] width 263 height 14
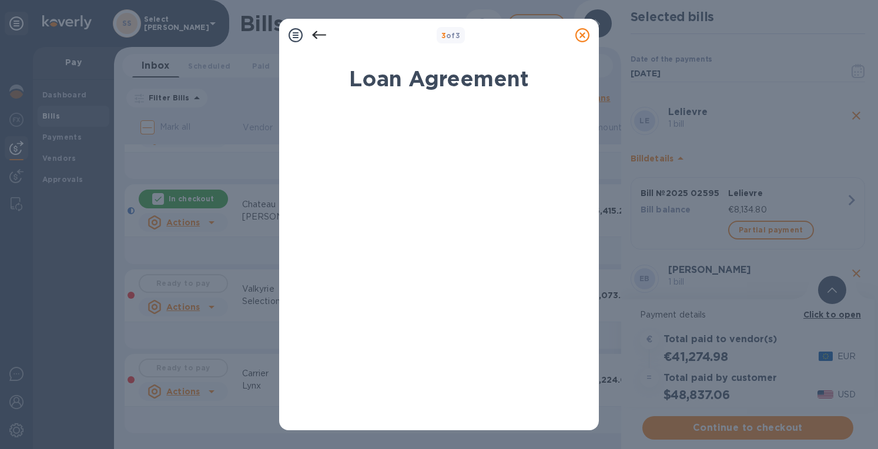
scroll to position [207, 0]
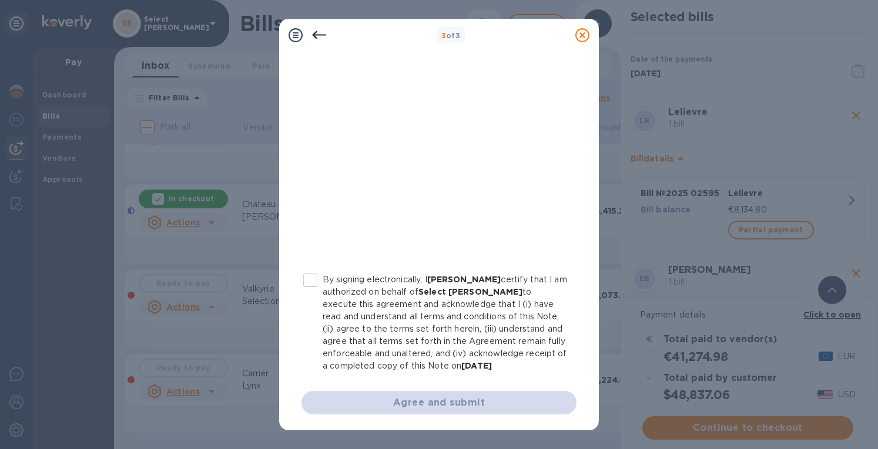
drag, startPoint x: 305, startPoint y: 283, endPoint x: 330, endPoint y: 295, distance: 27.3
click at [306, 283] on input "By signing electronically, I Erin Grace certify that I am authorized on behalf …" at bounding box center [310, 280] width 25 height 25
checkbox input "true"
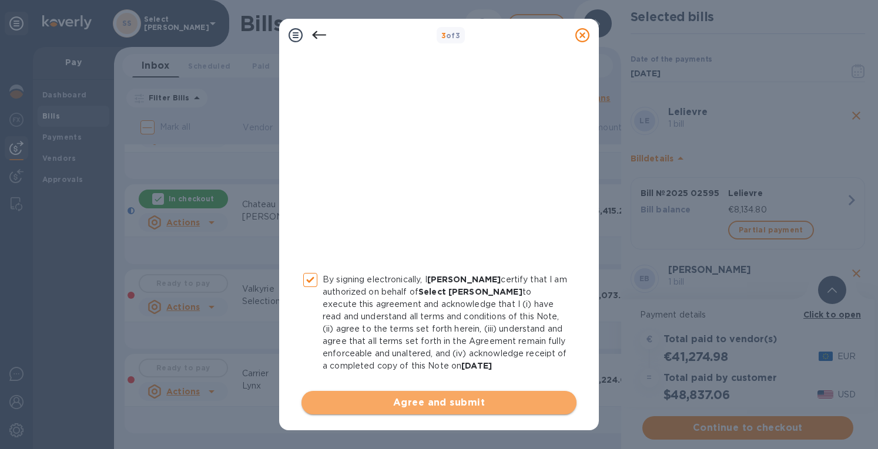
click at [452, 400] on span "Agree and submit" at bounding box center [439, 403] width 256 height 14
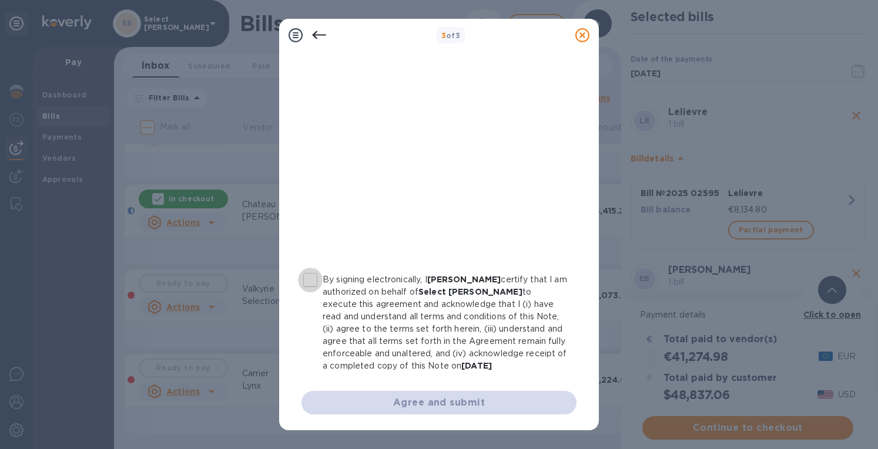
click at [314, 281] on input "By signing electronically, I Erin Grace certify that I am authorized on behalf …" at bounding box center [310, 280] width 25 height 25
checkbox input "true"
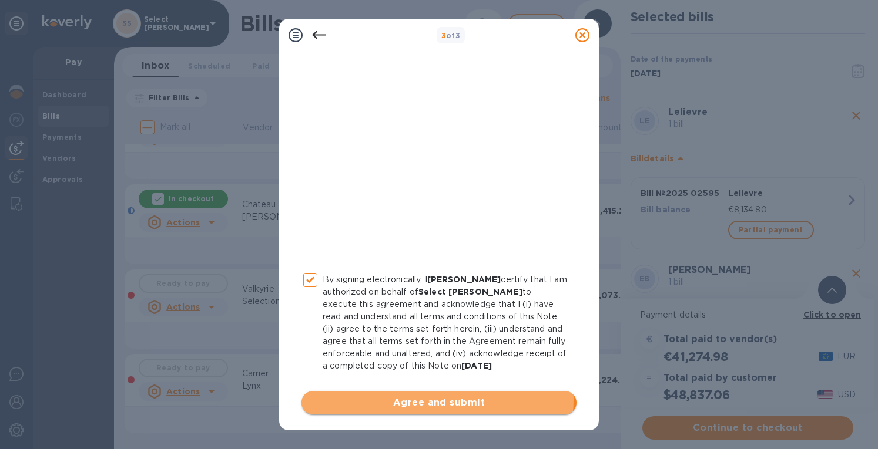
click at [431, 399] on span "Agree and submit" at bounding box center [439, 403] width 256 height 14
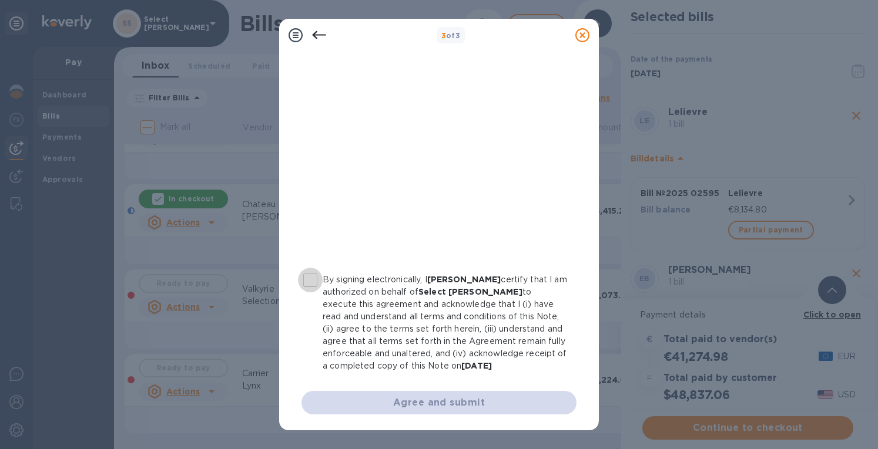
click at [317, 277] on input "By signing electronically, I Erin Grace certify that I am authorized on behalf …" at bounding box center [310, 280] width 25 height 25
checkbox input "true"
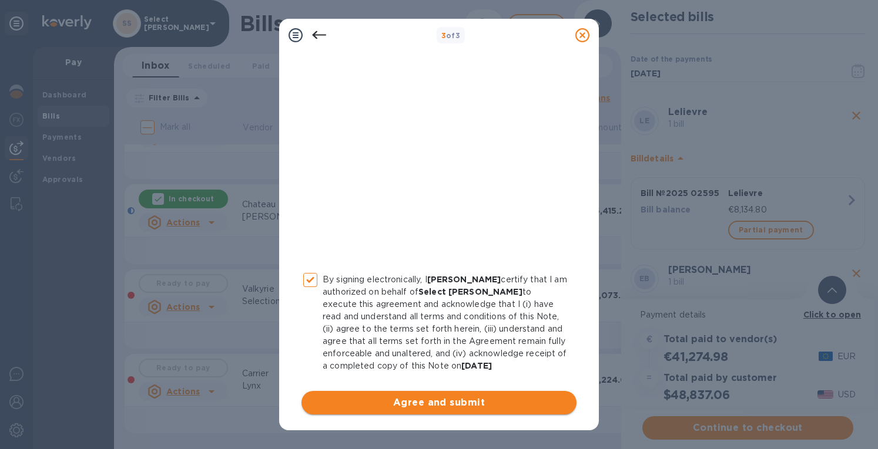
click at [475, 399] on span "Agree and submit" at bounding box center [439, 403] width 256 height 14
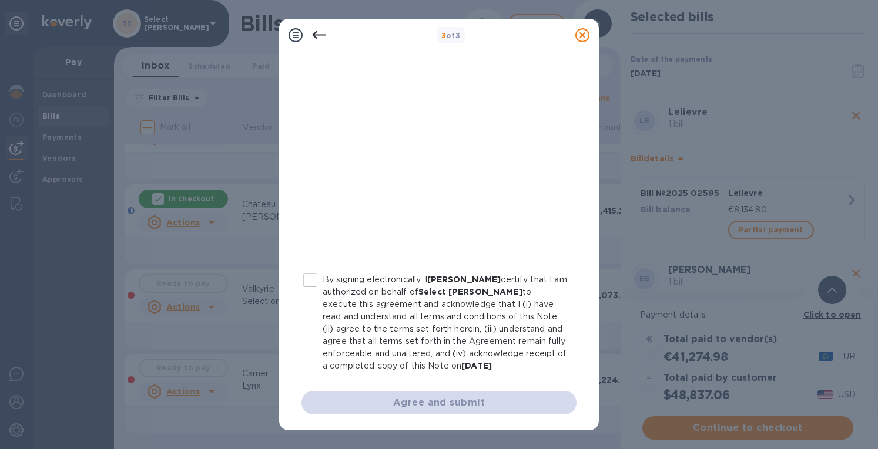
click at [311, 279] on input "By signing electronically, I Erin Grace certify that I am authorized on behalf …" at bounding box center [310, 280] width 25 height 25
checkbox input "true"
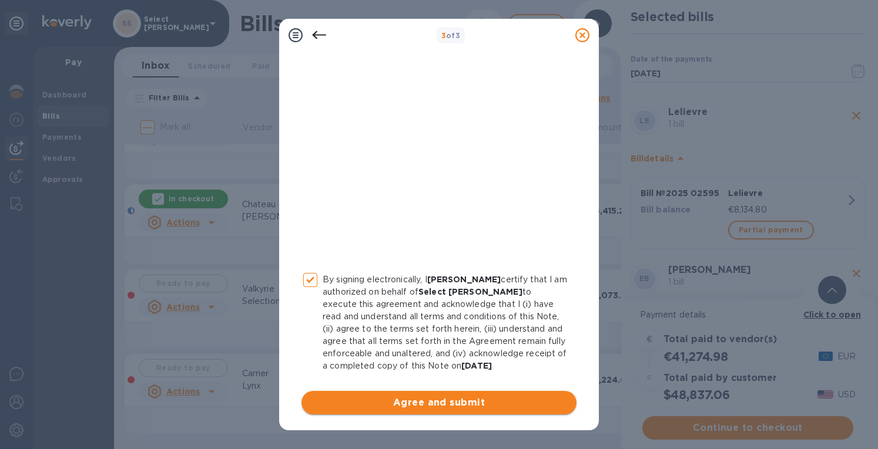
click at [473, 403] on span "Agree and submit" at bounding box center [439, 403] width 256 height 14
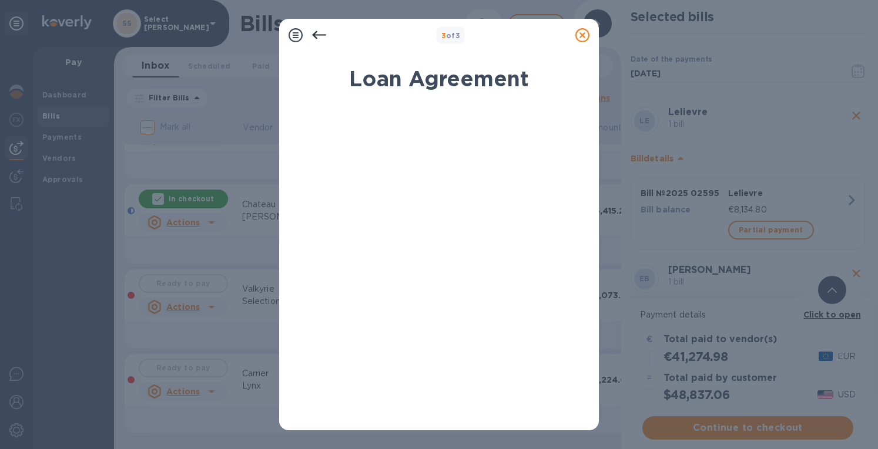
scroll to position [0, 0]
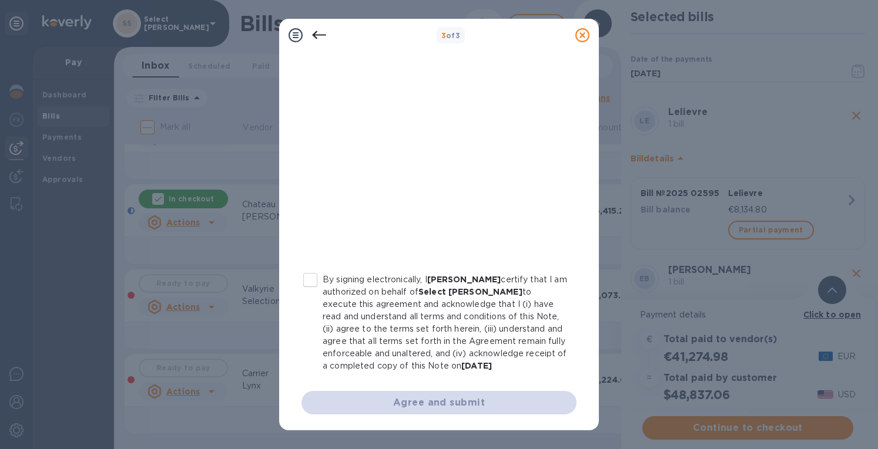
click at [313, 272] on input "By signing electronically, I Erin Grace certify that I am authorized on behalf …" at bounding box center [310, 280] width 25 height 25
checkbox input "true"
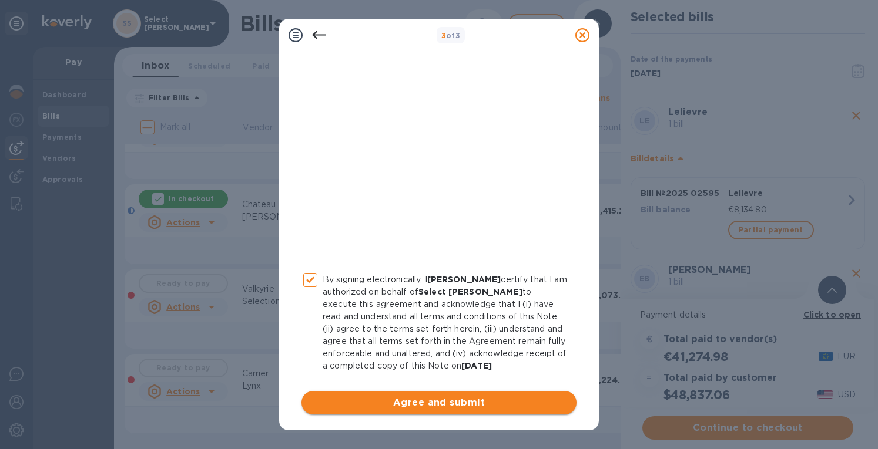
click at [432, 401] on span "Agree and submit" at bounding box center [439, 403] width 256 height 14
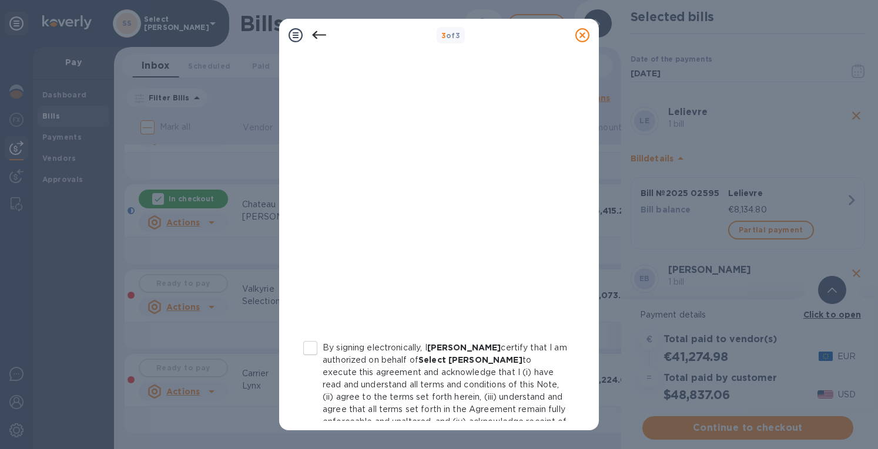
scroll to position [207, 0]
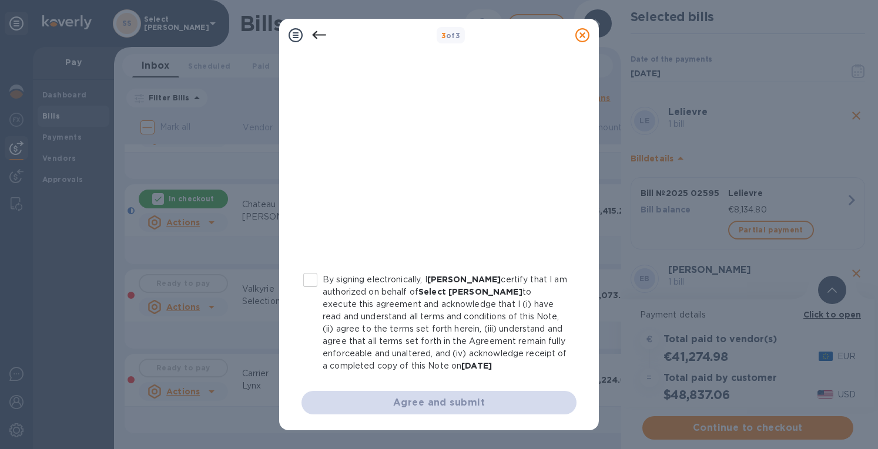
click at [310, 279] on input "By signing electronically, I Erin Grace certify that I am authorized on behalf …" at bounding box center [310, 280] width 25 height 25
checkbox input "true"
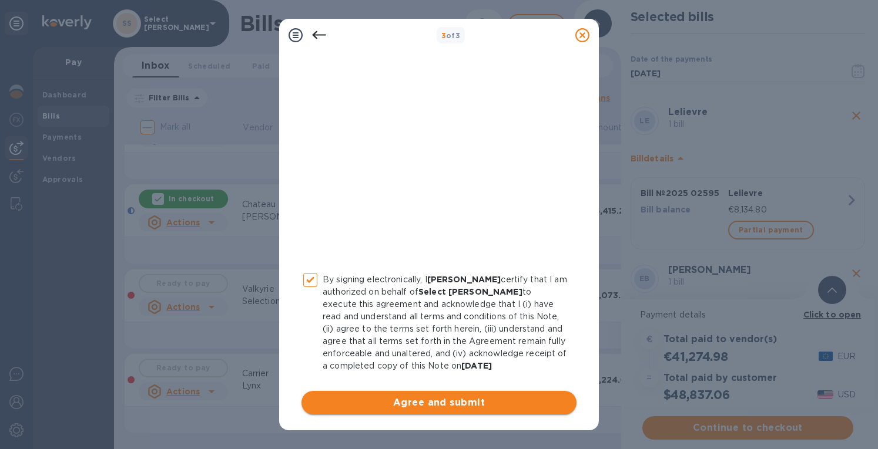
click at [465, 396] on span "Agree and submit" at bounding box center [439, 403] width 256 height 14
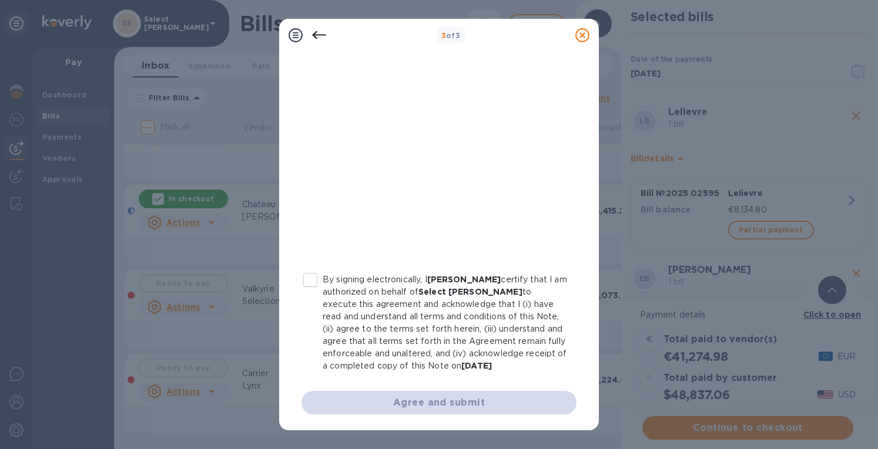
click at [313, 273] on input "By signing electronically, I Erin Grace certify that I am authorized on behalf …" at bounding box center [310, 280] width 25 height 25
checkbox input "true"
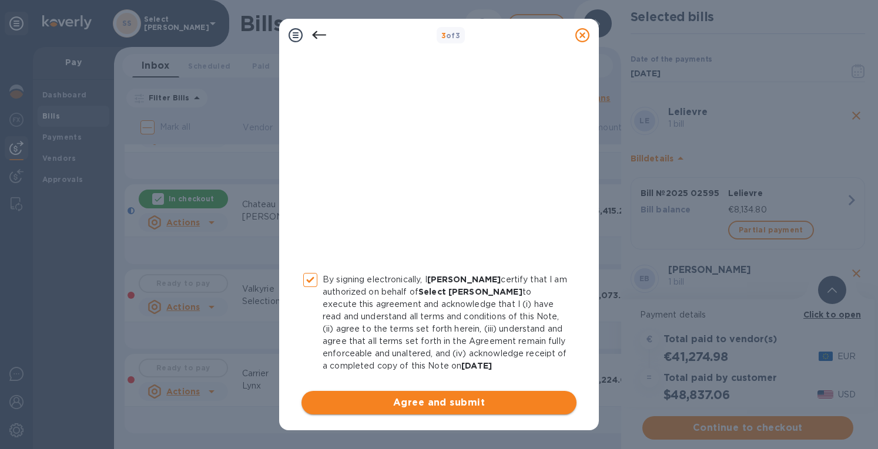
click at [459, 404] on span "Agree and submit" at bounding box center [439, 403] width 256 height 14
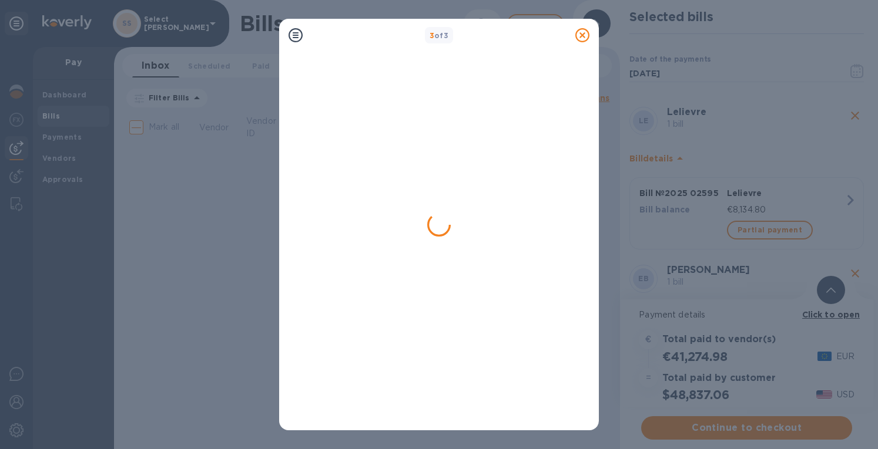
scroll to position [0, 0]
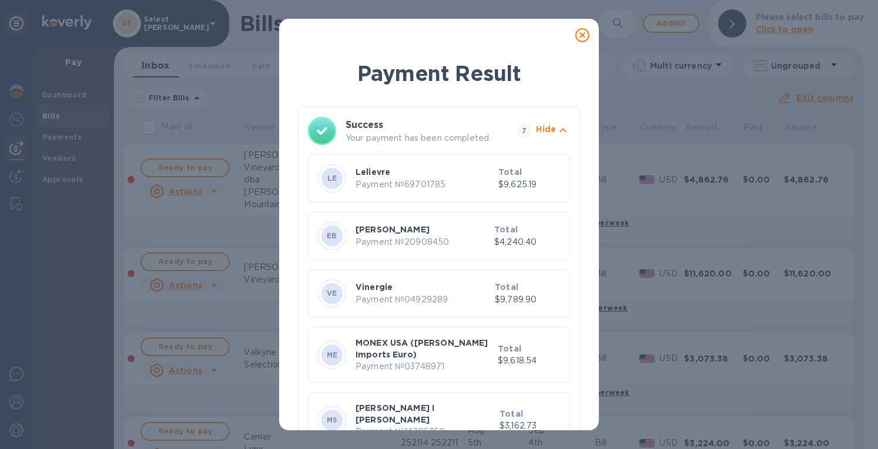
click at [582, 32] on icon at bounding box center [582, 35] width 14 height 14
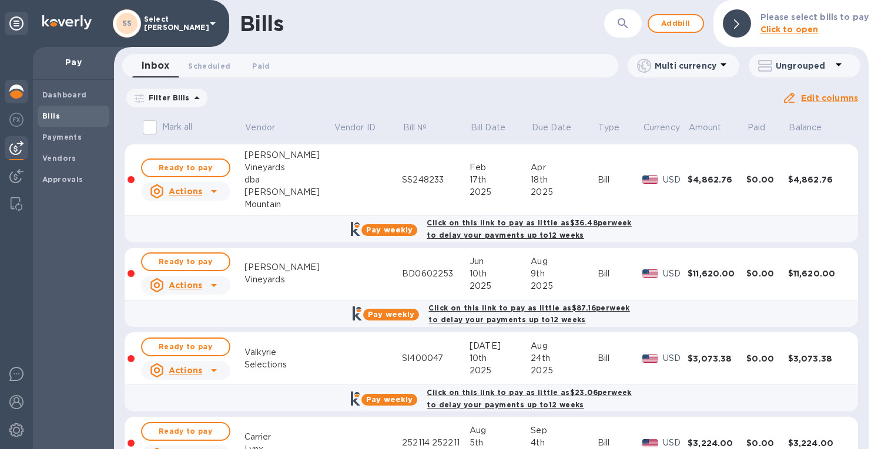
click at [19, 83] on div at bounding box center [16, 93] width 23 height 26
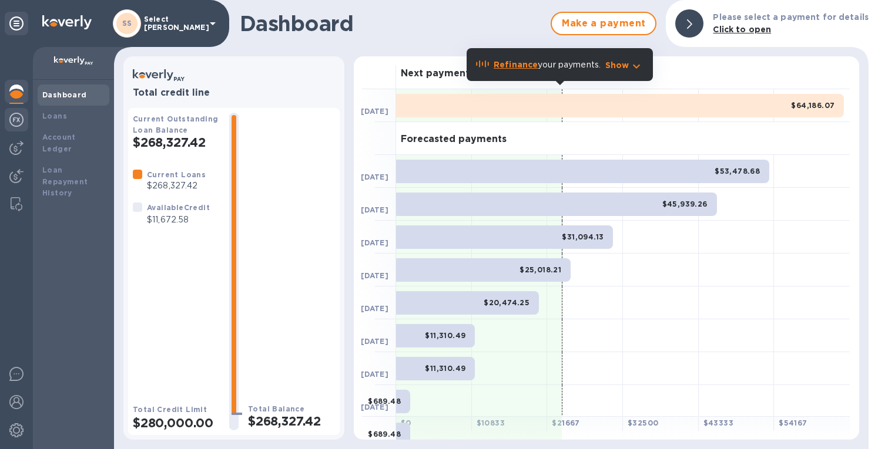
click at [16, 120] on img at bounding box center [16, 120] width 14 height 14
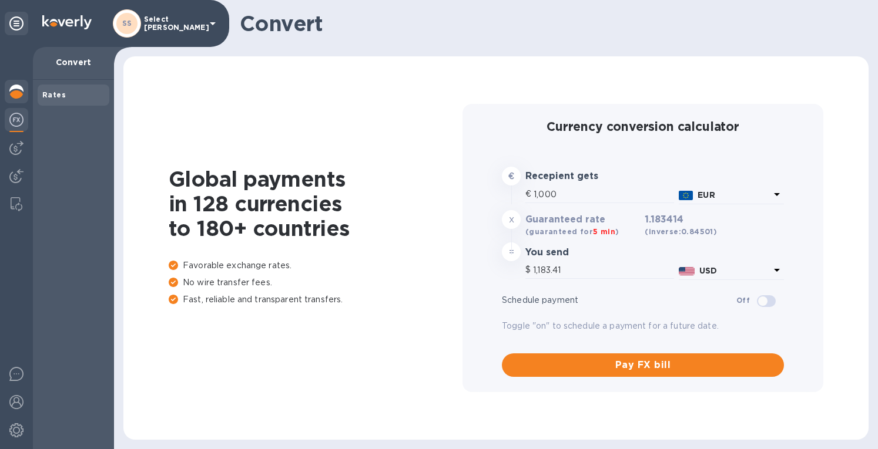
click at [16, 92] on img at bounding box center [16, 92] width 14 height 14
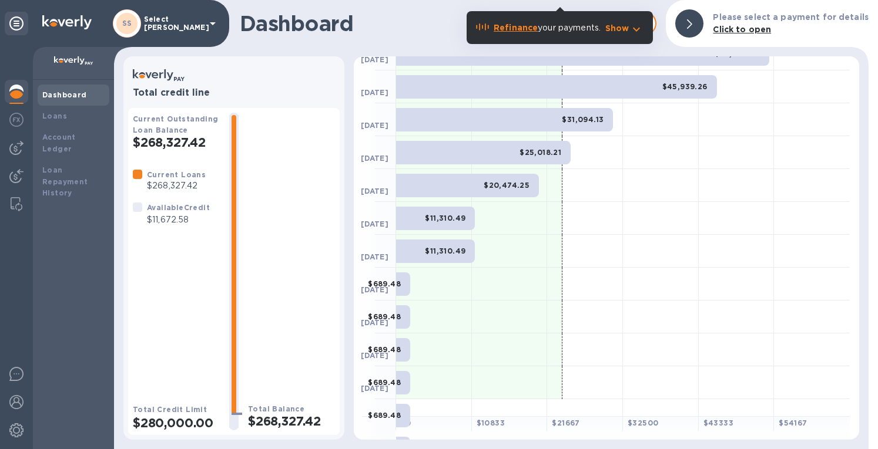
scroll to position [231, 0]
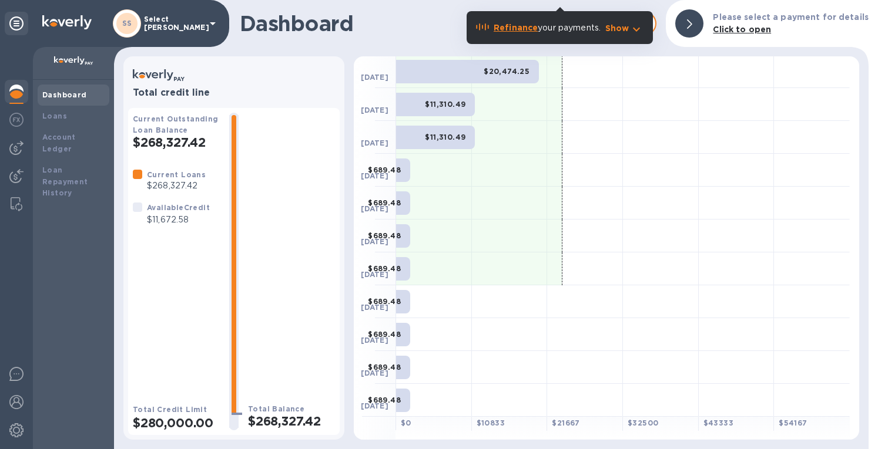
click at [405, 174] on div "$689.48" at bounding box center [403, 170] width 14 height 23
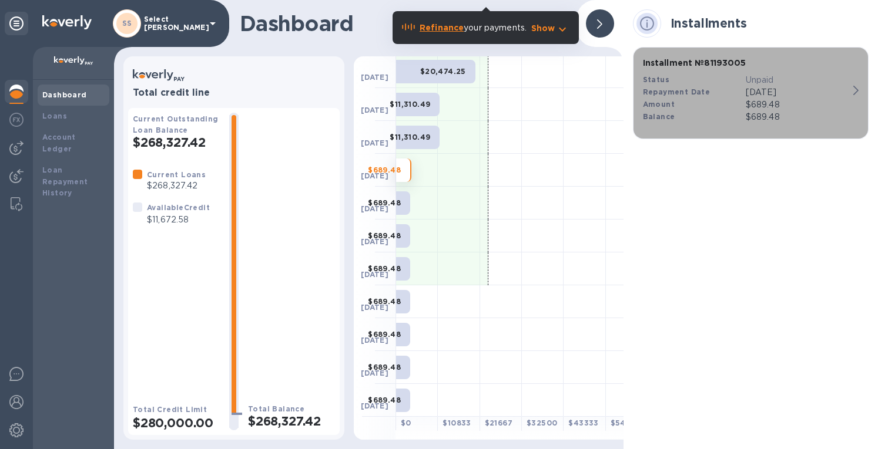
click at [779, 112] on p "$689.48" at bounding box center [796, 117] width 103 height 12
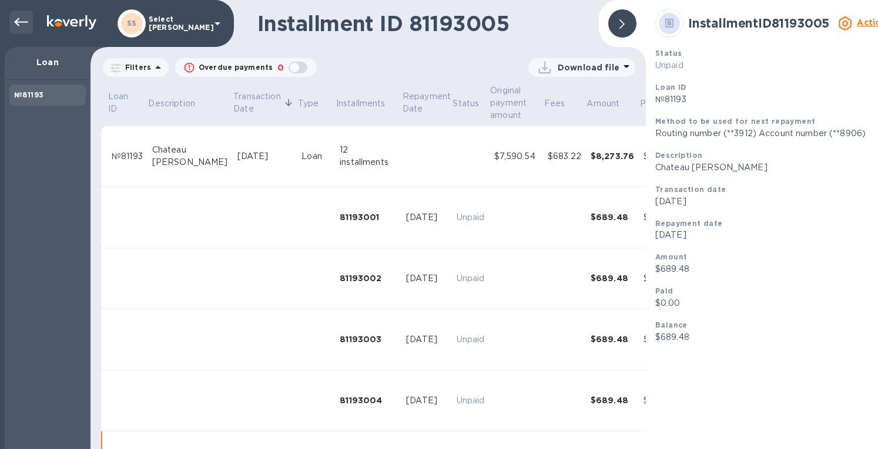
click at [15, 22] on icon at bounding box center [21, 22] width 14 height 8
